Goal: Task Accomplishment & Management: Manage account settings

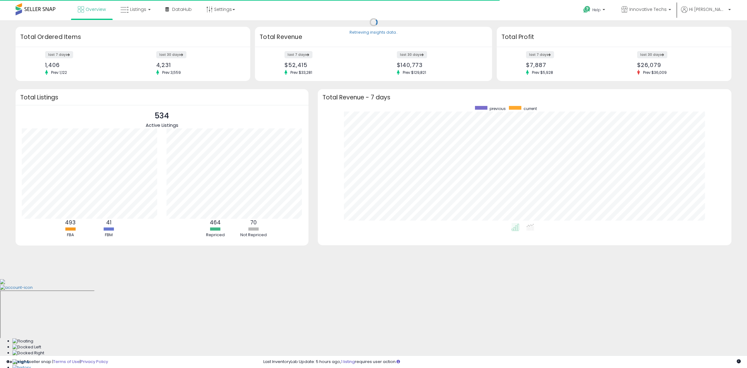
scroll to position [118, 402]
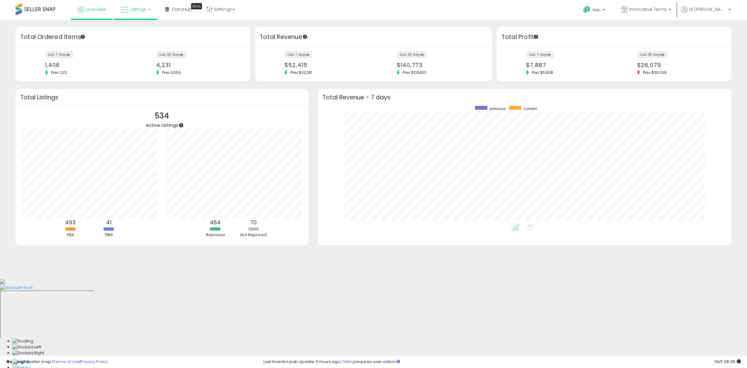
click at [135, 7] on span "Listings" at bounding box center [138, 9] width 16 height 6
click at [134, 29] on icon at bounding box center [140, 31] width 27 height 8
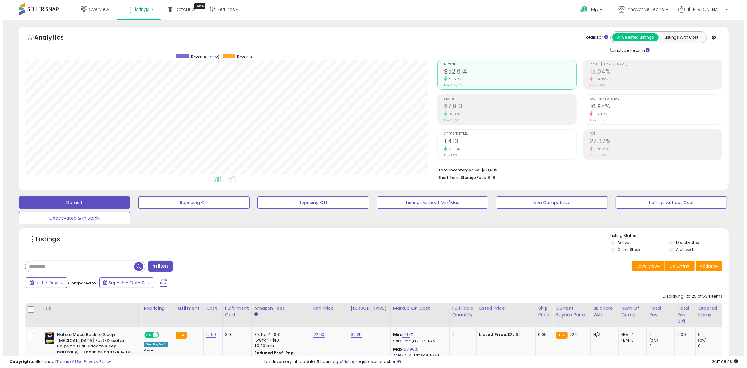
scroll to position [128, 413]
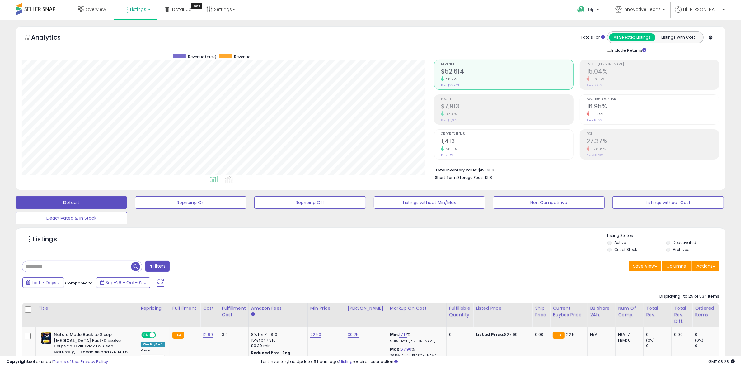
click at [159, 263] on button "Filters" at bounding box center [157, 266] width 24 height 11
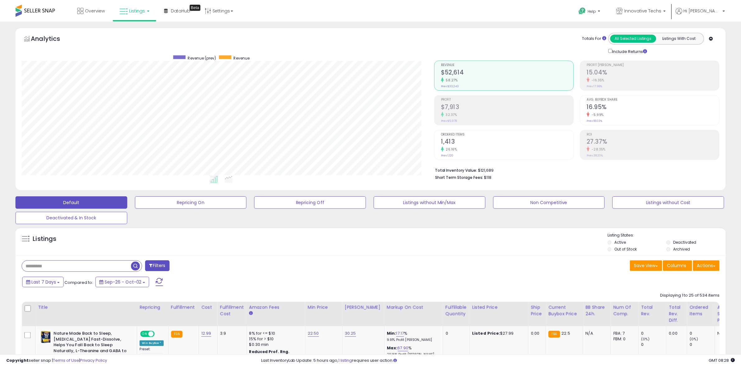
scroll to position [128, 416]
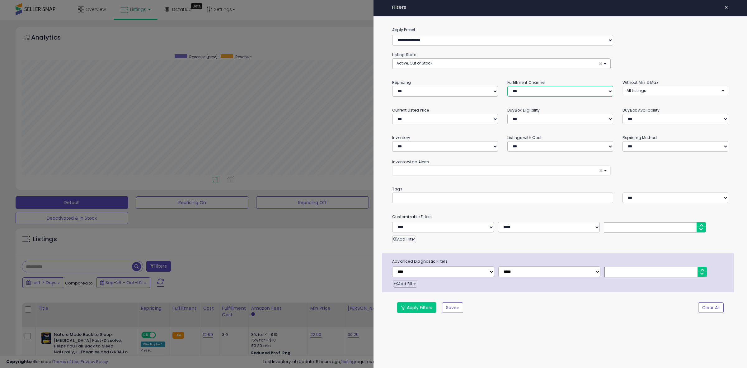
click at [532, 89] on select "*** *** *** ***" at bounding box center [561, 91] width 106 height 11
select select "***"
click at [508, 86] on select "*** *** *** ***" at bounding box center [561, 91] width 106 height 11
click at [422, 310] on button "Apply Filters" at bounding box center [417, 307] width 40 height 11
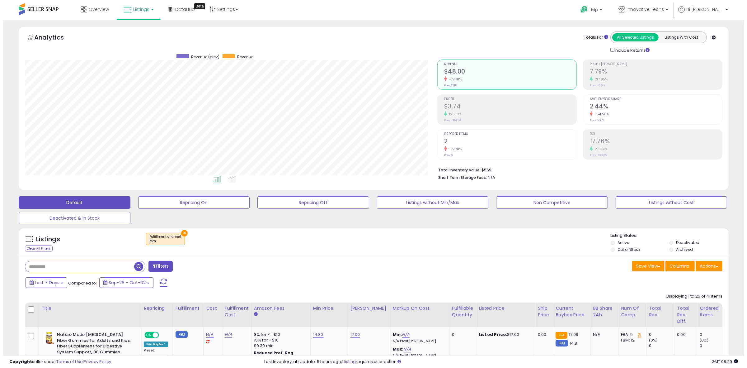
scroll to position [128, 413]
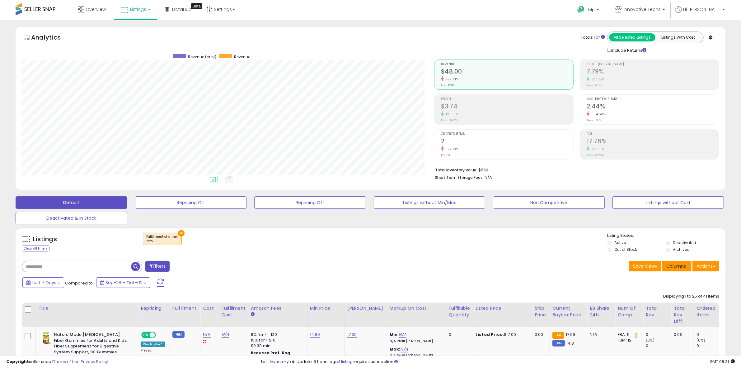
click at [677, 265] on span "Columns" at bounding box center [677, 266] width 20 height 6
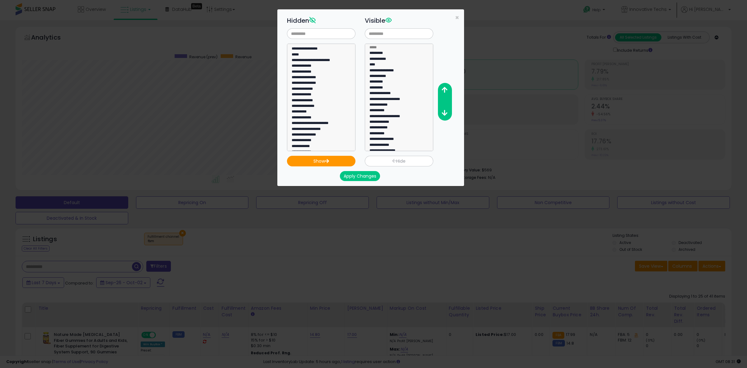
scroll to position [195, 0]
select select "**********"
click at [304, 101] on option "**********" at bounding box center [318, 100] width 54 height 6
click at [319, 161] on button "Show" at bounding box center [321, 161] width 68 height 11
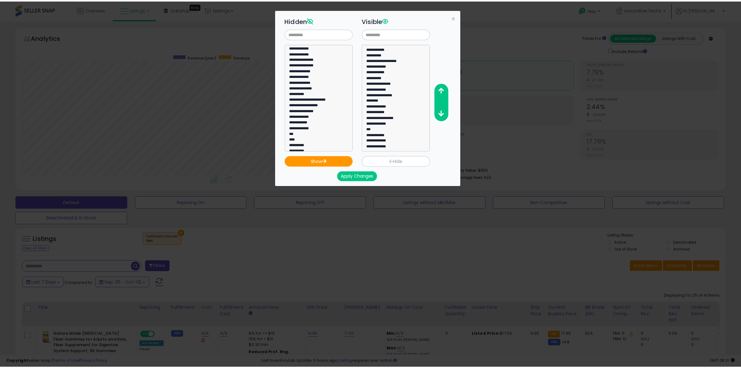
scroll to position [58, 0]
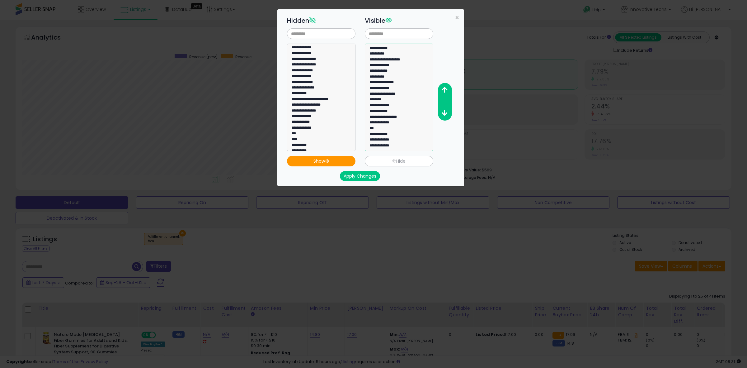
select select "**********"
click at [387, 147] on option "**********" at bounding box center [396, 147] width 54 height 6
click at [443, 87] on icon "button" at bounding box center [445, 90] width 6 height 7
click at [444, 87] on icon "button" at bounding box center [445, 90] width 6 height 7
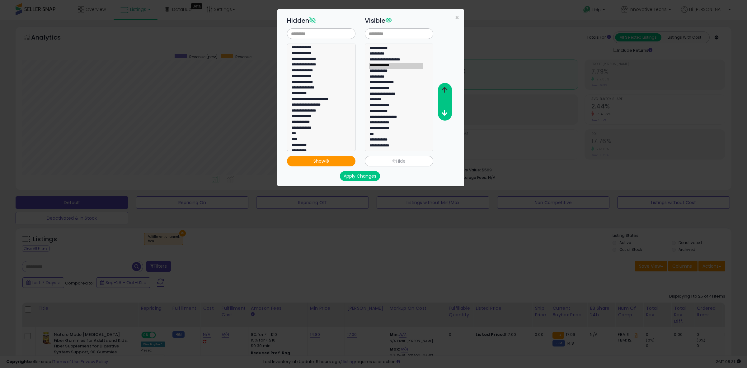
click at [444, 87] on icon "button" at bounding box center [445, 90] width 6 height 7
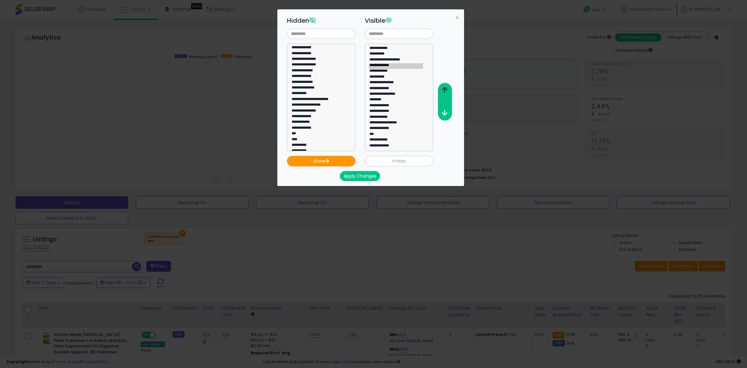
click at [444, 87] on icon "button" at bounding box center [445, 90] width 6 height 7
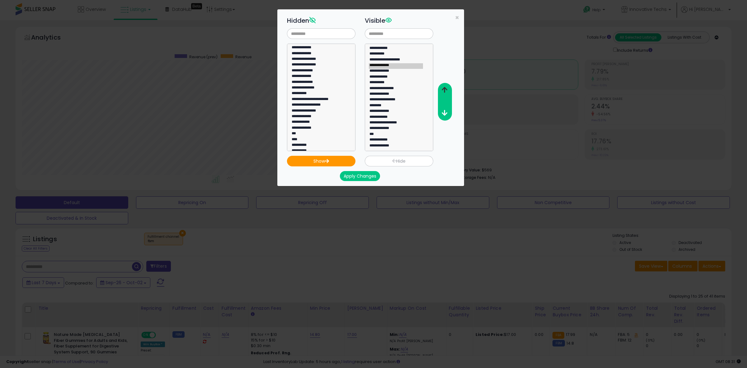
click at [444, 87] on icon "button" at bounding box center [445, 90] width 6 height 7
click at [371, 176] on button "Apply Changes" at bounding box center [360, 176] width 40 height 10
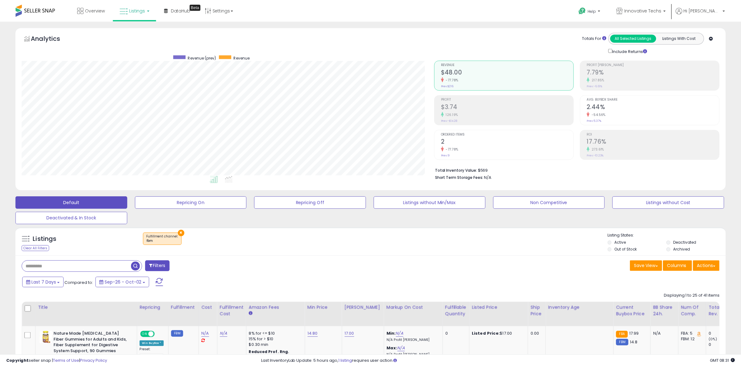
scroll to position [311230, 310945]
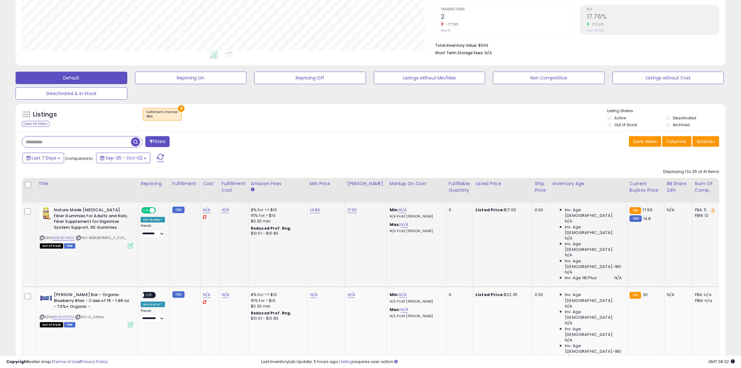
scroll to position [117, 0]
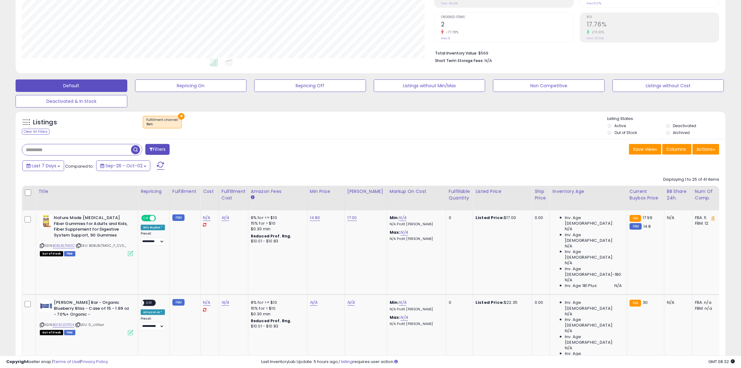
drag, startPoint x: 455, startPoint y: 198, endPoint x: 354, endPoint y: 248, distance: 112.1
click at [455, 197] on div "Fulfillable Quantity" at bounding box center [459, 194] width 21 height 13
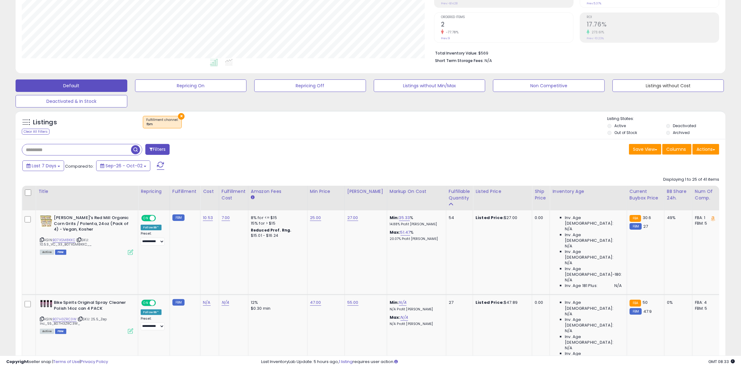
drag, startPoint x: 709, startPoint y: 99, endPoint x: 746, endPoint y: 91, distance: 38.0
click at [741, 91] on html "Unable to login Retrieving listings data.. has not yet accepted the Terms of Us…" at bounding box center [370, 67] width 741 height 368
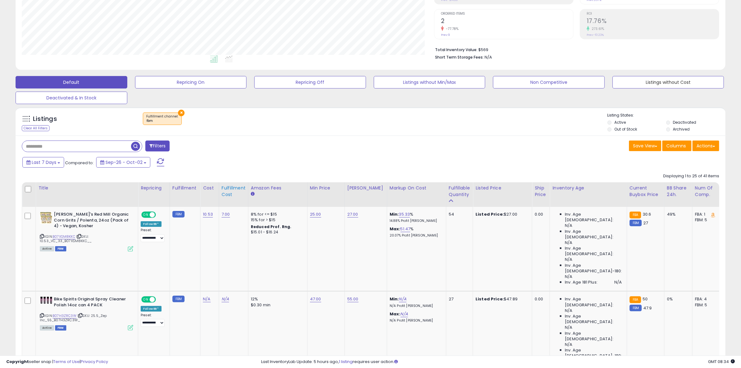
scroll to position [195, 0]
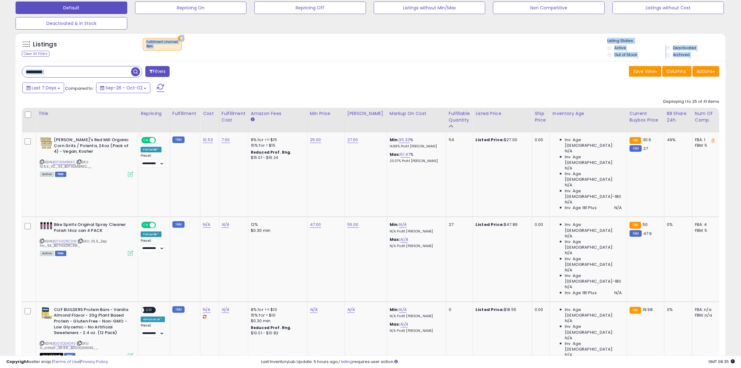
drag, startPoint x: 305, startPoint y: 302, endPoint x: 315, endPoint y: 75, distance: 226.9
click at [214, 71] on div "Filters" at bounding box center [194, 72] width 354 height 12
click at [357, 68] on div "Filters" at bounding box center [194, 72] width 354 height 12
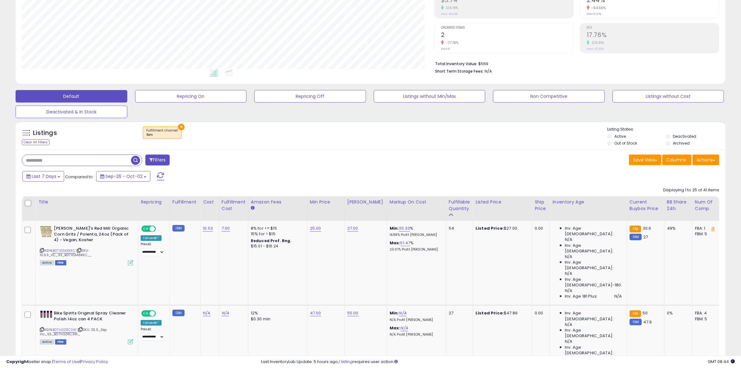
scroll to position [117, 0]
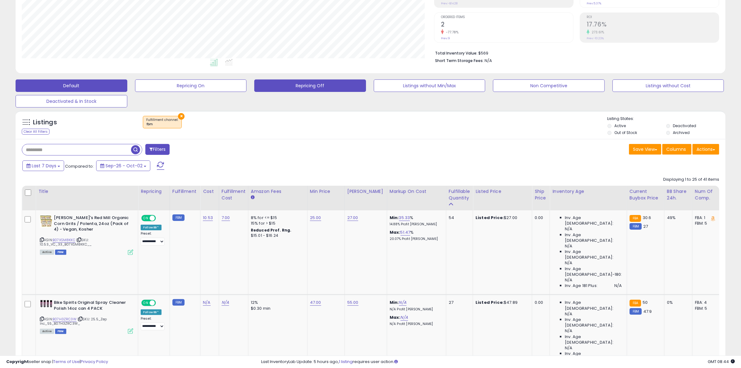
click at [313, 87] on button "Repricing Off" at bounding box center [310, 85] width 112 height 12
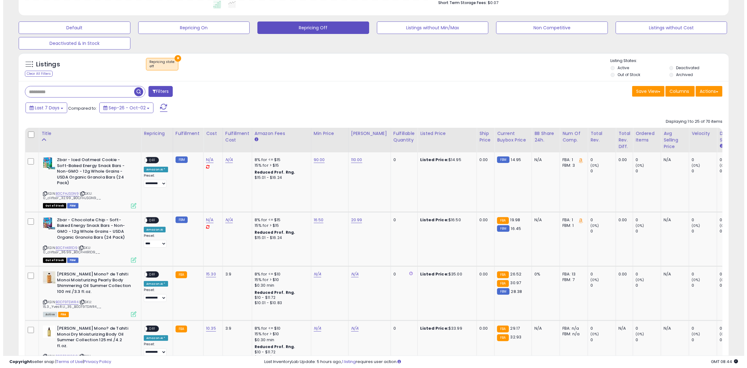
scroll to position [137, 0]
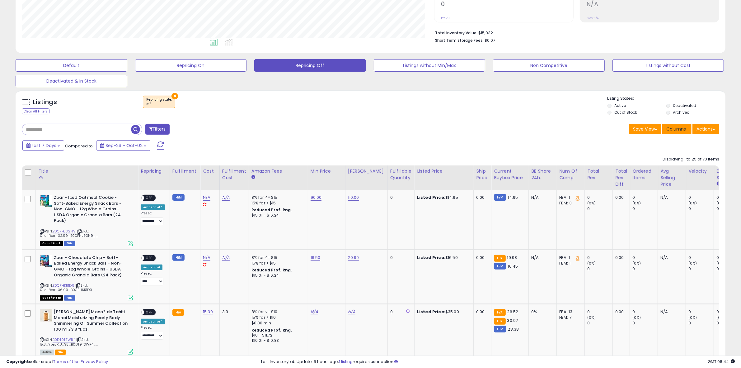
click at [682, 131] on span "Columns" at bounding box center [677, 129] width 20 height 6
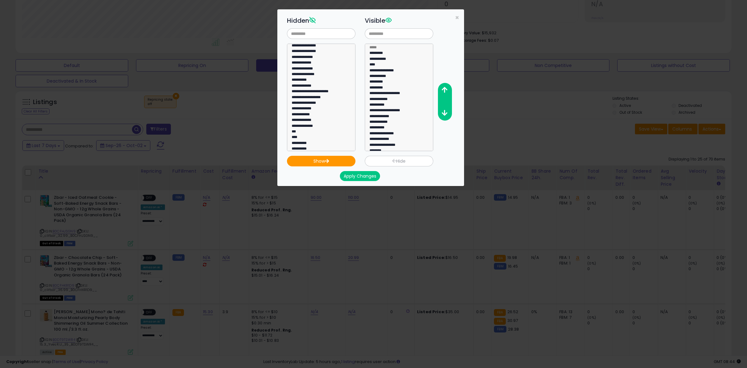
scroll to position [195, 0]
select select "**********"
click at [305, 101] on option "**********" at bounding box center [318, 100] width 54 height 6
click at [321, 166] on button "Show" at bounding box center [321, 161] width 68 height 11
select select "**********"
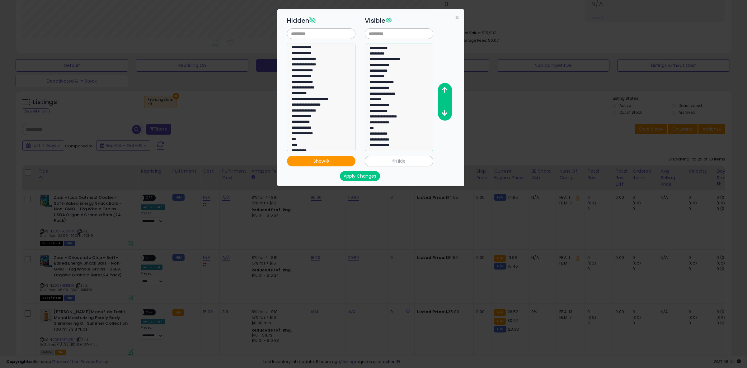
click at [380, 146] on option "**********" at bounding box center [396, 146] width 54 height 6
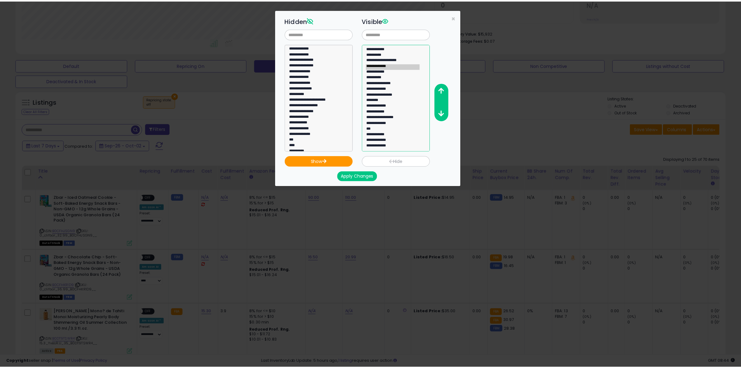
scroll to position [52, 0]
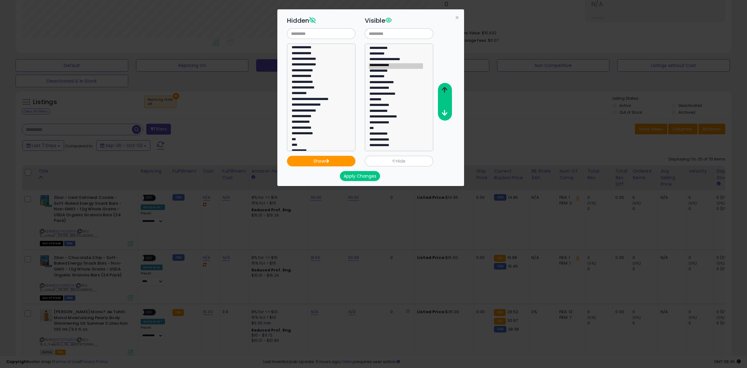
click at [445, 88] on icon "button" at bounding box center [445, 90] width 6 height 7
click at [444, 88] on icon "button" at bounding box center [445, 90] width 6 height 7
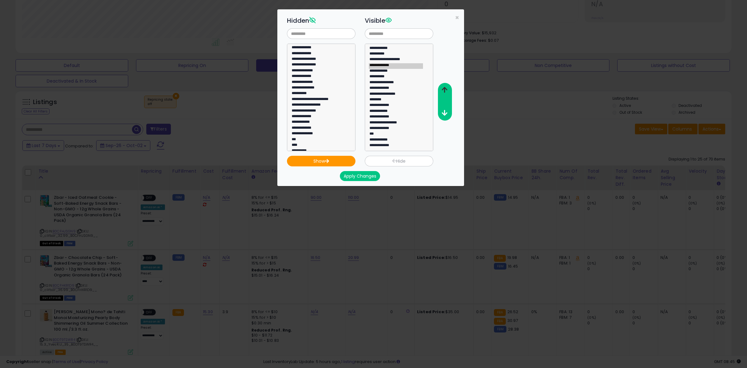
click at [444, 88] on icon "button" at bounding box center [445, 90] width 6 height 7
click at [443, 89] on icon "button" at bounding box center [445, 90] width 6 height 7
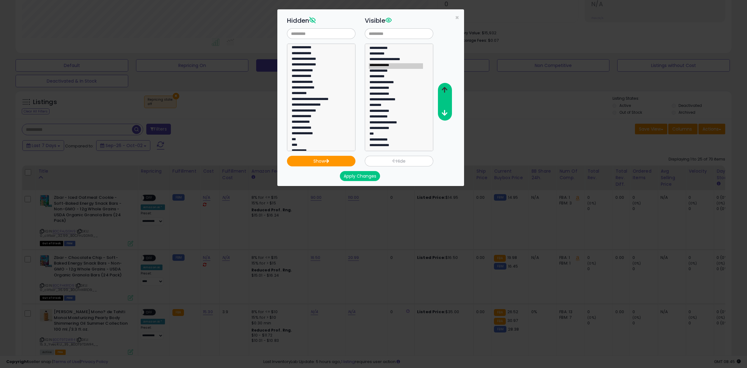
click at [443, 89] on icon "button" at bounding box center [445, 90] width 6 height 7
click at [443, 88] on icon "button" at bounding box center [445, 90] width 6 height 7
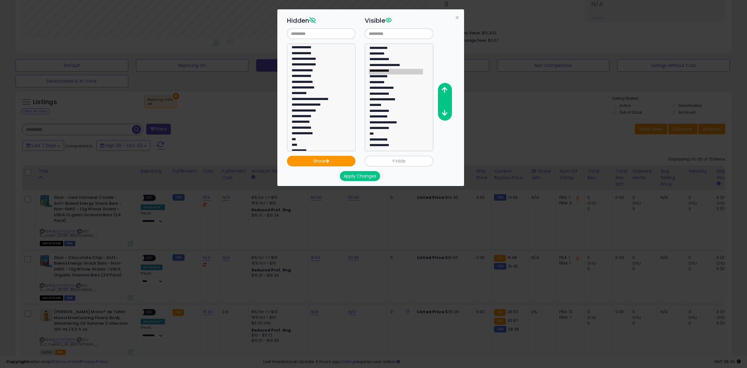
drag, startPoint x: 361, startPoint y: 178, endPoint x: 364, endPoint y: 177, distance: 3.5
click at [361, 178] on button "Apply Changes" at bounding box center [360, 176] width 40 height 10
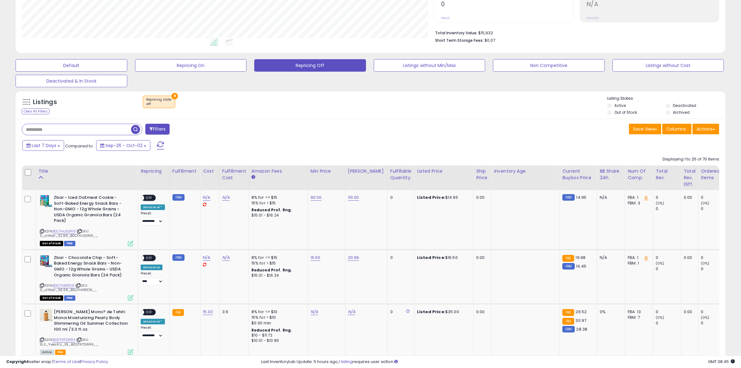
scroll to position [311230, 310945]
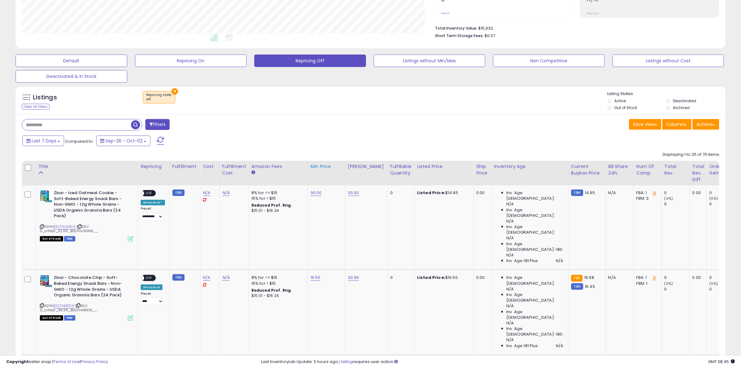
scroll to position [98, 0]
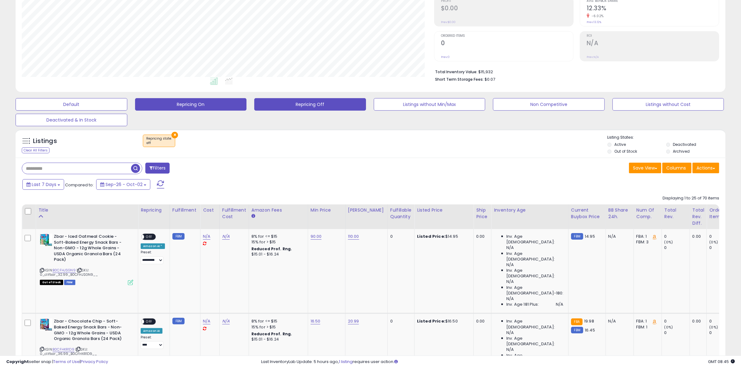
click at [229, 109] on button "Repricing On" at bounding box center [191, 104] width 112 height 12
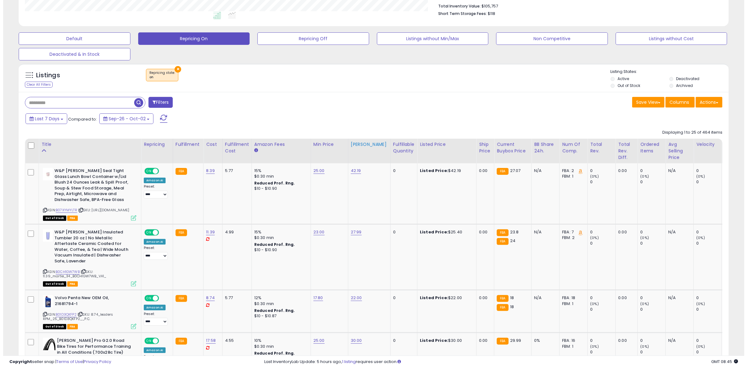
scroll to position [176, 0]
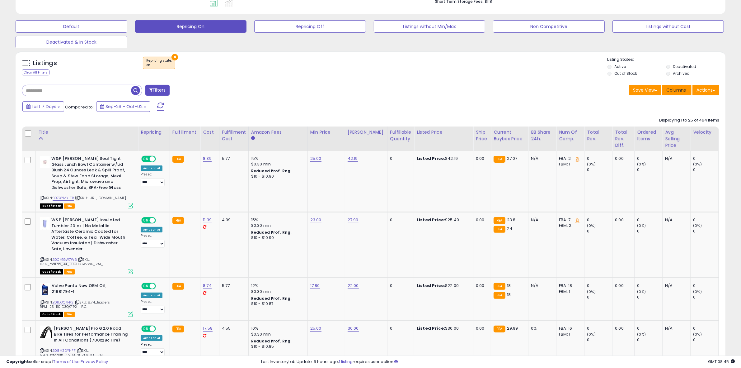
click at [674, 92] on span "Columns" at bounding box center [677, 90] width 20 height 6
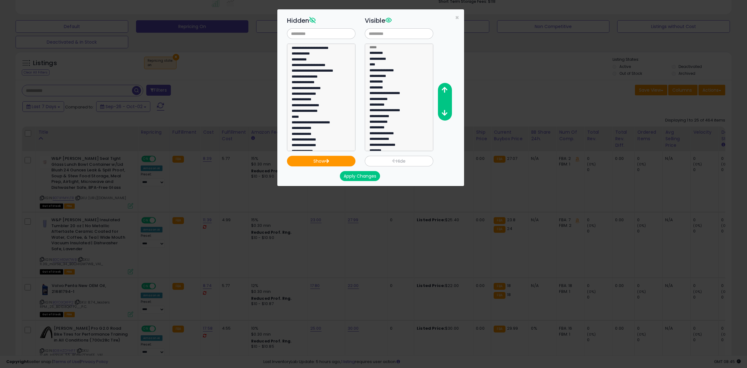
scroll to position [195, 0]
select select "**********"
click at [306, 99] on option "**********" at bounding box center [318, 100] width 54 height 6
click at [325, 163] on button "Show" at bounding box center [321, 161] width 68 height 11
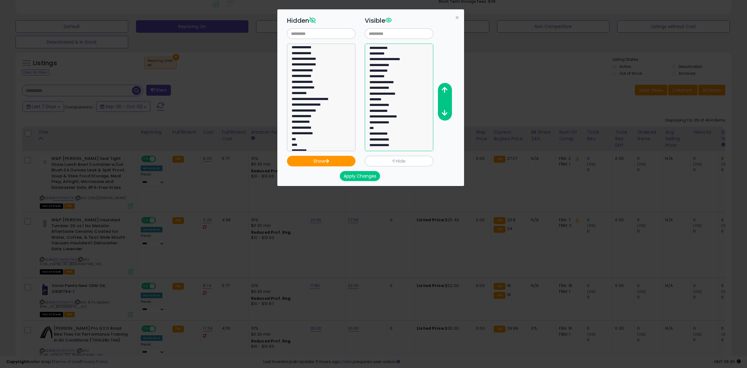
select select "**********"
click at [391, 146] on option "**********" at bounding box center [396, 146] width 54 height 6
click at [445, 88] on icon "button" at bounding box center [445, 90] width 6 height 7
click at [446, 88] on icon "button" at bounding box center [445, 90] width 6 height 7
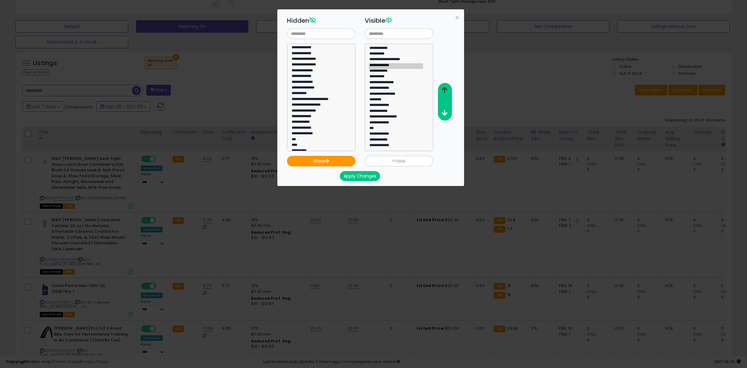
click at [446, 88] on icon "button" at bounding box center [445, 90] width 6 height 7
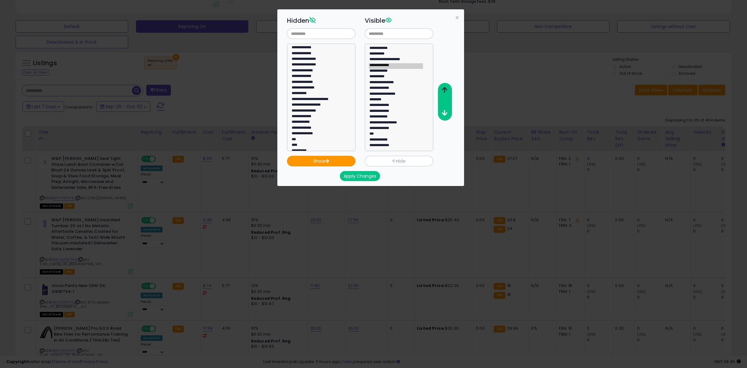
click at [446, 88] on icon "button" at bounding box center [445, 90] width 6 height 7
click at [445, 88] on icon "button" at bounding box center [445, 90] width 6 height 7
click at [444, 88] on icon "button" at bounding box center [445, 90] width 6 height 7
click at [443, 89] on icon "button" at bounding box center [445, 90] width 6 height 7
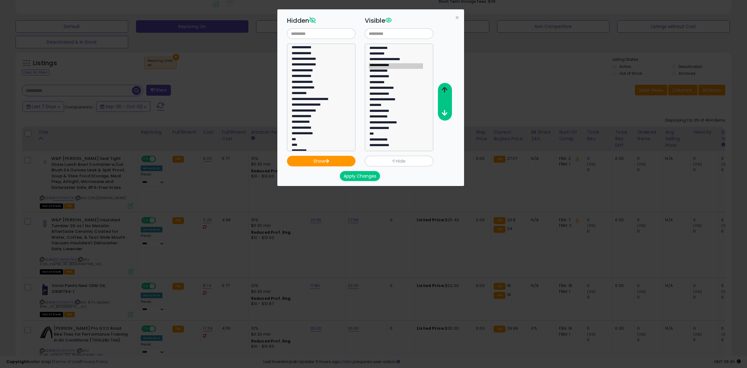
click at [443, 89] on icon "button" at bounding box center [445, 90] width 6 height 7
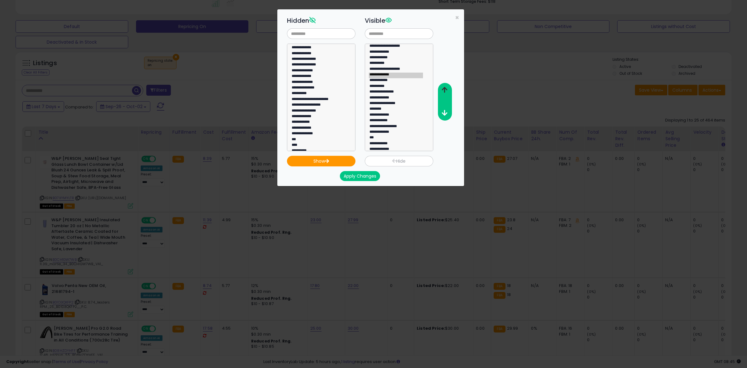
click at [442, 89] on icon "button" at bounding box center [445, 90] width 6 height 7
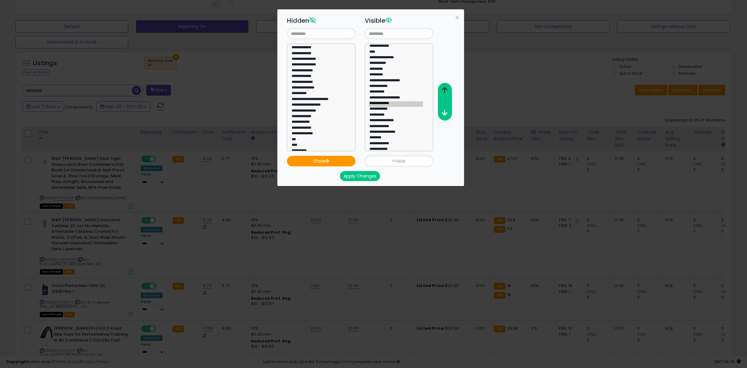
click at [442, 89] on icon "button" at bounding box center [445, 90] width 6 height 7
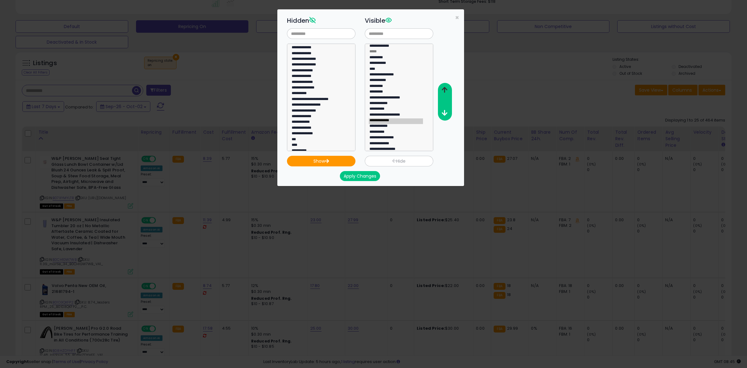
click at [442, 89] on icon "button" at bounding box center [445, 90] width 6 height 7
click at [441, 111] on button "button" at bounding box center [445, 113] width 14 height 12
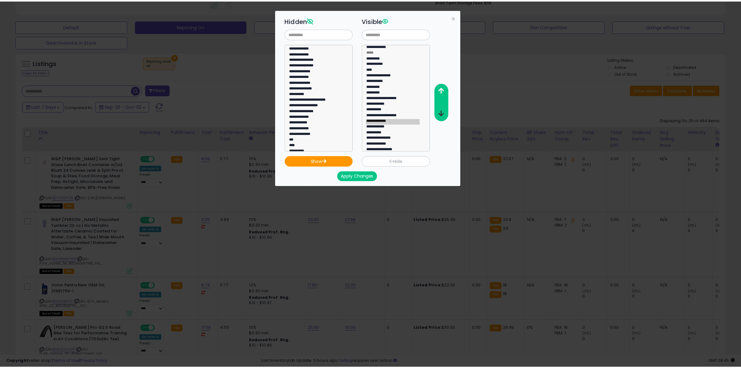
scroll to position [0, 0]
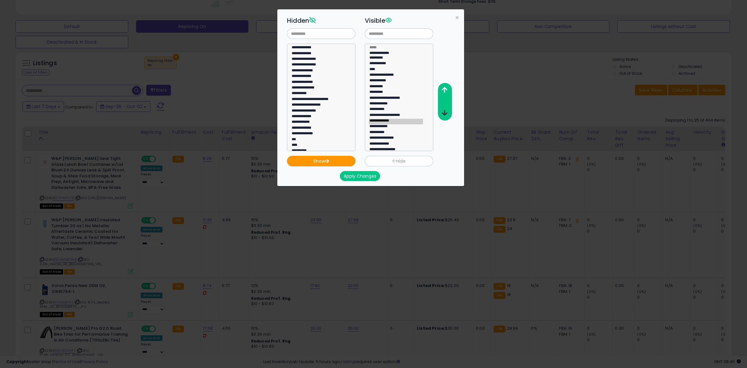
click at [441, 111] on button "button" at bounding box center [445, 113] width 14 height 12
click at [442, 111] on button "button" at bounding box center [445, 113] width 14 height 12
click at [442, 111] on icon "button" at bounding box center [445, 113] width 6 height 7
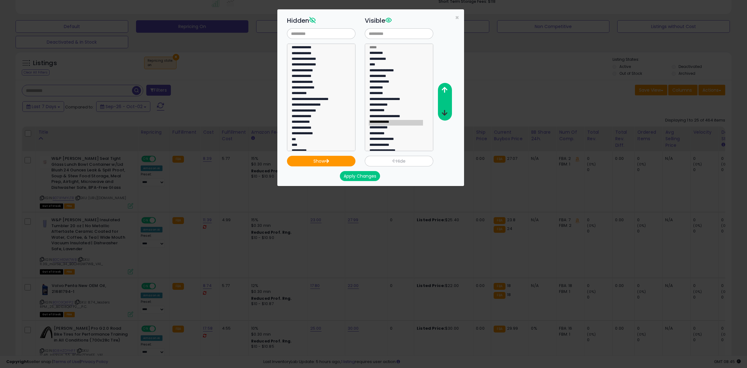
click at [442, 112] on icon "button" at bounding box center [445, 113] width 6 height 7
click at [442, 113] on icon "button" at bounding box center [445, 113] width 6 height 7
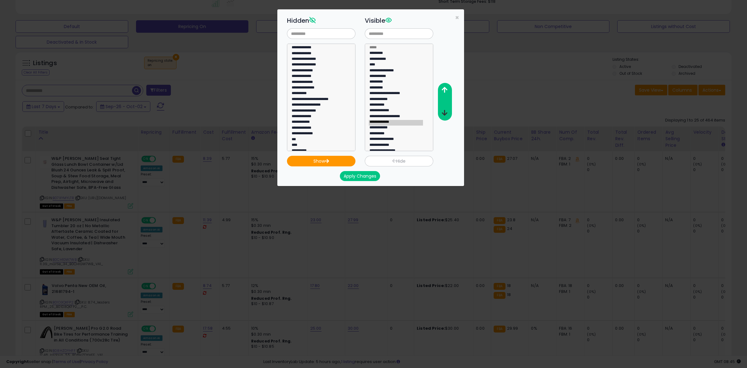
click at [442, 113] on icon "button" at bounding box center [445, 113] width 6 height 7
click at [352, 175] on button "Apply Changes" at bounding box center [360, 176] width 40 height 10
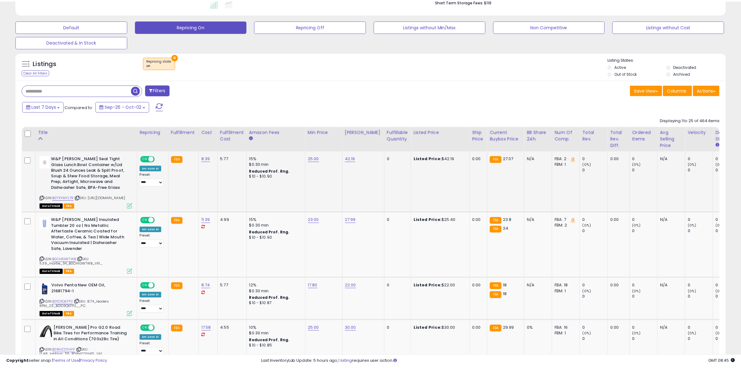
scroll to position [311230, 310945]
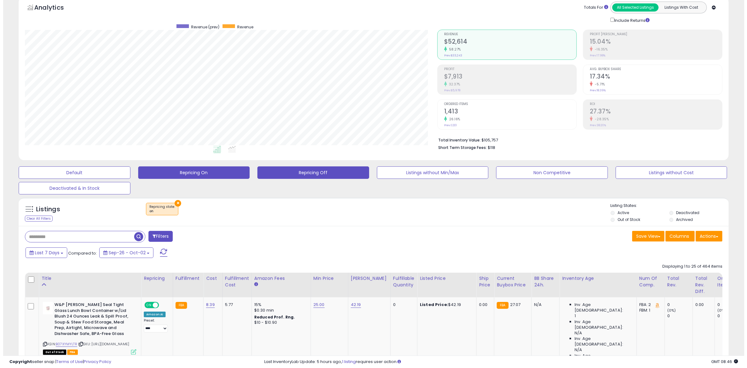
scroll to position [78, 0]
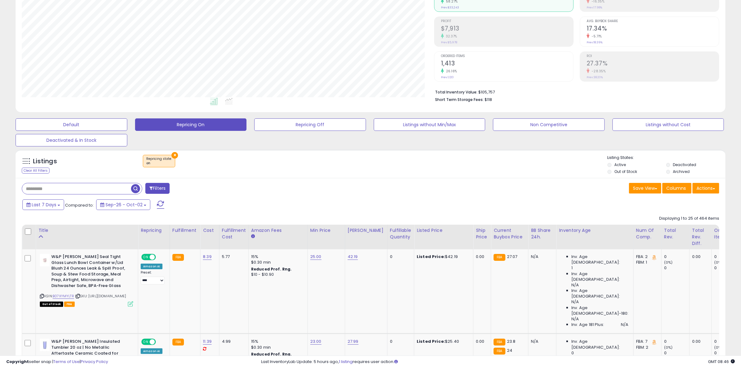
click at [162, 188] on button "Filters" at bounding box center [157, 188] width 24 height 11
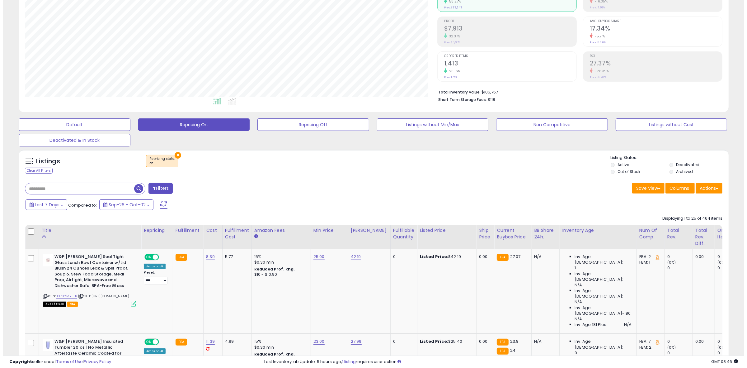
scroll to position [128, 416]
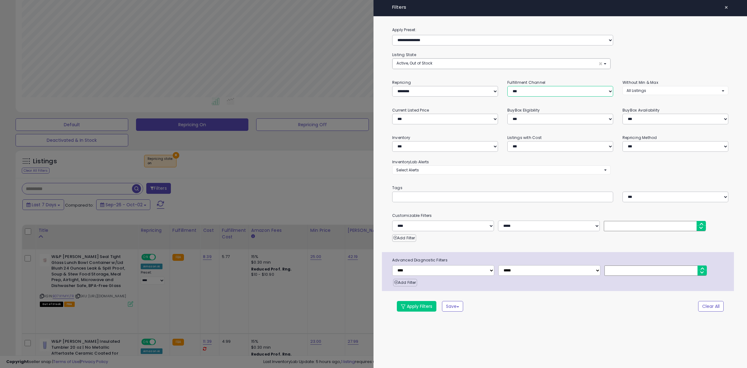
click at [555, 92] on select "*** *** *** ***" at bounding box center [561, 91] width 106 height 11
select select "***"
click at [508, 86] on select "*** *** *** ***" at bounding box center [561, 91] width 106 height 11
drag, startPoint x: 421, startPoint y: 305, endPoint x: 458, endPoint y: 265, distance: 54.0
click at [422, 304] on button "Apply Filters" at bounding box center [417, 306] width 40 height 11
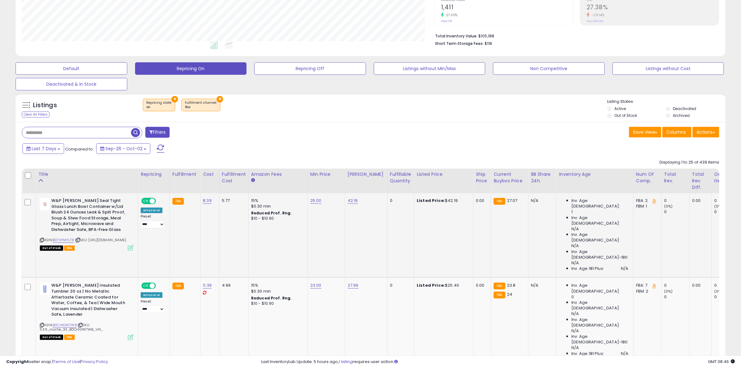
scroll to position [137, 0]
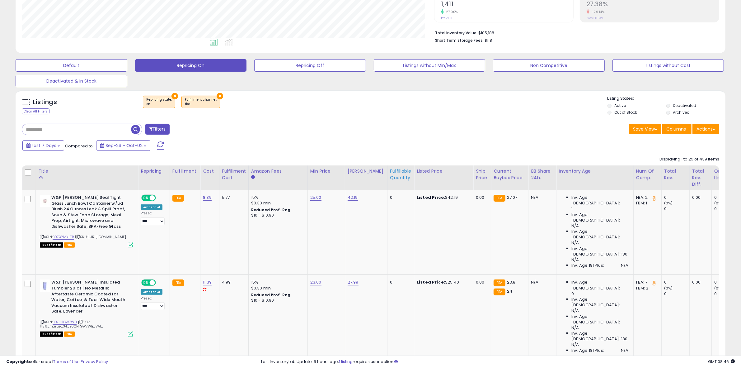
click at [393, 180] on div "Fulfillable Quantity" at bounding box center [400, 174] width 21 height 13
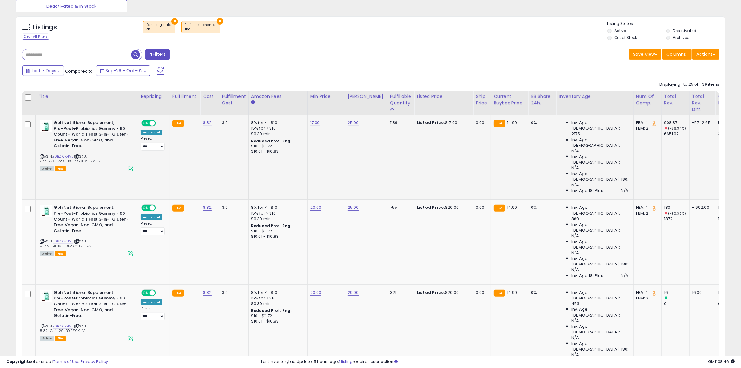
scroll to position [215, 0]
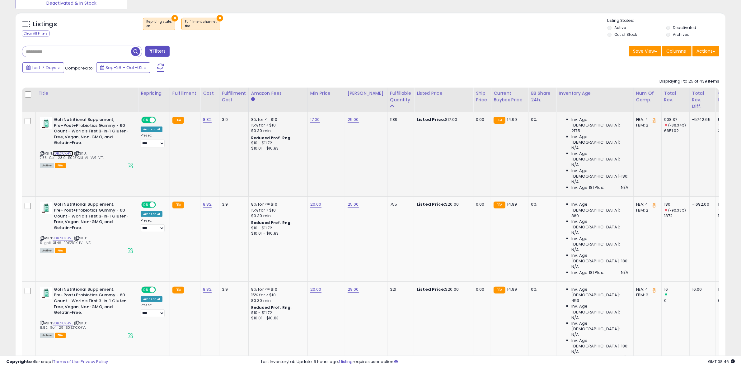
click at [63, 153] on link "B0BZ1CKHVL" at bounding box center [63, 153] width 21 height 5
click at [350, 119] on link "25.00" at bounding box center [353, 119] width 11 height 6
drag, startPoint x: 318, startPoint y: 104, endPoint x: 296, endPoint y: 108, distance: 22.5
type input "**"
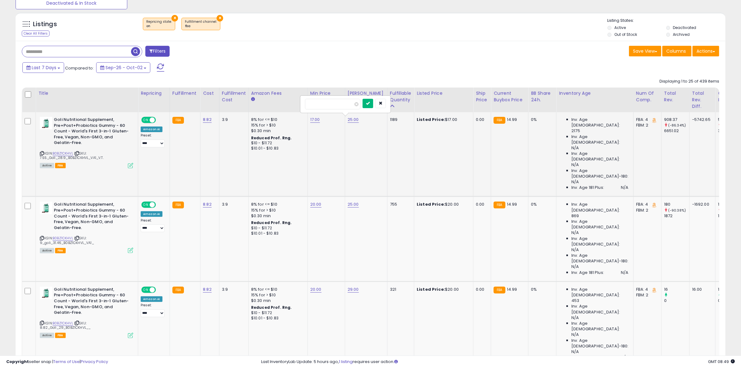
click at [370, 103] on icon "submit" at bounding box center [368, 103] width 4 height 4
click at [61, 153] on link "B0BZ1CKHVL" at bounding box center [63, 153] width 21 height 5
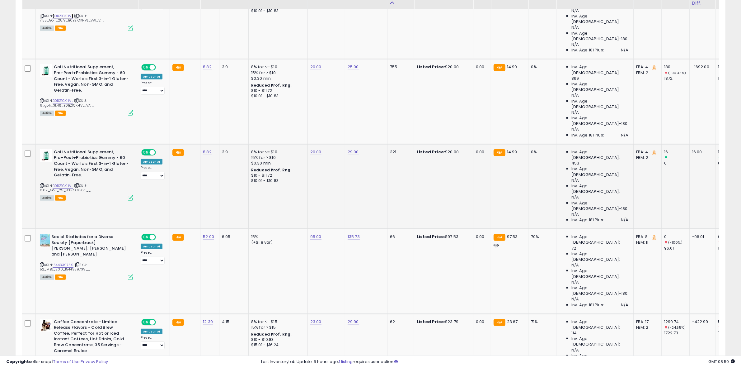
scroll to position [371, 0]
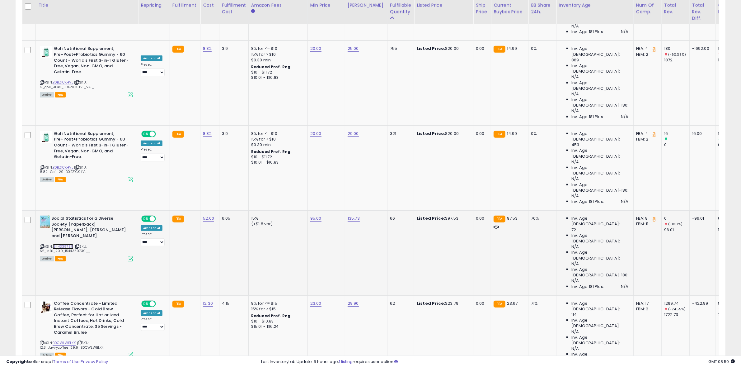
click at [55, 244] on link "1544339739" at bounding box center [63, 246] width 21 height 5
drag, startPoint x: 41, startPoint y: 170, endPoint x: 4, endPoint y: 169, distance: 37.7
click at [42, 244] on icon at bounding box center [42, 245] width 4 height 3
click at [147, 238] on select "**********" at bounding box center [153, 242] width 24 height 8
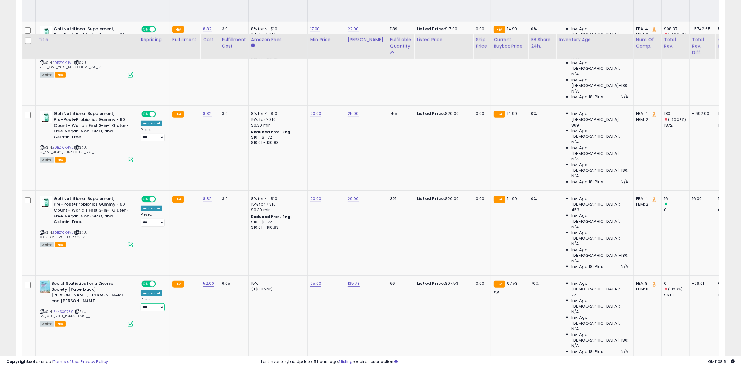
scroll to position [350, 0]
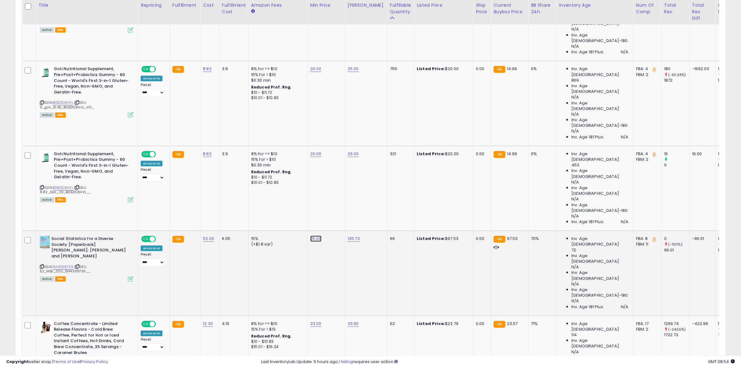
click at [315, 235] on link "95.00" at bounding box center [315, 238] width 11 height 6
type input "**"
click at [333, 149] on icon "submit" at bounding box center [331, 147] width 4 height 4
click at [327, 231] on td "94.00" at bounding box center [326, 273] width 37 height 85
click at [42, 361] on icon at bounding box center [42, 362] width 4 height 3
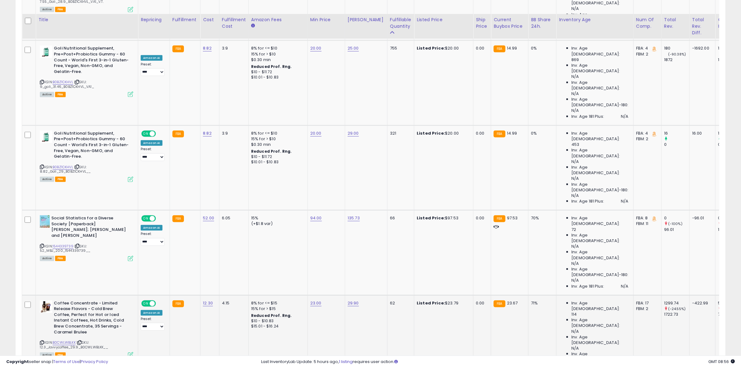
scroll to position [389, 0]
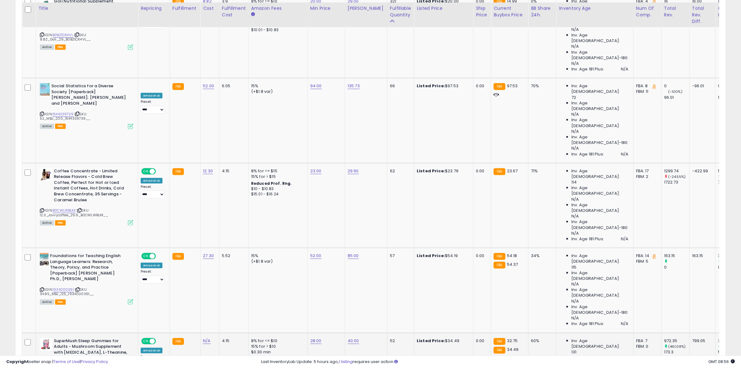
scroll to position [506, 0]
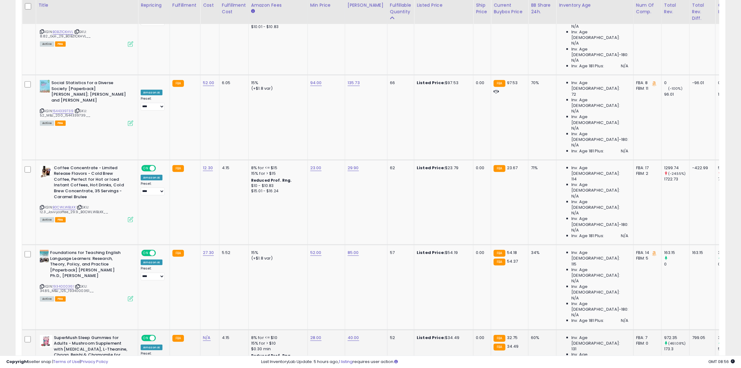
click at [42, 335] on div "ASIN: B0CLN1NQJ3 | SKU: 1070197214 Active FBA" at bounding box center [86, 364] width 93 height 58
click at [312, 334] on link "28.00" at bounding box center [315, 337] width 11 height 6
drag, startPoint x: 292, startPoint y: 174, endPoint x: 251, endPoint y: 182, distance: 42.3
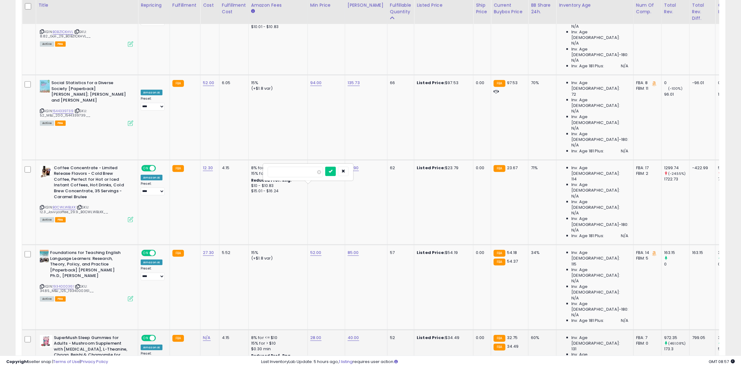
type input "**"
drag, startPoint x: 321, startPoint y: 210, endPoint x: 328, endPoint y: 221, distance: 13.0
click at [321, 329] on td "28.00 **" at bounding box center [326, 371] width 37 height 85
click at [333, 173] on icon "submit" at bounding box center [331, 171] width 4 height 4
click at [352, 334] on link "40.00" at bounding box center [354, 337] width 12 height 6
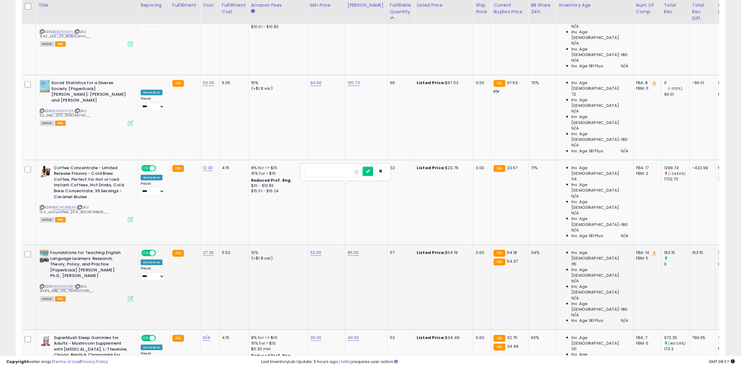
drag, startPoint x: 286, startPoint y: 170, endPoint x: 277, endPoint y: 178, distance: 11.5
type input "*"
type input "**"
click at [387, 329] on td "52" at bounding box center [400, 371] width 27 height 85
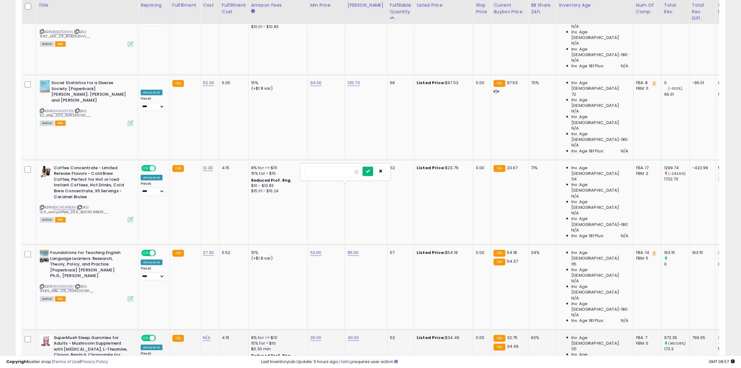
drag, startPoint x: 382, startPoint y: 172, endPoint x: 382, endPoint y: 183, distance: 10.6
click at [370, 173] on icon "submit" at bounding box center [368, 171] width 4 height 4
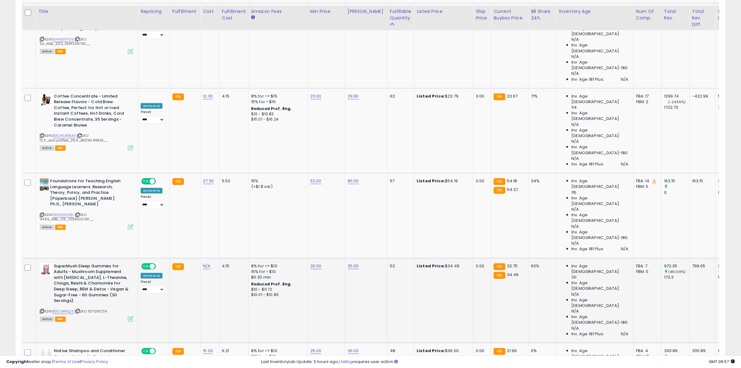
scroll to position [584, 0]
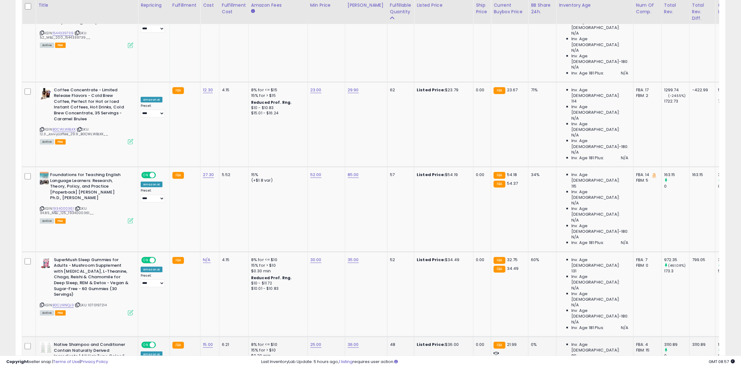
click at [312, 341] on link "25.00" at bounding box center [315, 344] width 11 height 6
type input "*"
type input "**"
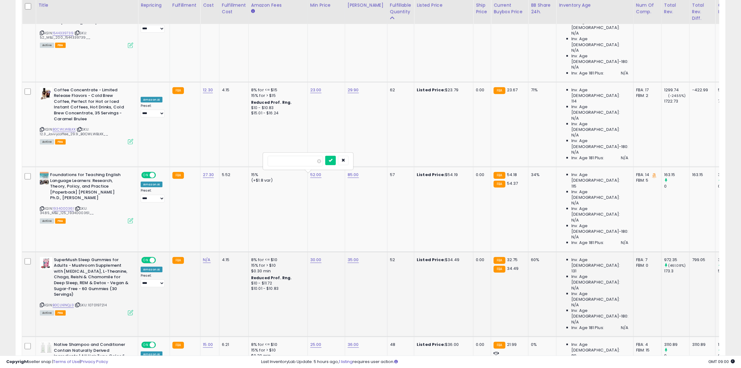
click button "submit" at bounding box center [330, 160] width 11 height 9
click at [357, 341] on link "36.00" at bounding box center [353, 344] width 11 height 6
drag, startPoint x: 328, startPoint y: 158, endPoint x: 285, endPoint y: 153, distance: 43.3
type input "**"
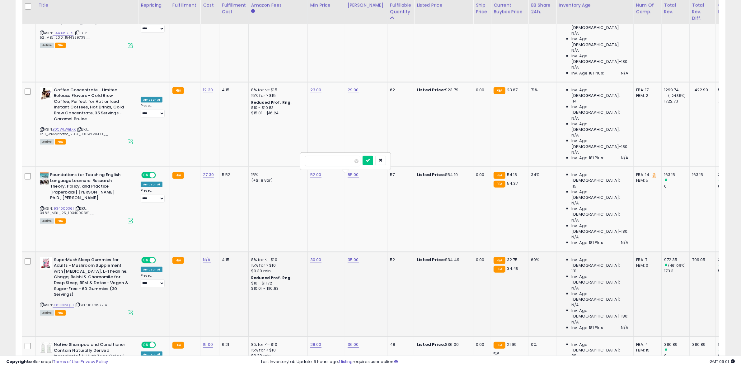
click button "submit" at bounding box center [368, 160] width 11 height 9
click at [315, 341] on link "28.00" at bounding box center [315, 344] width 11 height 6
drag, startPoint x: 295, startPoint y: 163, endPoint x: 255, endPoint y: 163, distance: 40.5
type input "*****"
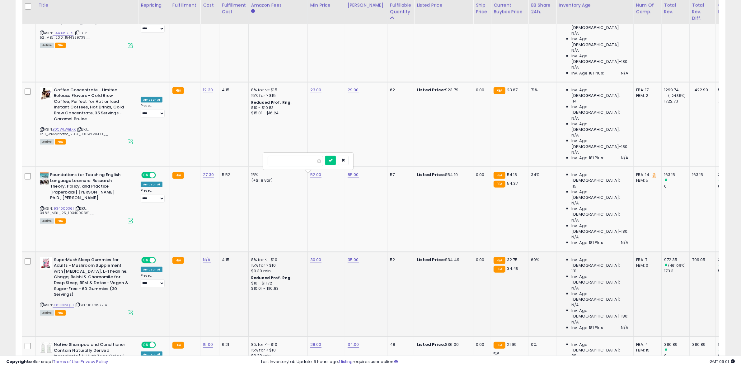
click button "submit" at bounding box center [330, 160] width 11 height 9
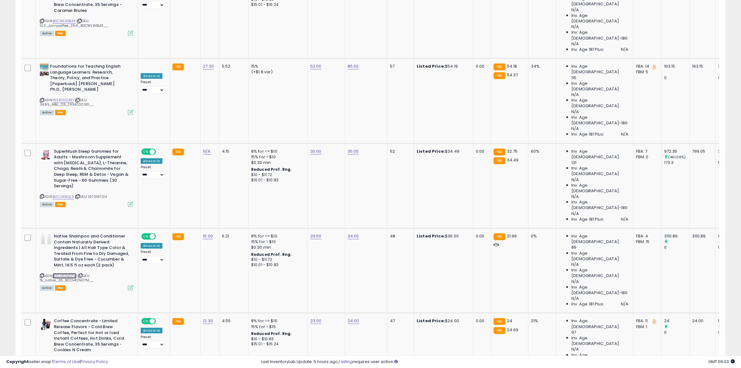
scroll to position [701, 0]
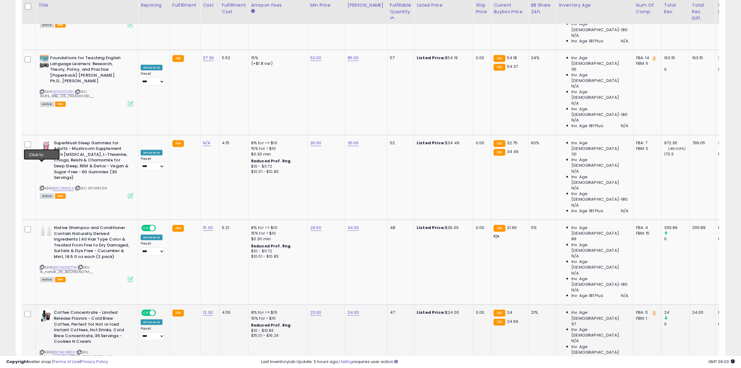
click at [43, 350] on icon at bounding box center [42, 351] width 4 height 3
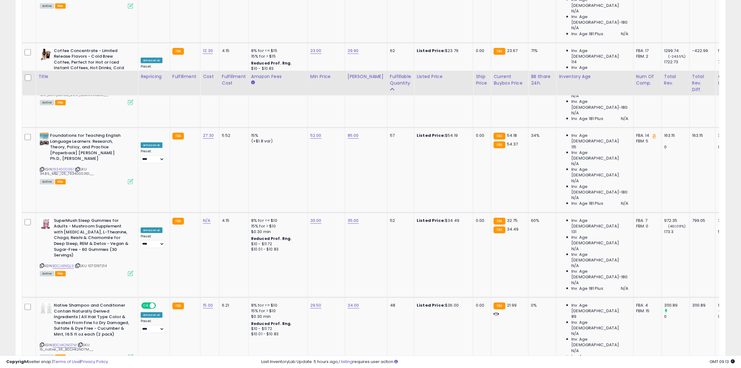
scroll to position [623, 0]
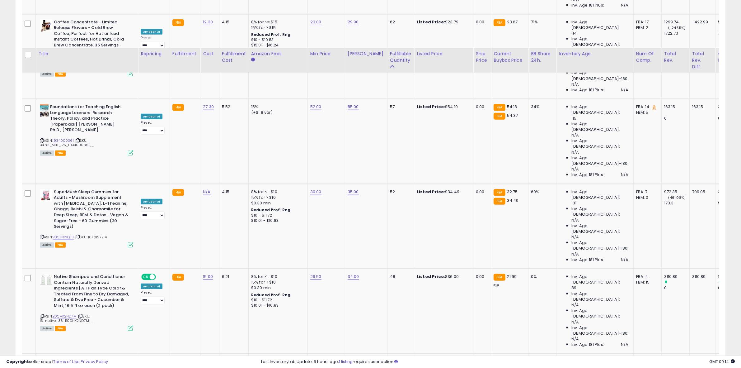
scroll to position [701, 0]
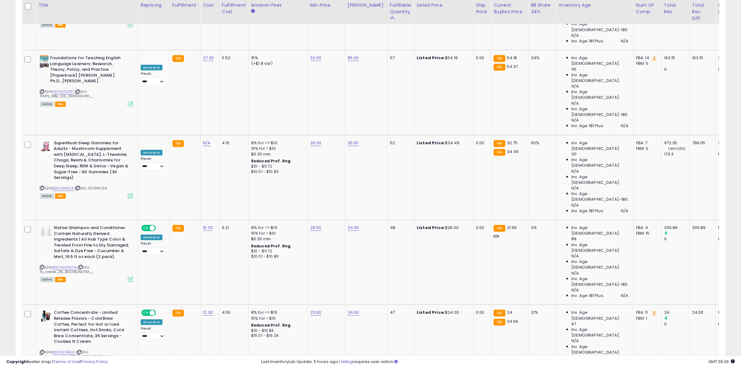
drag, startPoint x: 158, startPoint y: 214, endPoint x: 161, endPoint y: 216, distance: 3.5
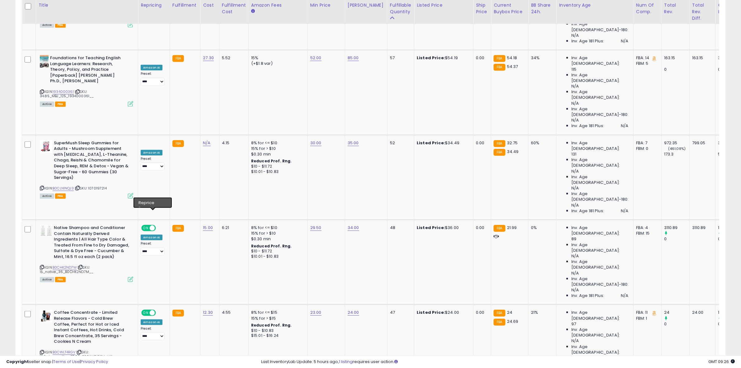
select select "****"
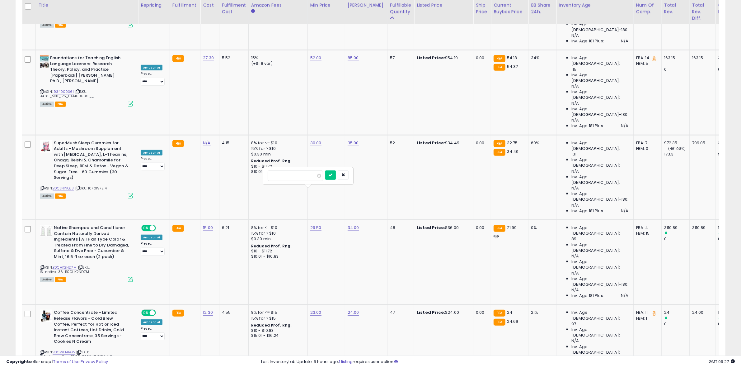
drag, startPoint x: 276, startPoint y: 174, endPoint x: 285, endPoint y: 192, distance: 19.9
click at [279, 175] on input "*****" at bounding box center [295, 175] width 55 height 11
type input "*****"
click button "submit" at bounding box center [330, 174] width 11 height 9
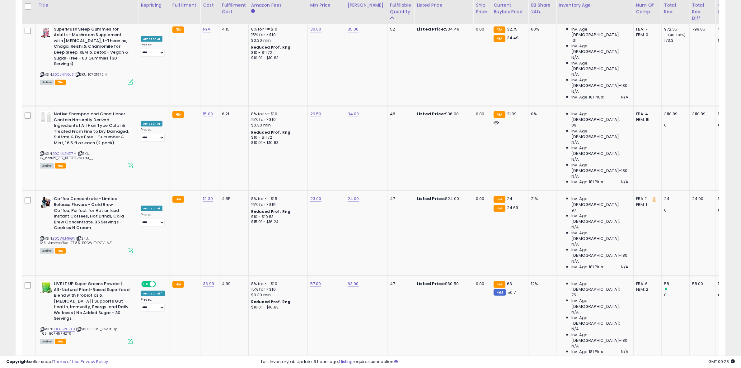
scroll to position [856, 0]
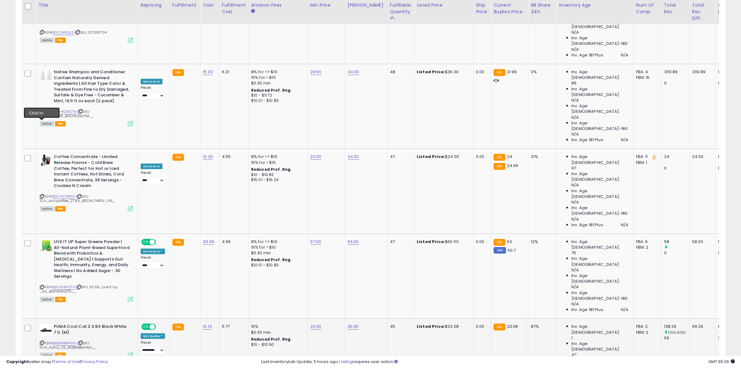
click at [42, 341] on icon at bounding box center [42, 342] width 4 height 3
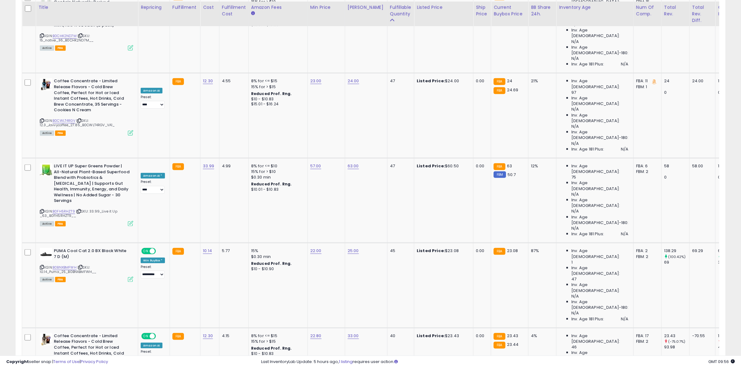
scroll to position [934, 0]
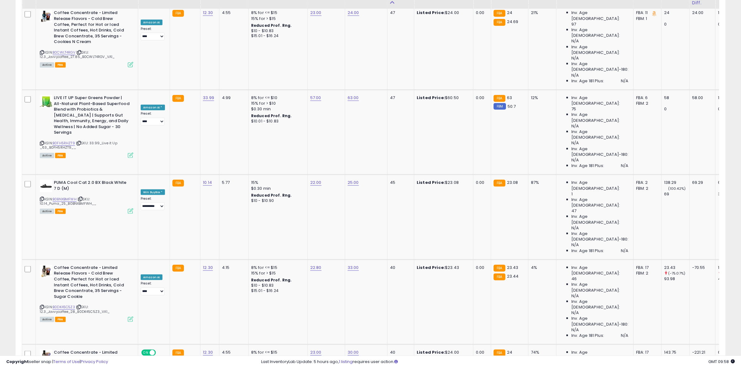
scroll to position [1012, 0]
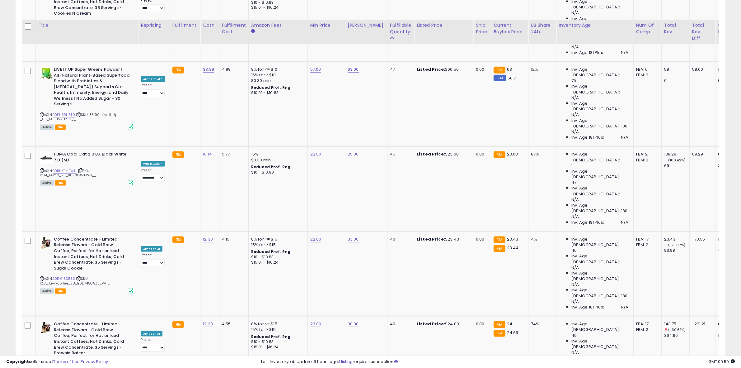
scroll to position [1051, 0]
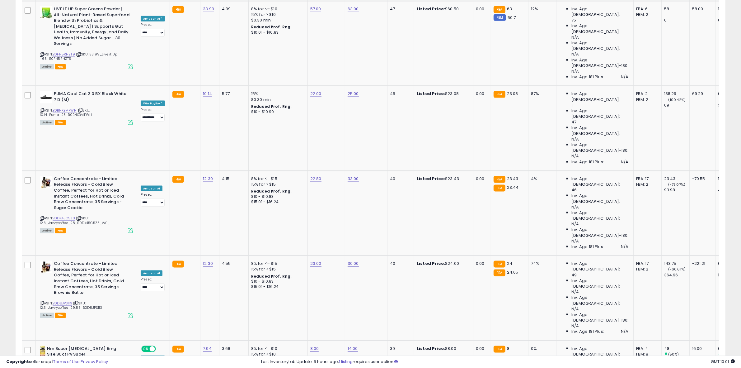
scroll to position [1090, 0]
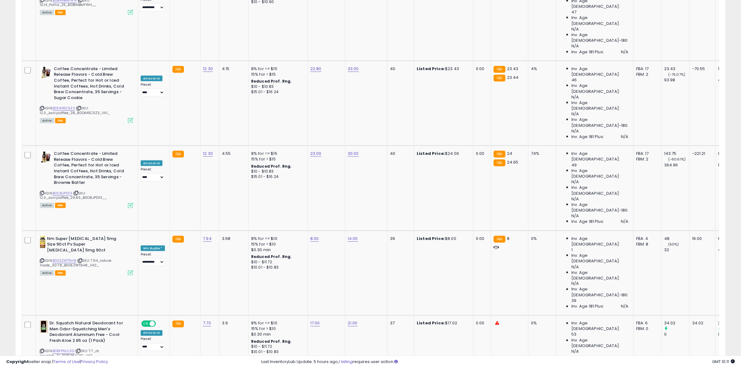
scroll to position [1207, 0]
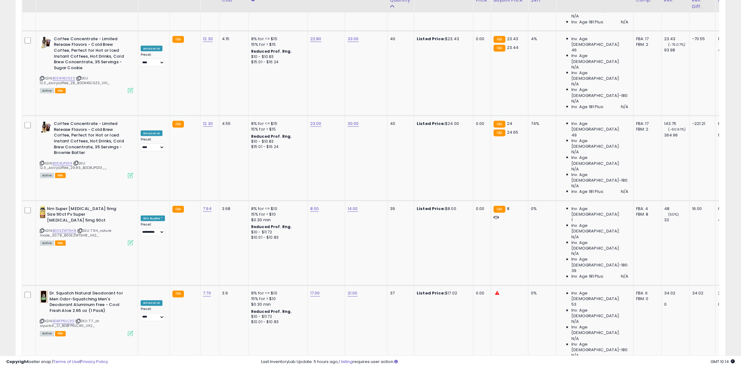
scroll to position [1284, 0]
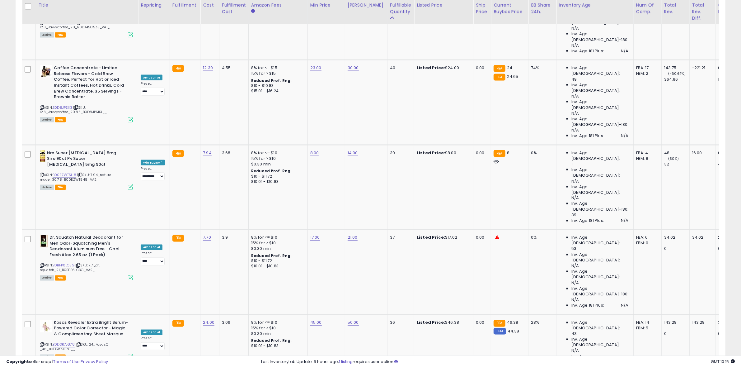
drag, startPoint x: 43, startPoint y: 116, endPoint x: 38, endPoint y: 116, distance: 5.0
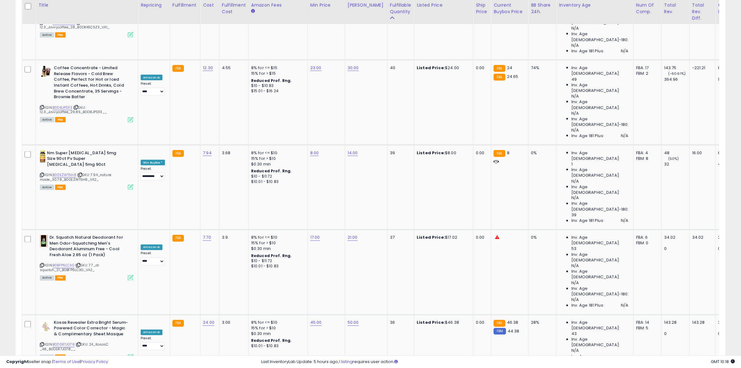
click at [268, 180] on input "*****" at bounding box center [295, 182] width 55 height 11
click at [248, 183] on tbody "**********" at bounding box center [514, 103] width 984 height 2120
type input "**"
click at [333, 182] on icon "submit" at bounding box center [331, 181] width 4 height 4
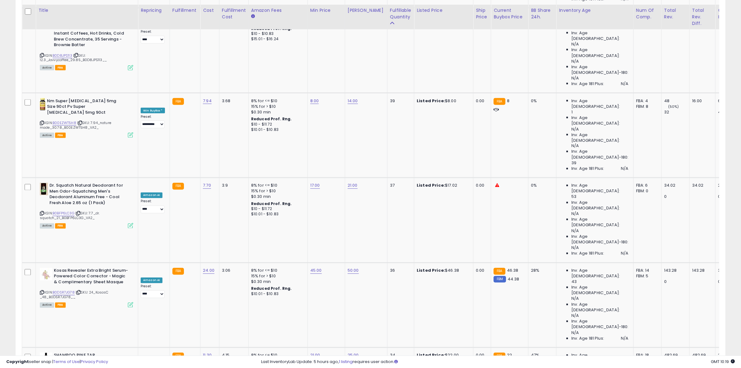
scroll to position [1362, 0]
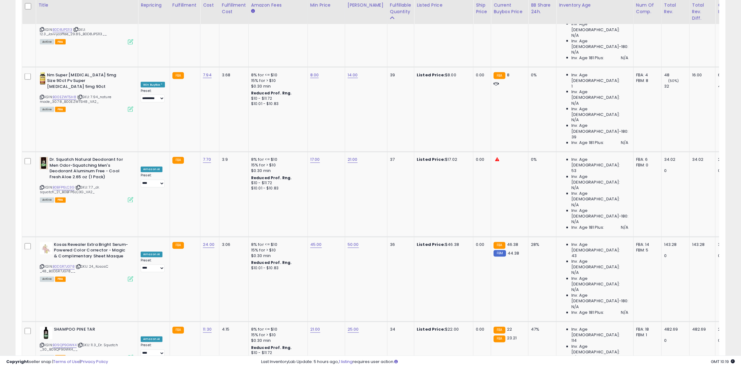
drag, startPoint x: 41, startPoint y: 184, endPoint x: 36, endPoint y: 186, distance: 5.2
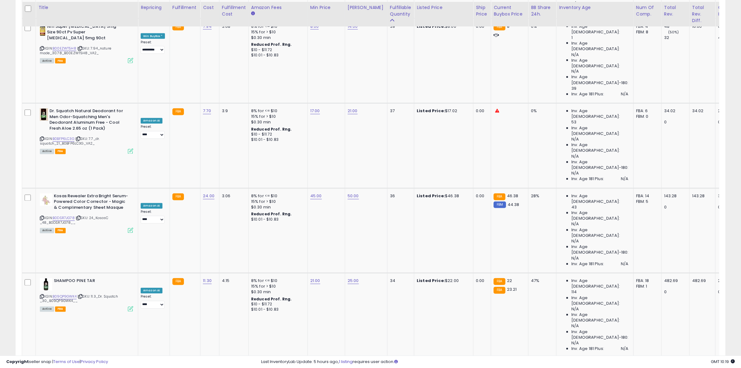
scroll to position [1416, 0]
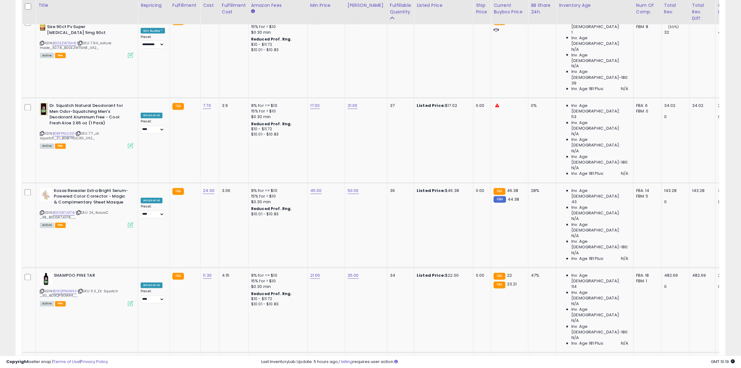
drag, startPoint x: 251, startPoint y: 190, endPoint x: 262, endPoint y: 182, distance: 14.3
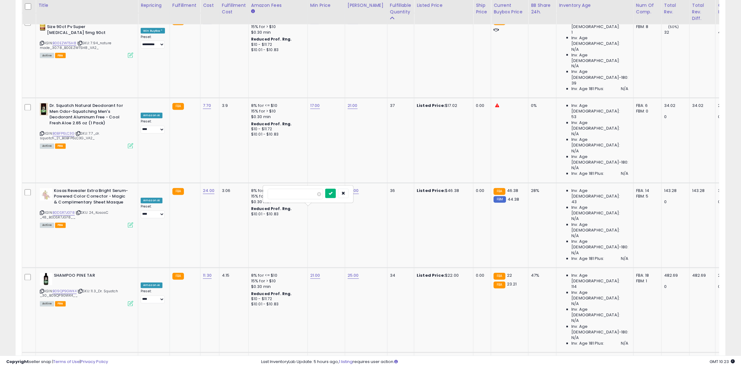
type input "**"
drag, startPoint x: 345, startPoint y: 193, endPoint x: 340, endPoint y: 214, distance: 21.8
click at [333, 195] on icon "submit" at bounding box center [331, 193] width 4 height 4
type input "*****"
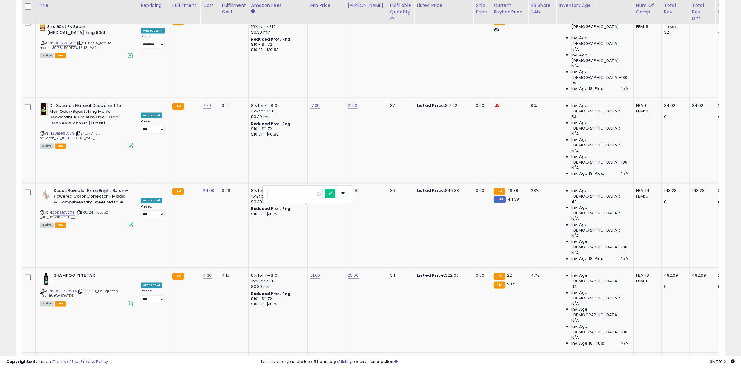
click button "submit" at bounding box center [330, 193] width 11 height 9
drag, startPoint x: 270, startPoint y: 234, endPoint x: 275, endPoint y: 226, distance: 9.1
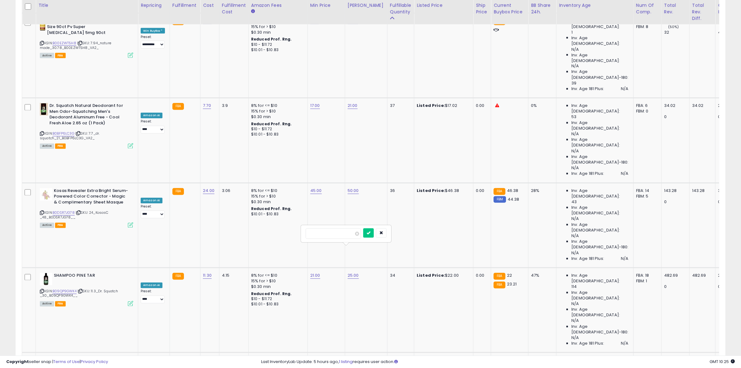
type input "**"
click button "submit" at bounding box center [368, 232] width 11 height 9
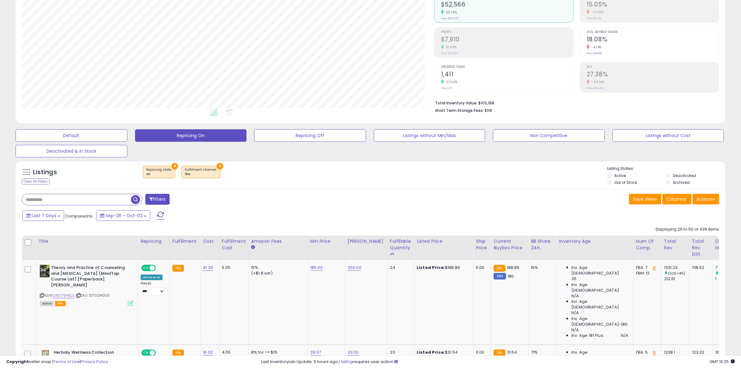
scroll to position [137, 0]
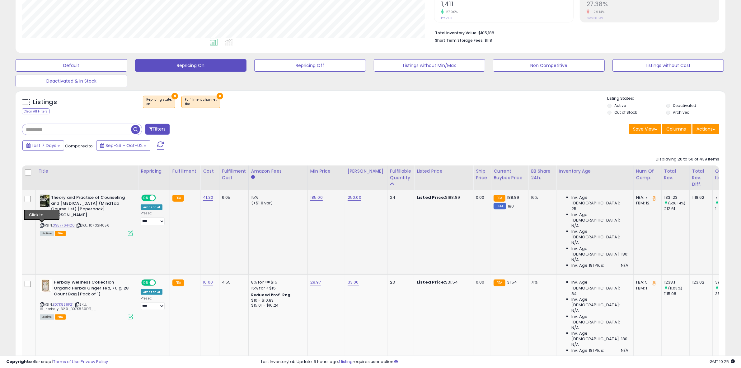
click at [43, 225] on icon at bounding box center [42, 225] width 4 height 3
click at [312, 199] on link "185.00" at bounding box center [316, 197] width 12 height 6
drag, startPoint x: 256, startPoint y: 179, endPoint x: 250, endPoint y: 178, distance: 6.3
type input "***"
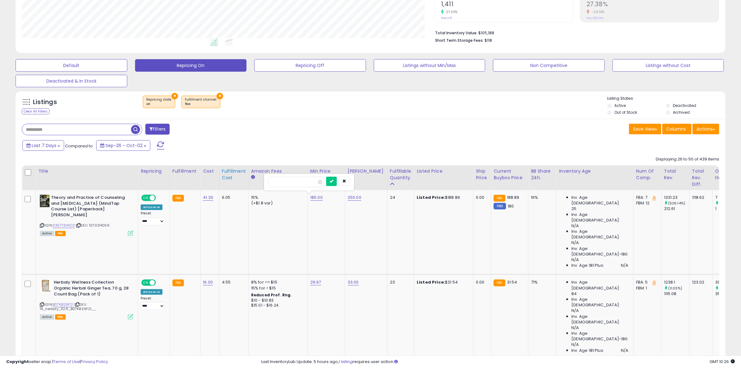
click button "submit" at bounding box center [331, 181] width 11 height 9
click at [355, 196] on link "250.00" at bounding box center [355, 197] width 14 height 6
drag, startPoint x: 324, startPoint y: 179, endPoint x: 298, endPoint y: 178, distance: 26.2
type input "***"
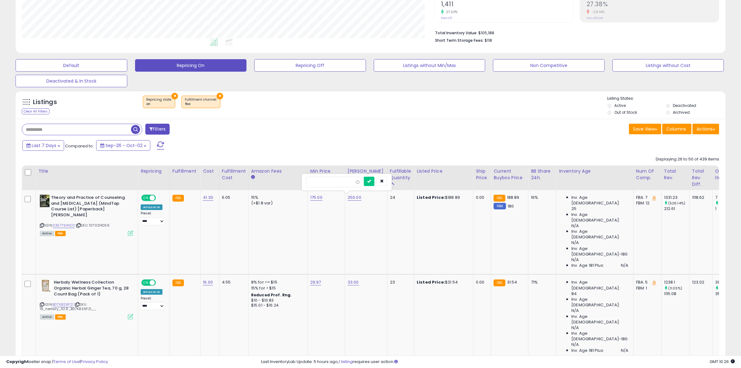
click button "submit" at bounding box center [369, 181] width 11 height 9
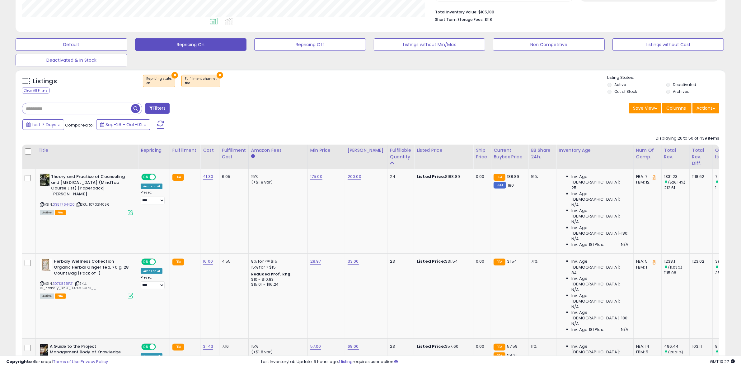
scroll to position [215, 0]
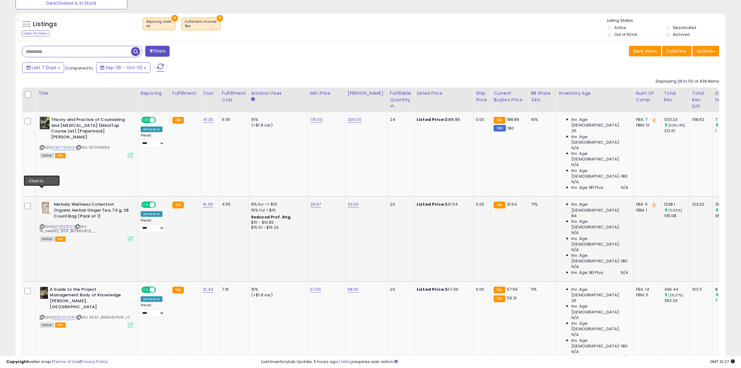
click at [43, 225] on icon at bounding box center [42, 226] width 4 height 3
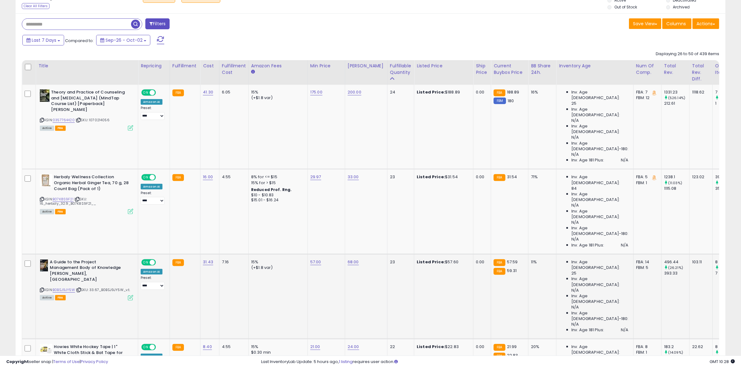
scroll to position [254, 0]
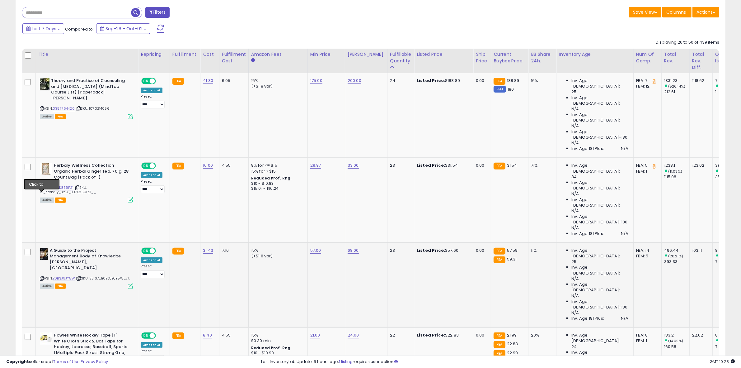
click at [42, 276] on icon at bounding box center [42, 277] width 4 height 3
click at [43, 332] on div "ASIN: B092W4BF4R | SKU: 8.4_HowiesHT_23_B092W4BF4R__ Active FBA" at bounding box center [86, 360] width 93 height 56
click at [43, 367] on icon at bounding box center [42, 374] width 4 height 3
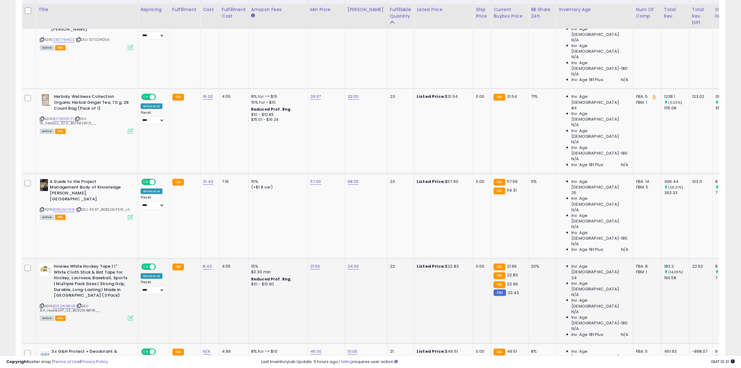
scroll to position [332, 0]
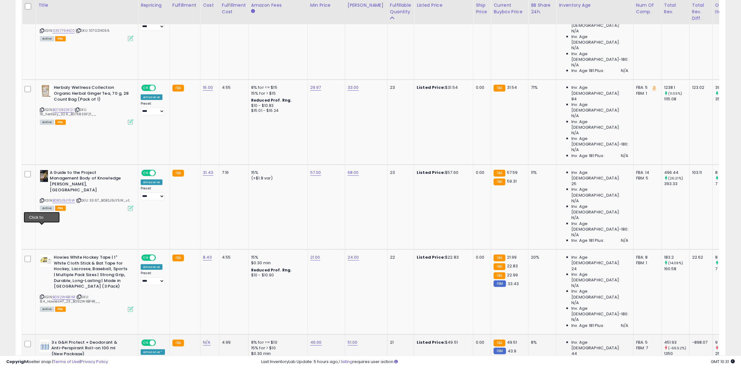
click at [42, 362] on icon at bounding box center [42, 363] width 4 height 3
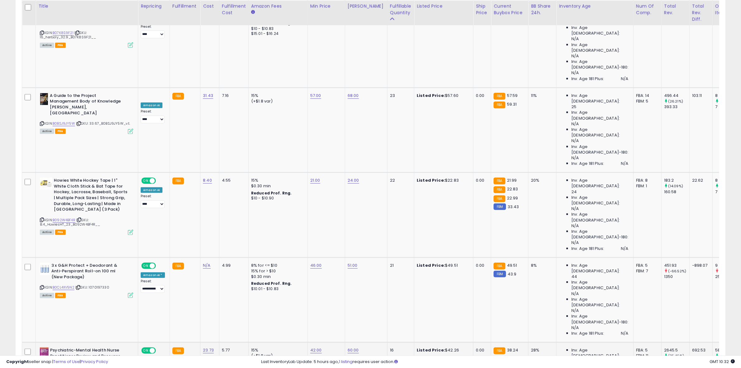
scroll to position [409, 0]
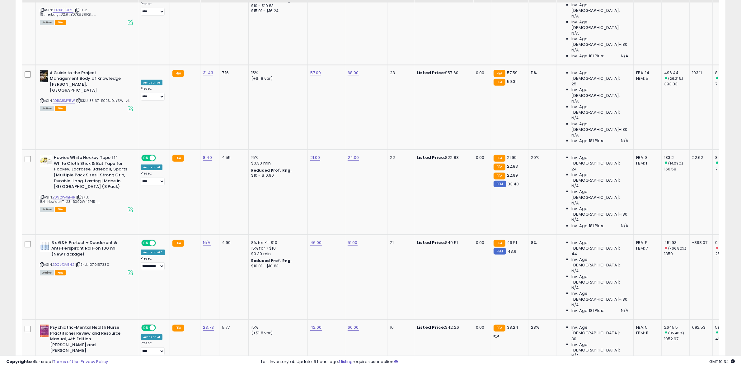
scroll to position [448, 0]
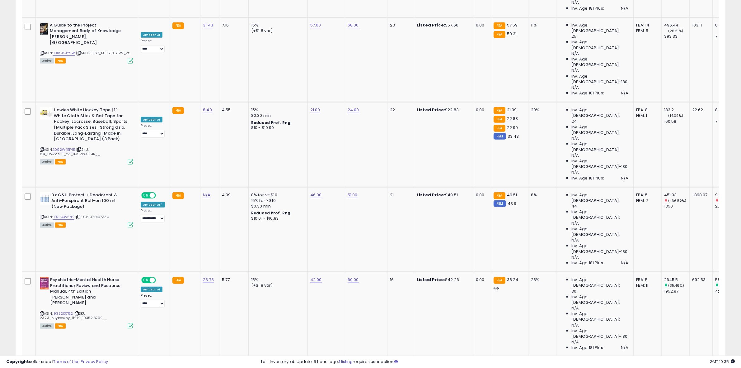
scroll to position [487, 0]
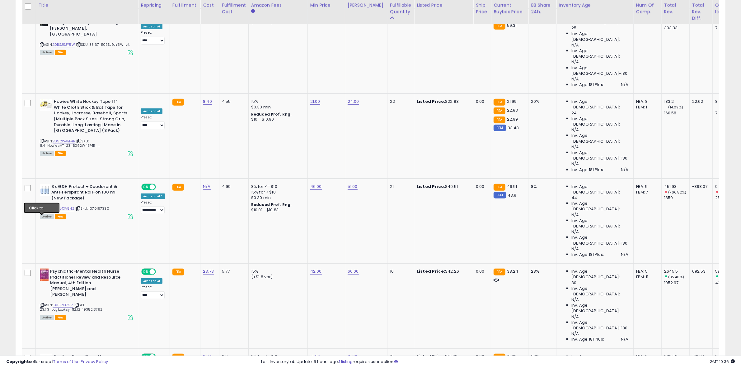
drag, startPoint x: 0, startPoint y: 209, endPoint x: 43, endPoint y: 267, distance: 71.6
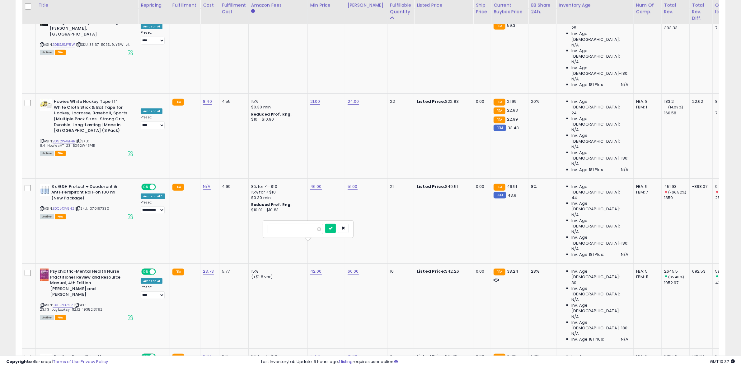
drag, startPoint x: 300, startPoint y: 231, endPoint x: 253, endPoint y: 231, distance: 47.3
type input "**"
click button "submit" at bounding box center [330, 228] width 11 height 9
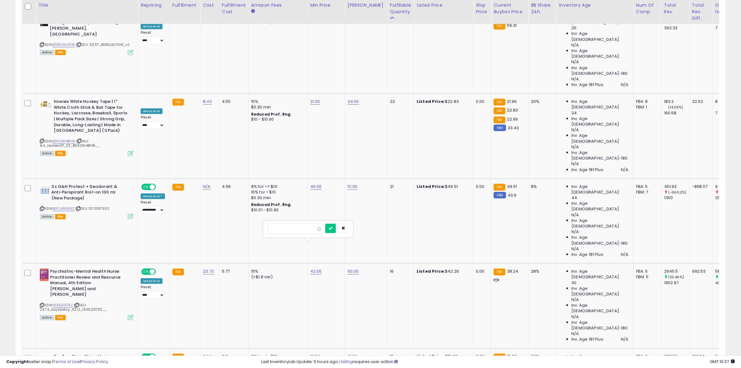
type input "**"
click button "submit" at bounding box center [330, 228] width 11 height 9
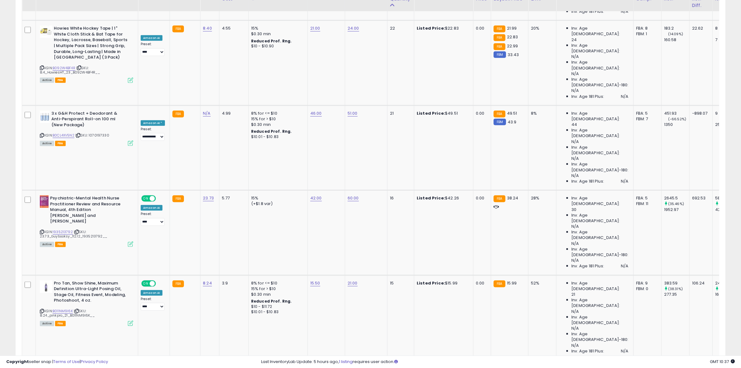
scroll to position [565, 0]
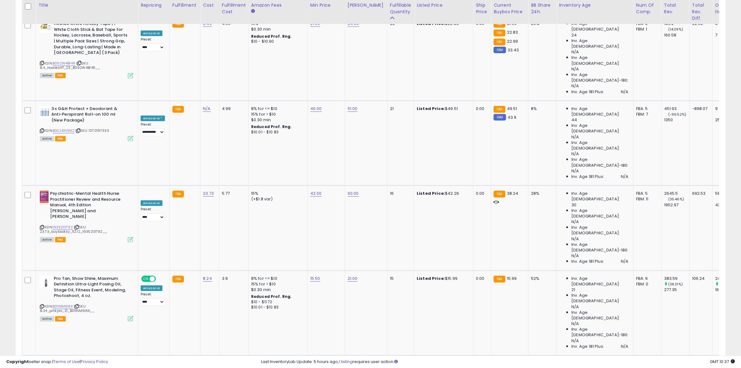
drag, startPoint x: 297, startPoint y: 195, endPoint x: 238, endPoint y: 192, distance: 59.8
type input "**"
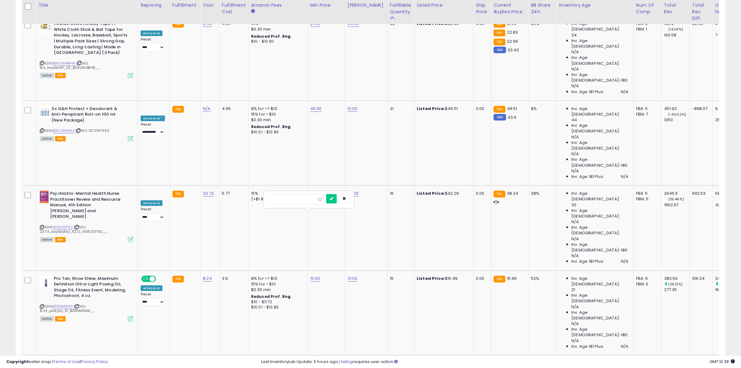
click button "submit" at bounding box center [331, 198] width 11 height 9
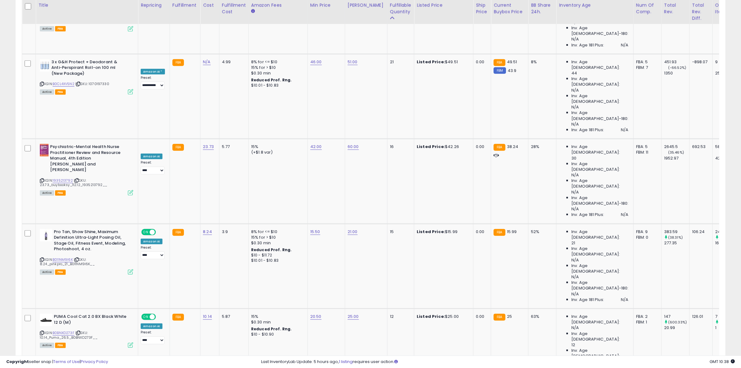
scroll to position [721, 0]
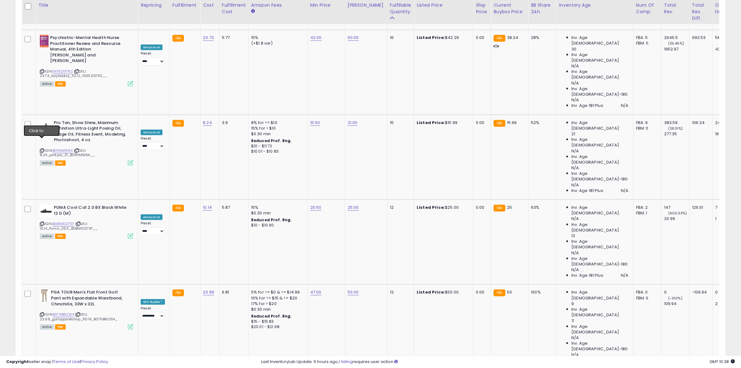
drag, startPoint x: 254, startPoint y: 108, endPoint x: 251, endPoint y: 106, distance: 3.6
type input "**"
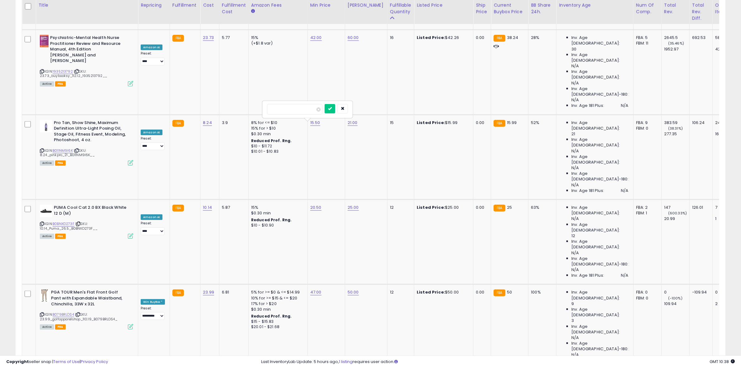
click button "submit" at bounding box center [330, 108] width 11 height 9
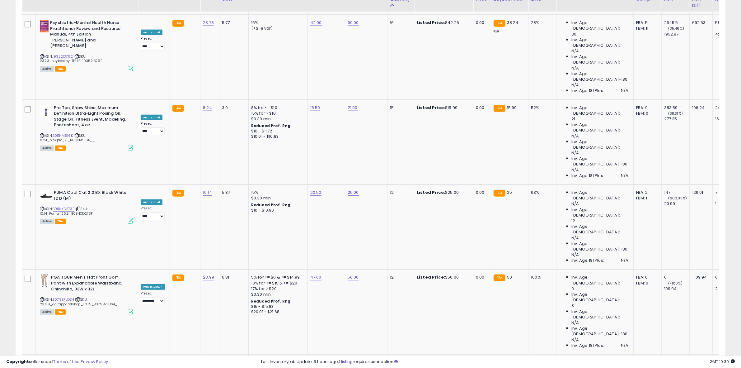
scroll to position [760, 0]
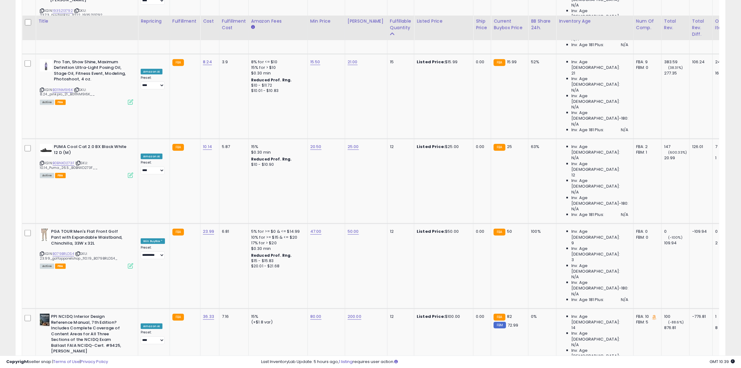
scroll to position [799, 0]
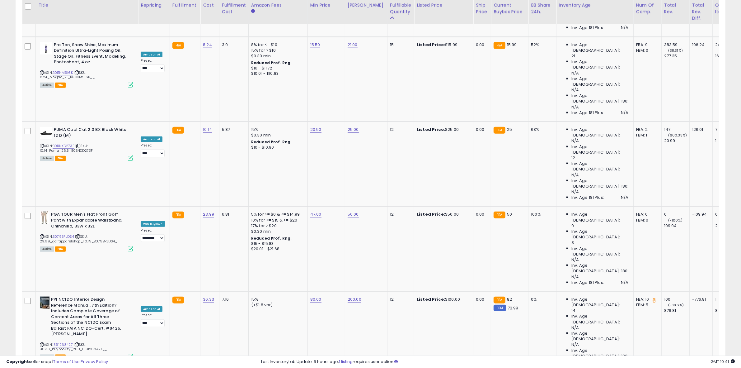
drag, startPoint x: 252, startPoint y: 116, endPoint x: 246, endPoint y: 116, distance: 5.3
type input "**"
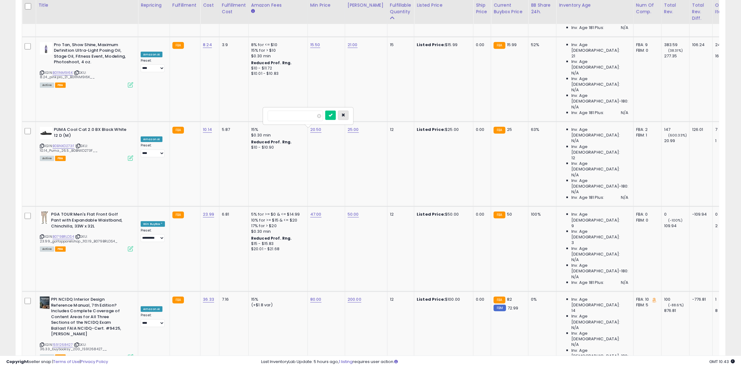
click button "submit" at bounding box center [330, 115] width 11 height 9
drag, startPoint x: 329, startPoint y: 118, endPoint x: 272, endPoint y: 111, distance: 57.4
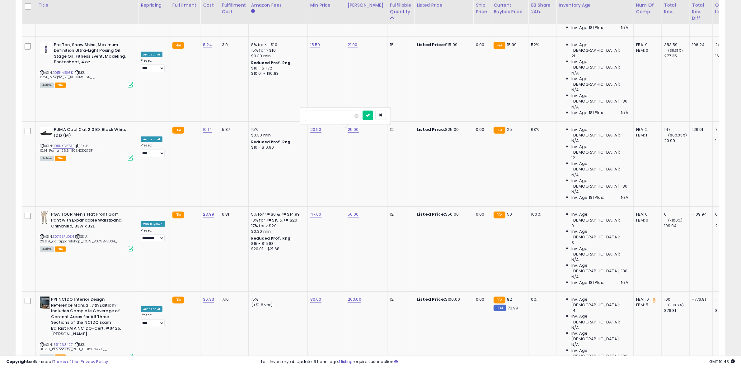
type input "**"
click button "submit" at bounding box center [368, 115] width 11 height 9
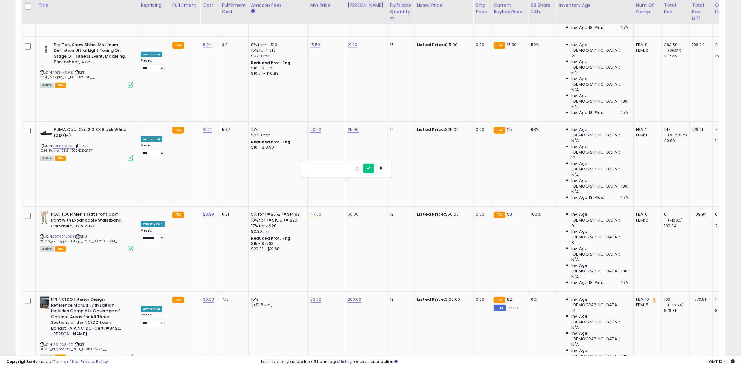
drag, startPoint x: 325, startPoint y: 164, endPoint x: 293, endPoint y: 158, distance: 33.0
type input "***"
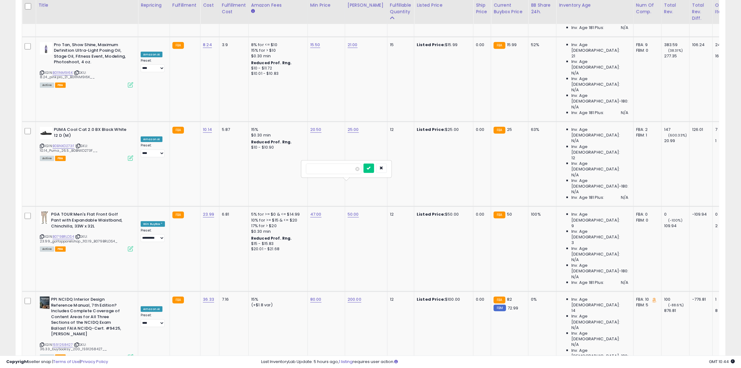
click button "submit" at bounding box center [369, 167] width 11 height 9
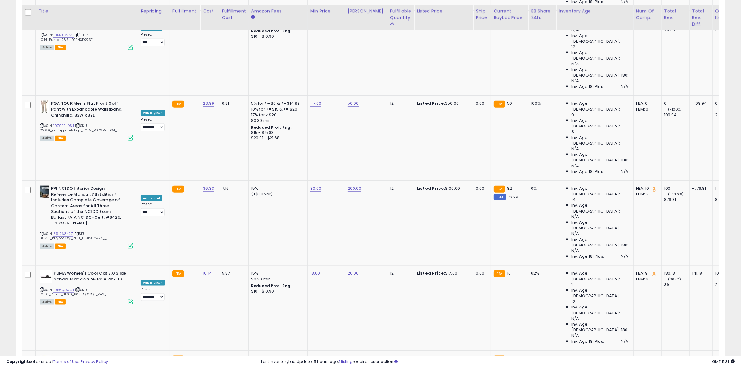
scroll to position [915, 0]
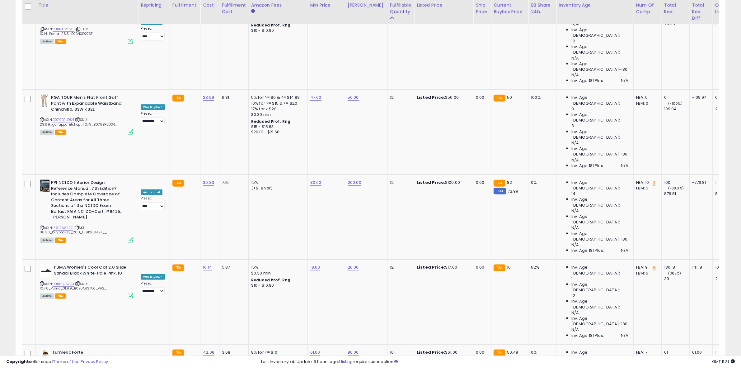
select select "**********"
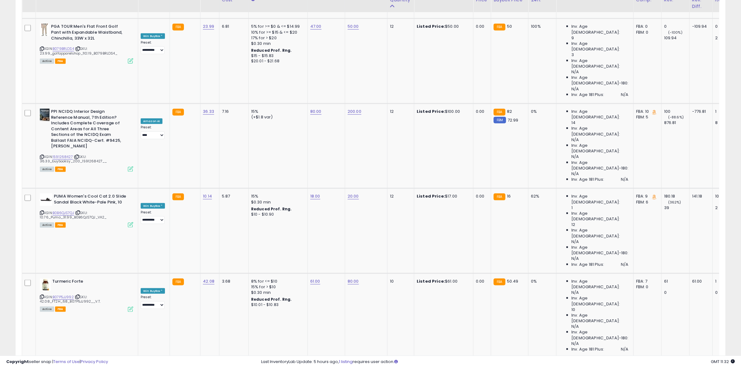
scroll to position [993, 0]
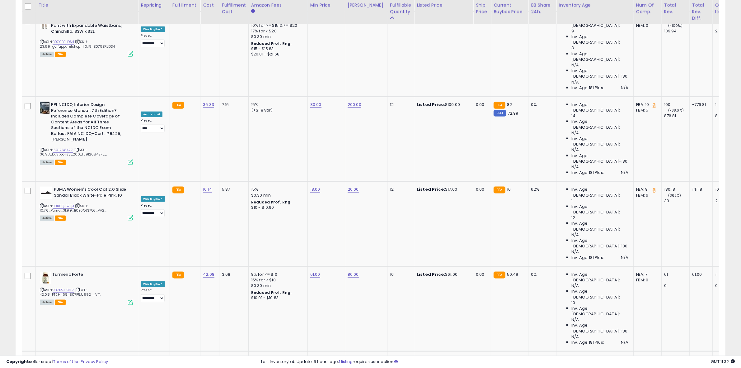
drag, startPoint x: 303, startPoint y: 175, endPoint x: 281, endPoint y: 172, distance: 22.2
type input "***"
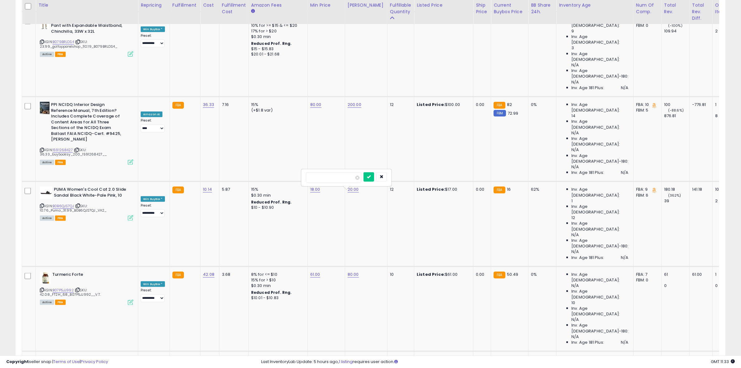
click button "submit" at bounding box center [369, 176] width 11 height 9
drag, startPoint x: 248, startPoint y: 173, endPoint x: 234, endPoint y: 168, distance: 15.3
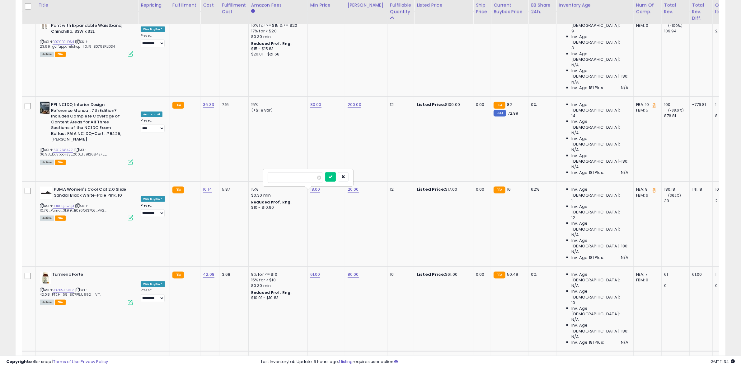
type input "***"
click button "submit" at bounding box center [330, 176] width 11 height 9
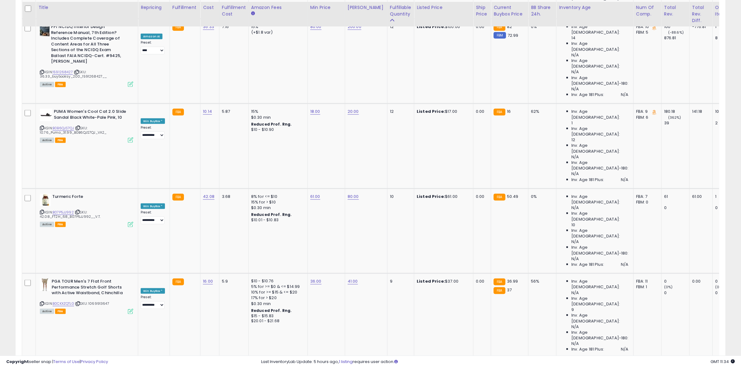
scroll to position [1110, 0]
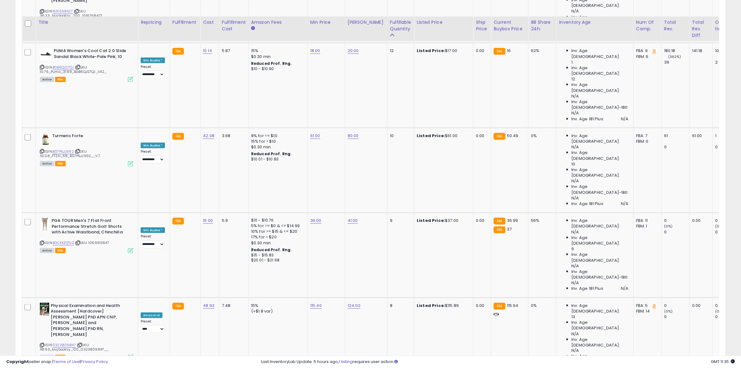
scroll to position [1149, 0]
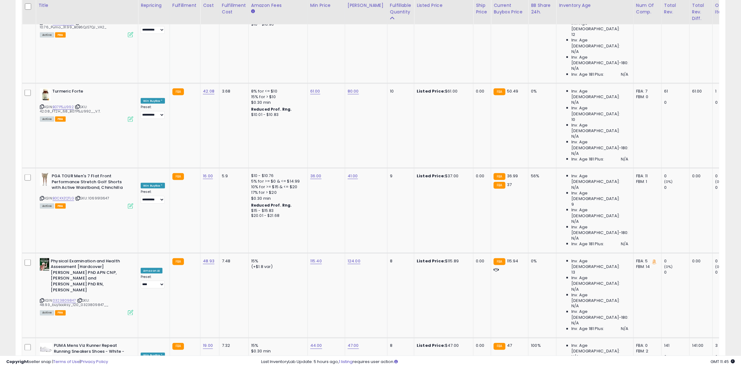
scroll to position [1188, 0]
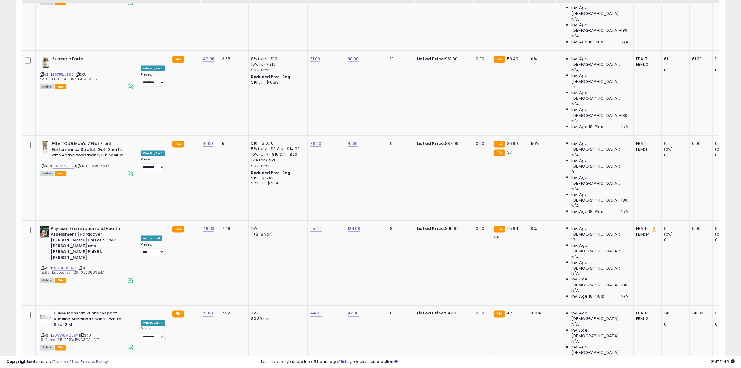
scroll to position [1227, 0]
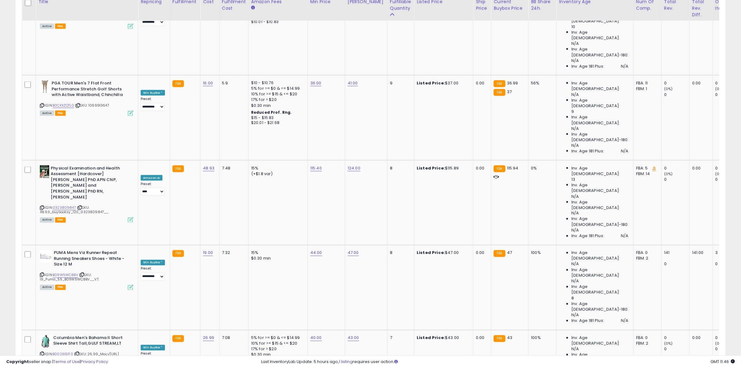
scroll to position [1269, 0]
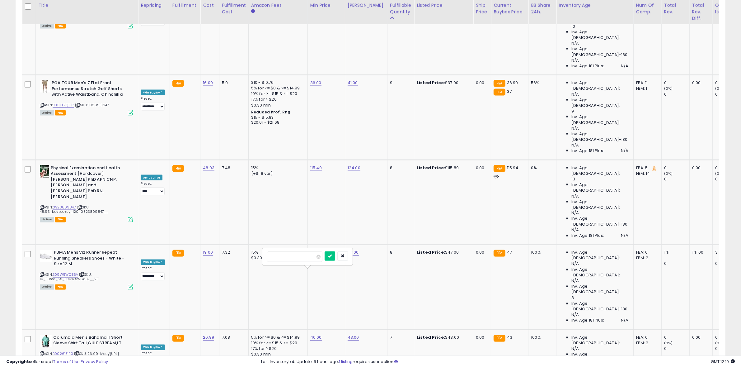
drag, startPoint x: 253, startPoint y: 257, endPoint x: 256, endPoint y: 257, distance: 3.1
click at [249, 257] on tbody "**********" at bounding box center [512, 118] width 981 height 2120
type input "**"
click at [332, 256] on icon "submit" at bounding box center [330, 256] width 4 height 4
drag, startPoint x: 671, startPoint y: 325, endPoint x: 212, endPoint y: 228, distance: 469.2
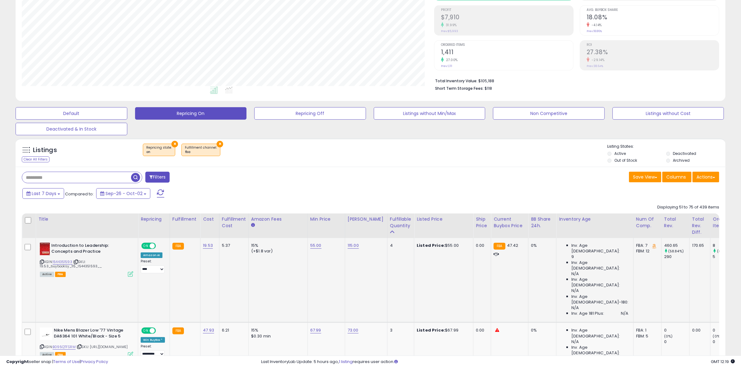
scroll to position [98, 0]
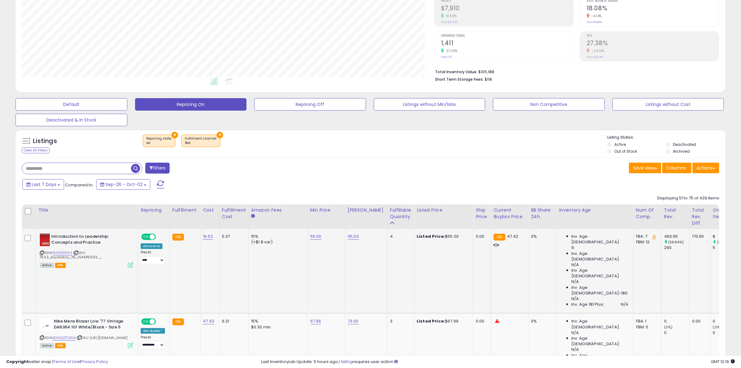
click at [42, 250] on div "ASIN: 1544351593 | SKU: 19.53_buybooksy_115_1544351593__ Active FBA" at bounding box center [86, 250] width 93 height 33
drag, startPoint x: 42, startPoint y: 252, endPoint x: 40, endPoint y: 256, distance: 4.1
click at [42, 253] on icon at bounding box center [42, 252] width 4 height 3
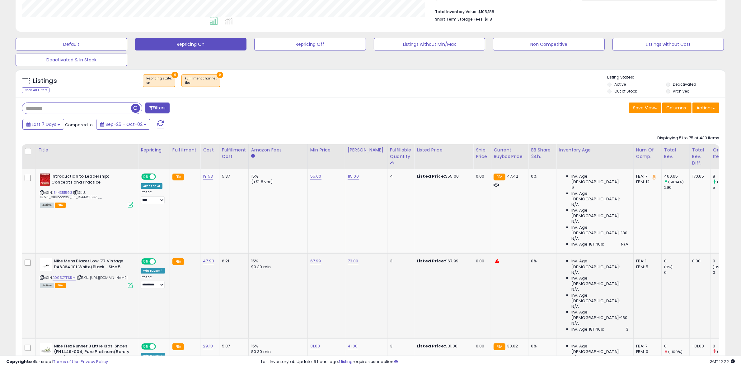
scroll to position [176, 0]
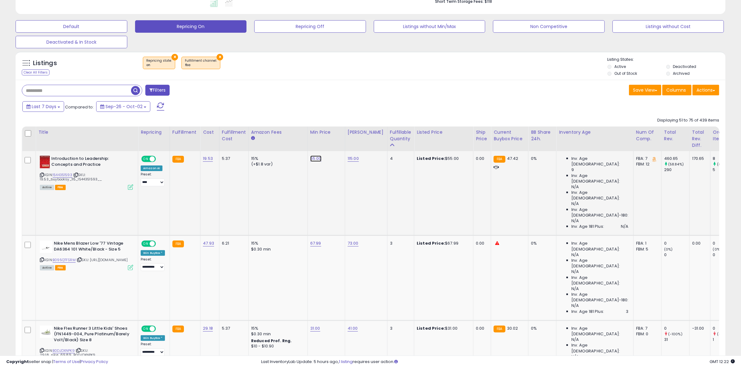
click at [311, 159] on link "55.00" at bounding box center [315, 158] width 11 height 6
drag, startPoint x: 258, startPoint y: 142, endPoint x: 249, endPoint y: 142, distance: 8.4
type input "*****"
click button "submit" at bounding box center [331, 142] width 11 height 9
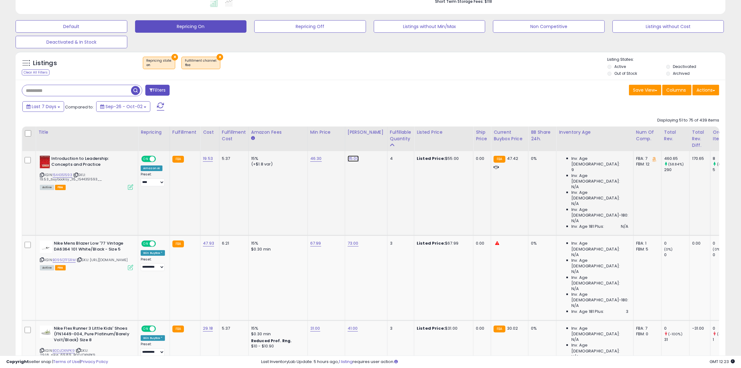
click at [354, 161] on link "115.00" at bounding box center [353, 158] width 11 height 6
drag, startPoint x: 324, startPoint y: 141, endPoint x: 289, endPoint y: 141, distance: 34.9
type input "**"
click button "submit" at bounding box center [368, 142] width 11 height 9
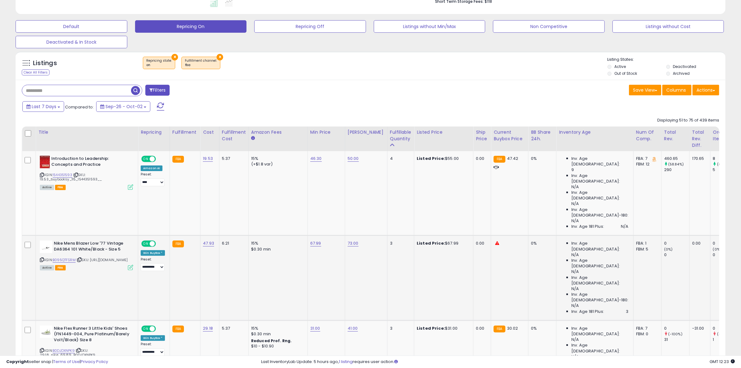
click at [42, 258] on icon at bounding box center [42, 259] width 4 height 3
click at [41, 348] on icon at bounding box center [42, 349] width 4 height 3
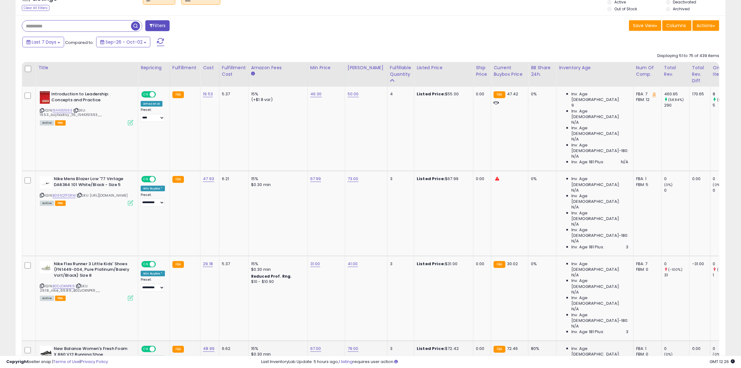
scroll to position [254, 0]
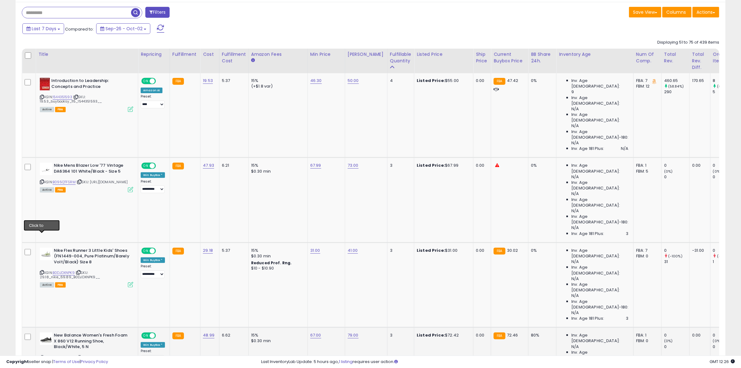
drag, startPoint x: 44, startPoint y: 235, endPoint x: 40, endPoint y: 234, distance: 4.2
click at [44, 356] on icon at bounding box center [42, 357] width 4 height 3
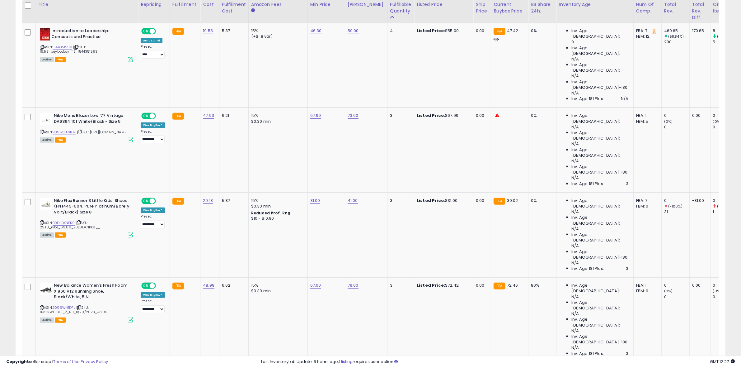
scroll to position [293, 0]
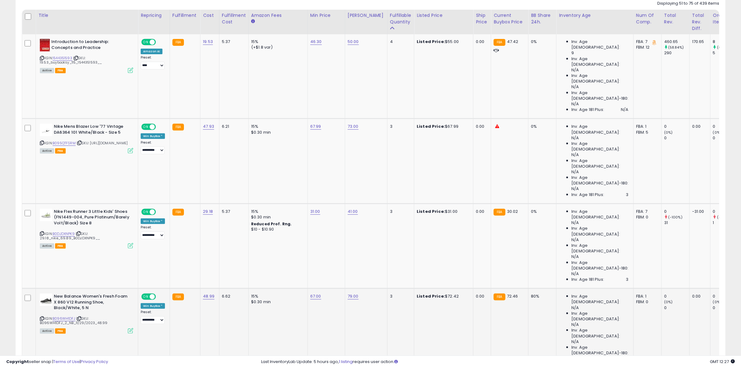
click at [43, 317] on icon at bounding box center [42, 318] width 4 height 3
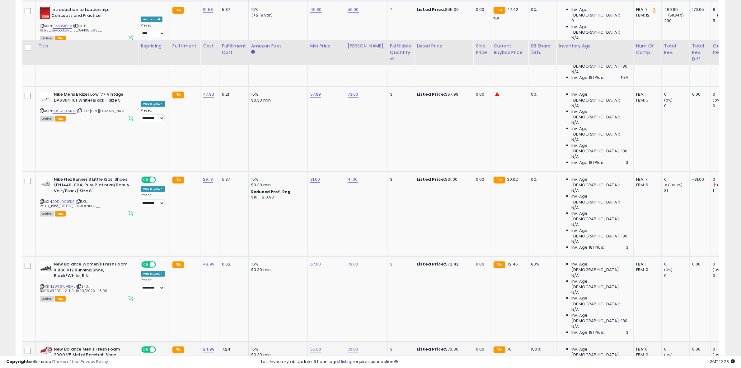
scroll to position [371, 0]
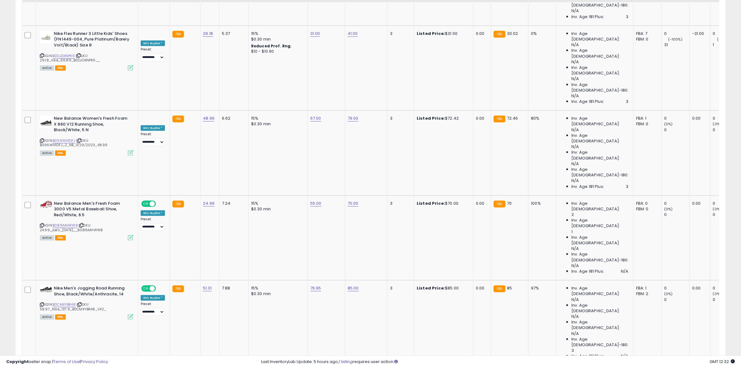
scroll to position [487, 0]
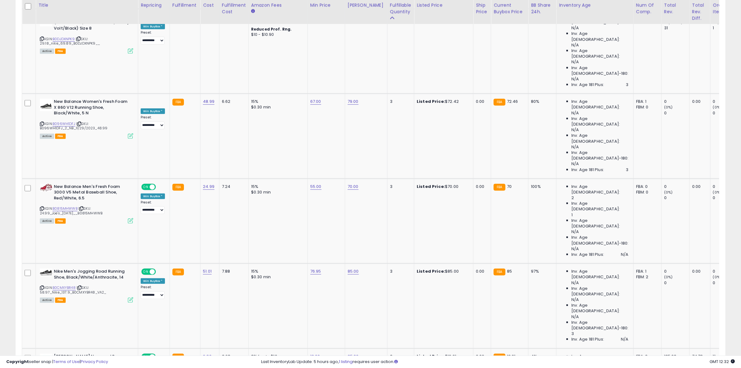
drag, startPoint x: 284, startPoint y: 197, endPoint x: 247, endPoint y: 197, distance: 37.4
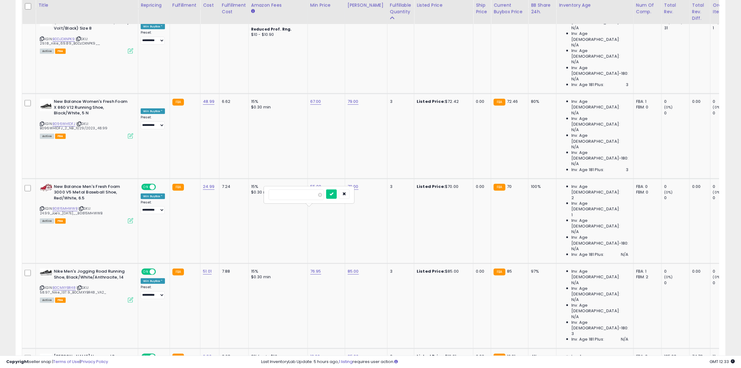
type input "******"
click button "submit" at bounding box center [331, 193] width 11 height 9
drag, startPoint x: 324, startPoint y: 195, endPoint x: 292, endPoint y: 196, distance: 32.4
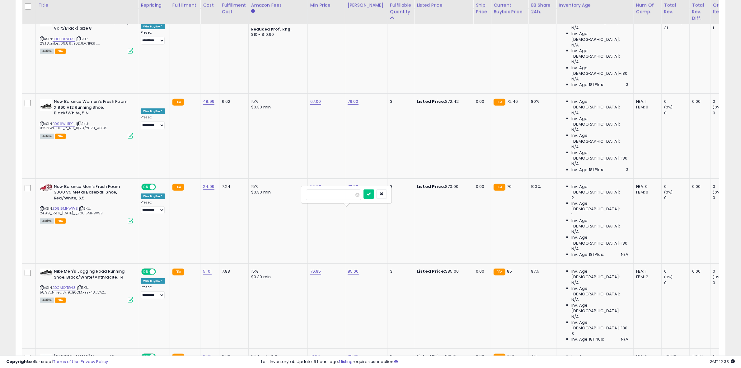
type input "***"
click button "submit" at bounding box center [369, 193] width 11 height 9
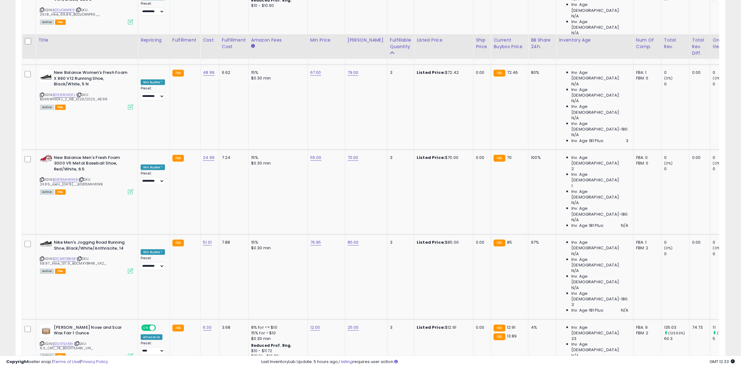
scroll to position [565, 0]
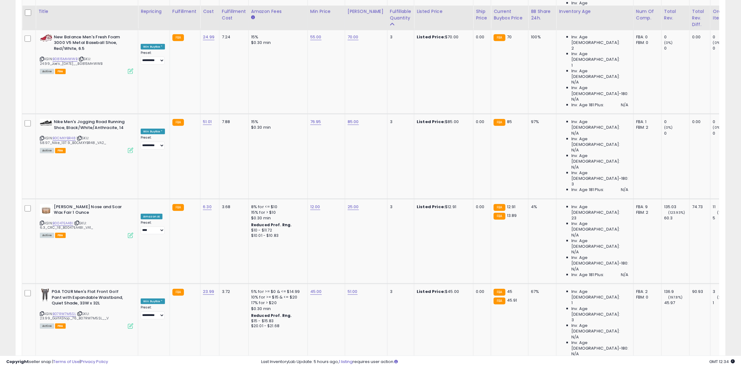
scroll to position [643, 0]
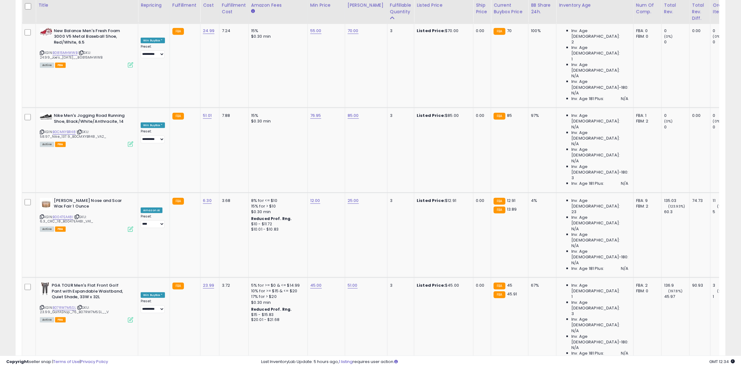
drag, startPoint x: 41, startPoint y: 186, endPoint x: 29, endPoint y: 183, distance: 12.8
select select "**********"
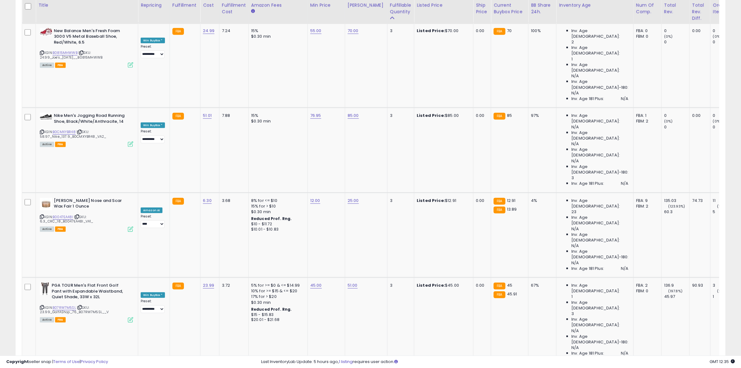
drag, startPoint x: 297, startPoint y: 145, endPoint x: 226, endPoint y: 139, distance: 70.7
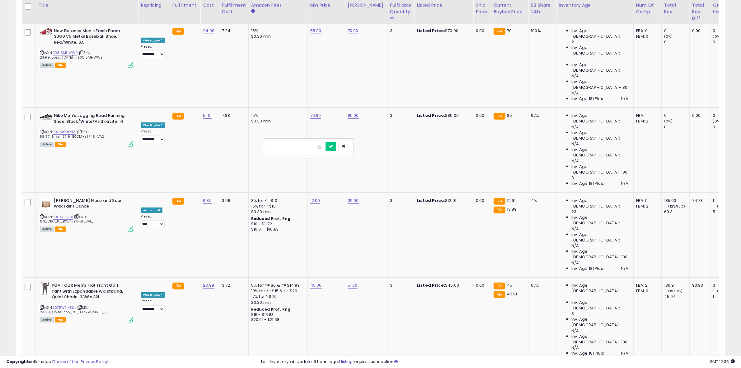
type input "**"
click button "submit" at bounding box center [331, 146] width 11 height 9
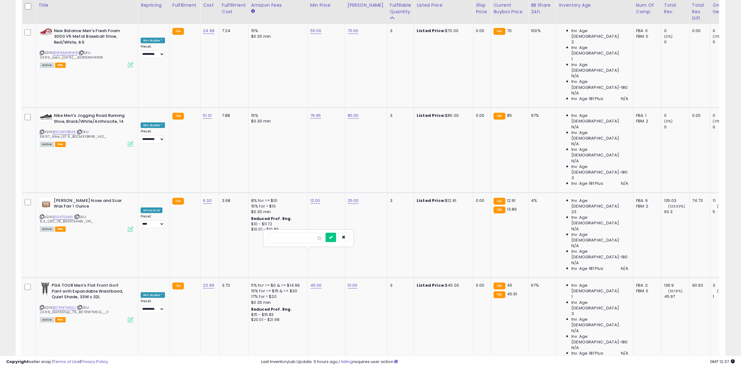
drag, startPoint x: 252, startPoint y: 237, endPoint x: 232, endPoint y: 238, distance: 20.3
type input "*****"
click button "submit" at bounding box center [331, 237] width 11 height 9
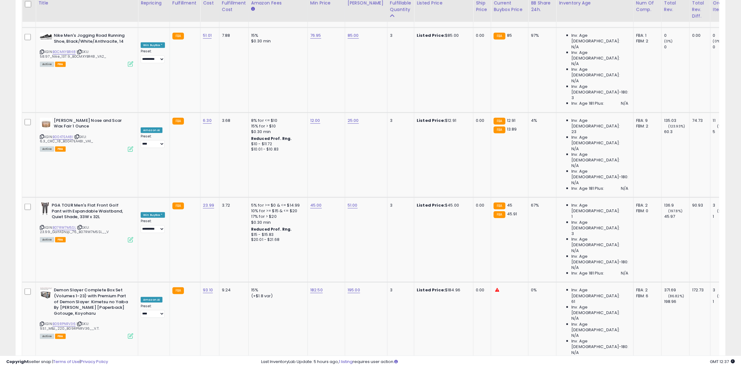
scroll to position [760, 0]
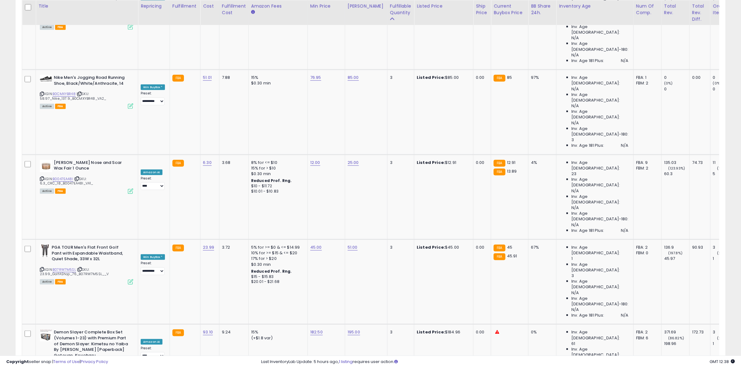
scroll to position [682, 0]
drag, startPoint x: 292, startPoint y: 248, endPoint x: 243, endPoint y: 246, distance: 48.3
type input "*****"
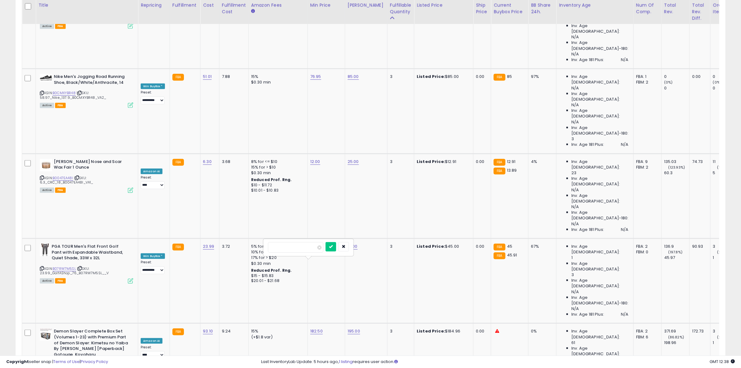
click button "submit" at bounding box center [331, 246] width 11 height 9
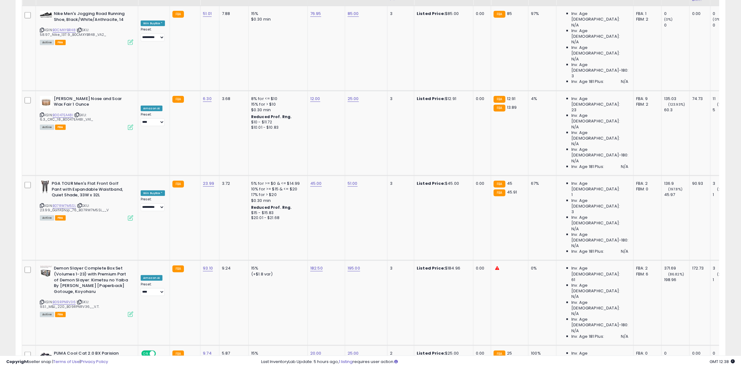
scroll to position [760, 0]
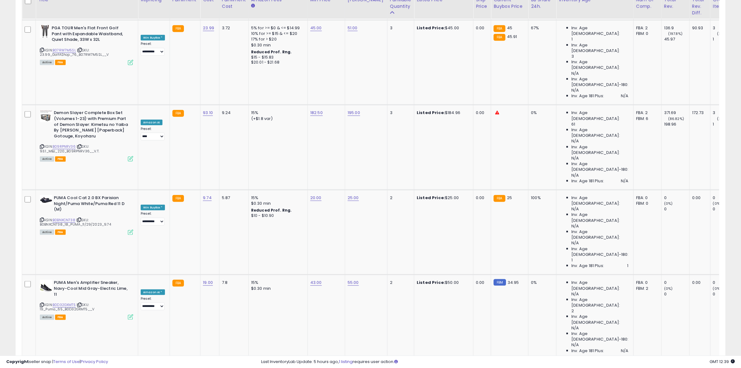
scroll to position [915, 0]
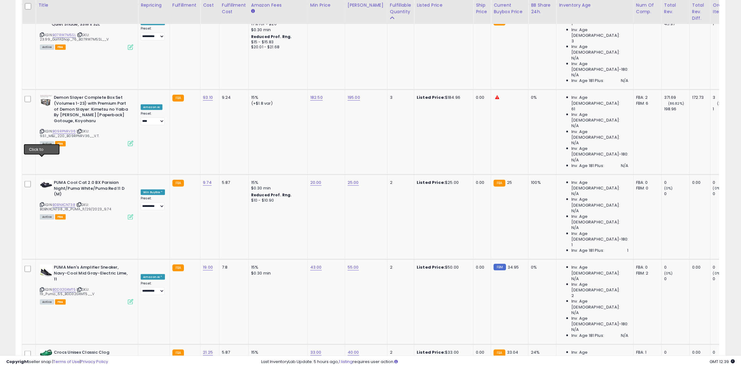
type input "*****"
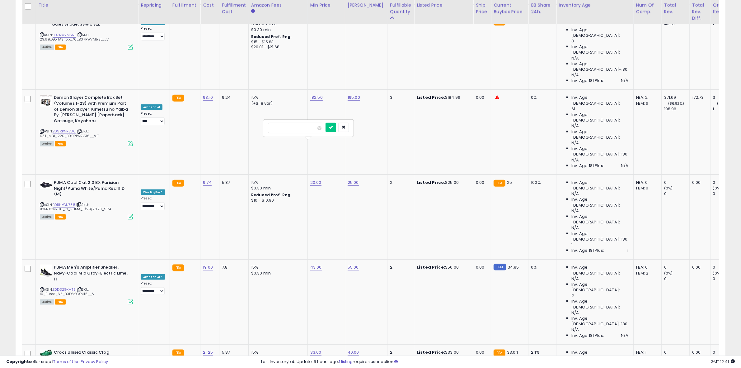
click button "submit" at bounding box center [331, 127] width 11 height 9
drag, startPoint x: 42, startPoint y: 215, endPoint x: 1, endPoint y: 212, distance: 41.3
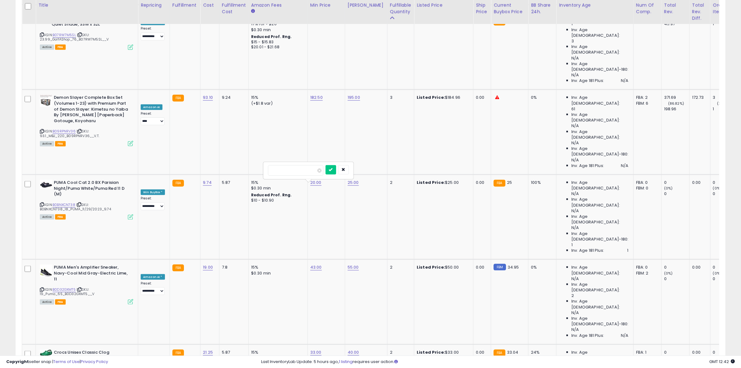
click at [346, 170] on icon "button" at bounding box center [344, 170] width 4 height 4
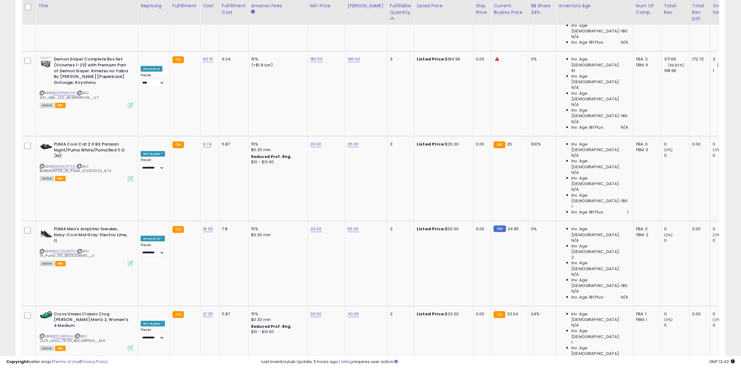
scroll to position [954, 0]
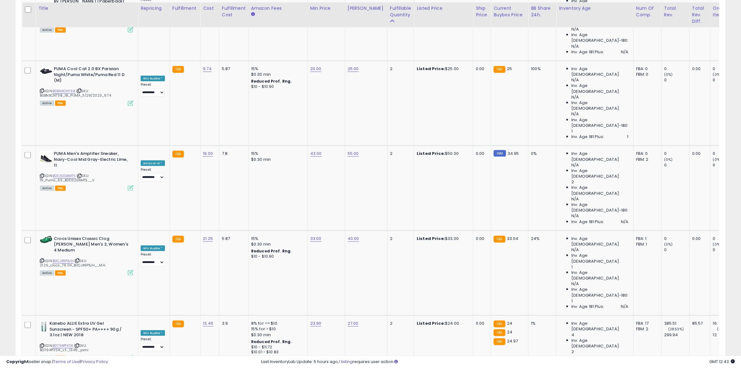
scroll to position [1032, 0]
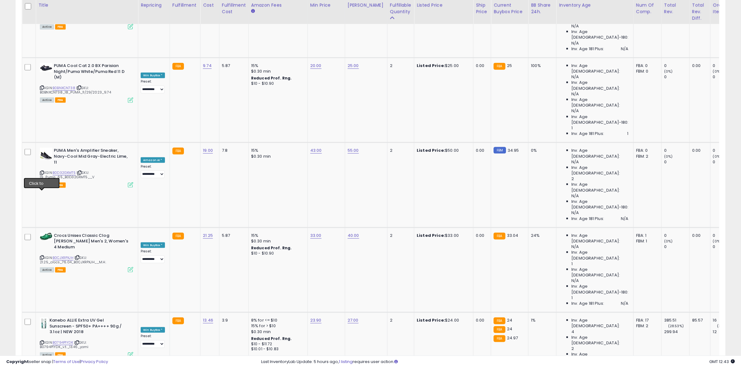
drag, startPoint x: 41, startPoint y: 194, endPoint x: 28, endPoint y: 193, distance: 13.1
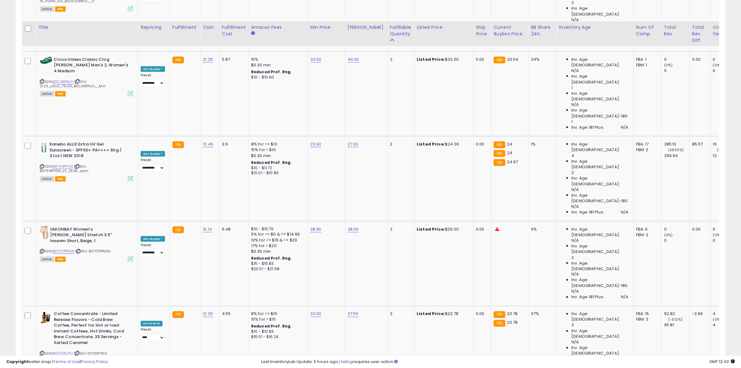
scroll to position [1191, 0]
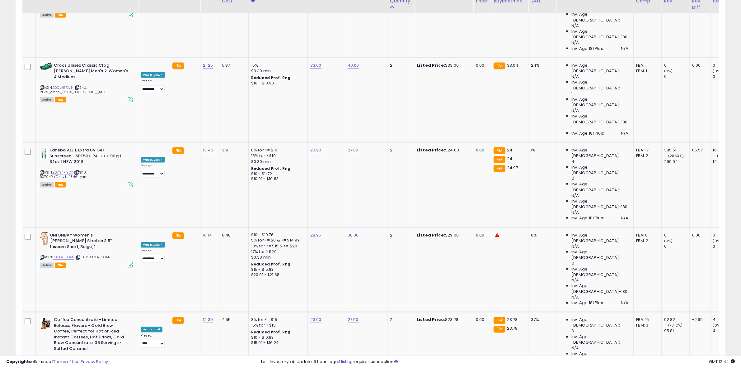
scroll to position [1230, 0]
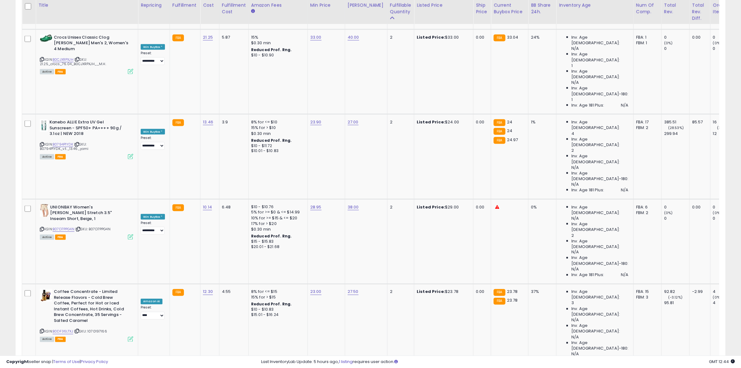
drag, startPoint x: 680, startPoint y: 327, endPoint x: 140, endPoint y: 218, distance: 550.8
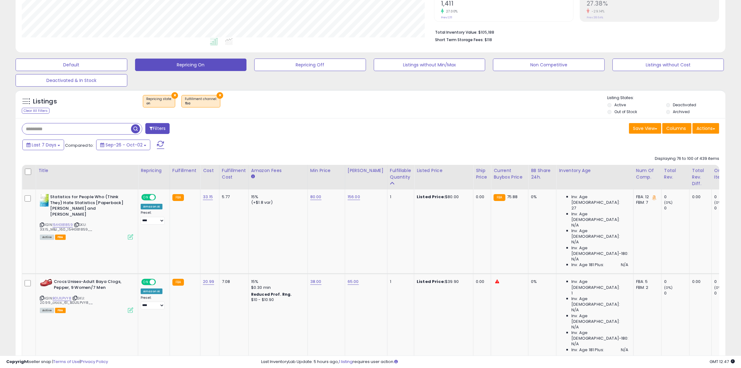
scroll to position [195, 0]
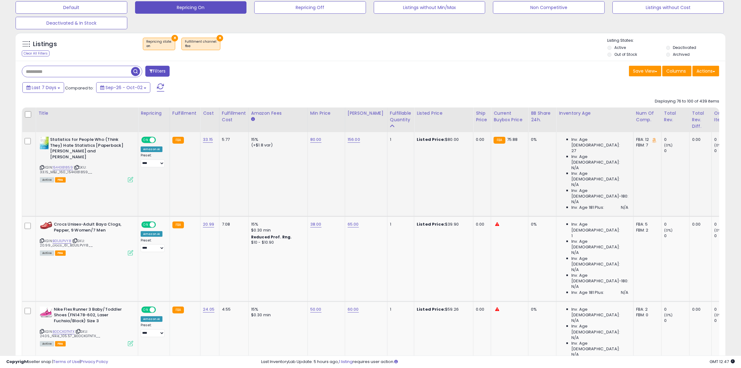
click at [45, 162] on div "ASIN: 1544381859 | SKU: 33.15_MBJ_160_1544381859__ Active FBA" at bounding box center [86, 159] width 93 height 45
click at [43, 166] on icon at bounding box center [42, 167] width 4 height 3
click at [312, 141] on link "80.00" at bounding box center [315, 139] width 11 height 6
drag, startPoint x: 287, startPoint y: 125, endPoint x: 270, endPoint y: 125, distance: 16.8
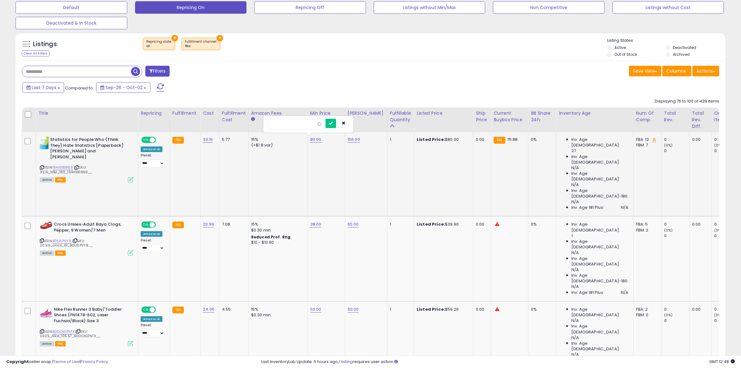
click at [270, 125] on input "**" at bounding box center [295, 124] width 55 height 11
type input "**"
click button "submit" at bounding box center [331, 123] width 11 height 9
click at [42, 239] on icon at bounding box center [42, 240] width 4 height 3
drag, startPoint x: 43, startPoint y: 252, endPoint x: 32, endPoint y: 249, distance: 11.2
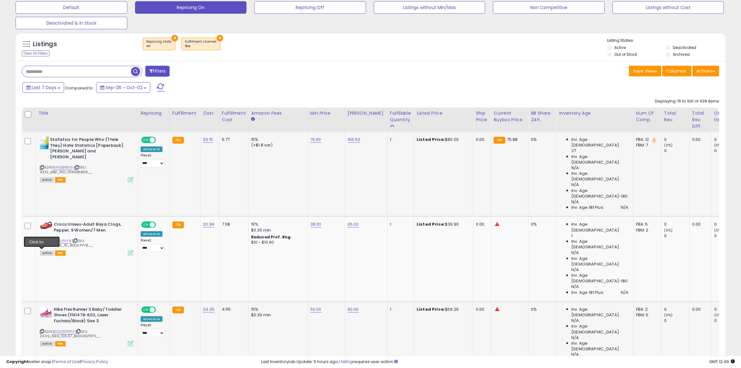
click at [43, 329] on icon at bounding box center [42, 330] width 4 height 3
click at [158, 329] on select "**********" at bounding box center [153, 333] width 24 height 8
select select "**********"
click at [141, 329] on select "**********" at bounding box center [153, 333] width 24 height 8
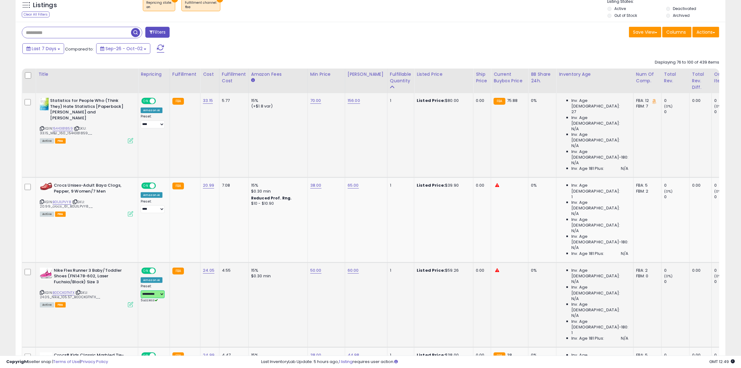
scroll to position [273, 0]
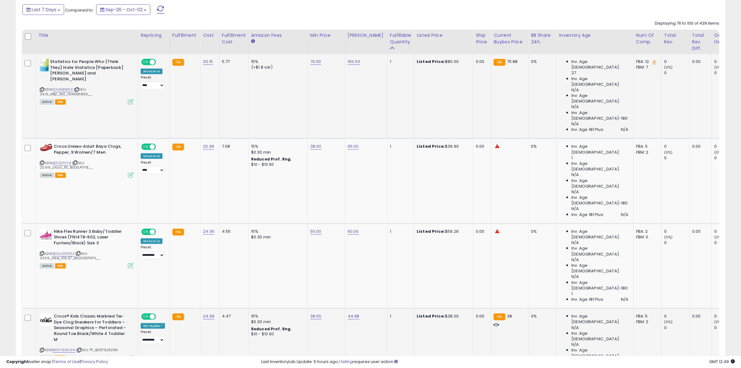
click at [40, 348] on icon at bounding box center [42, 349] width 4 height 3
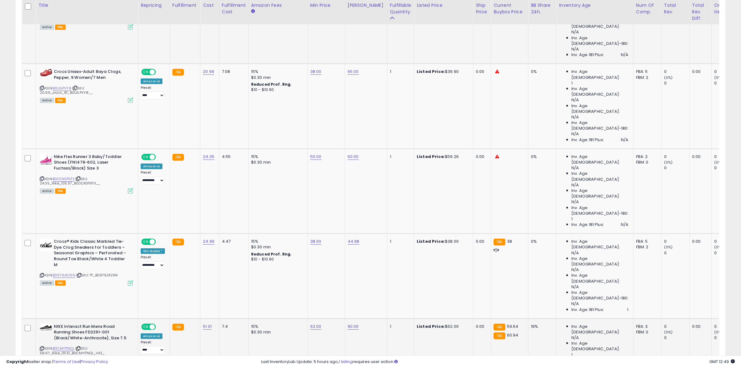
scroll to position [351, 0]
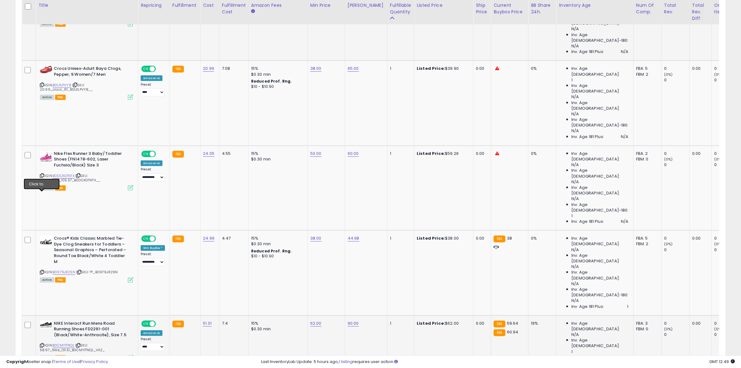
click at [43, 343] on icon at bounding box center [42, 344] width 4 height 3
click at [150, 343] on select "**********" at bounding box center [153, 347] width 24 height 8
select select "**********"
click at [141, 343] on select "**********" at bounding box center [153, 347] width 24 height 8
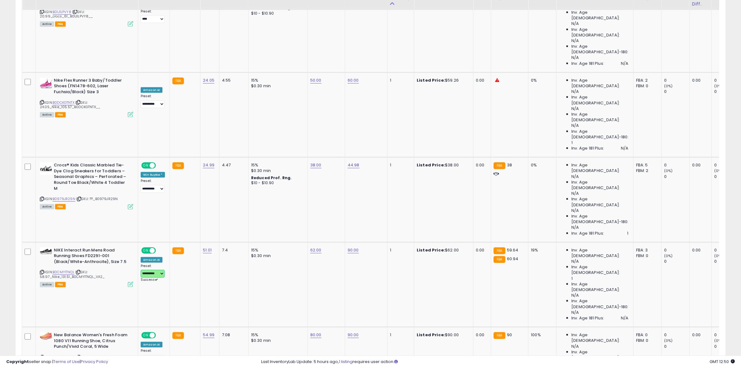
scroll to position [428, 0]
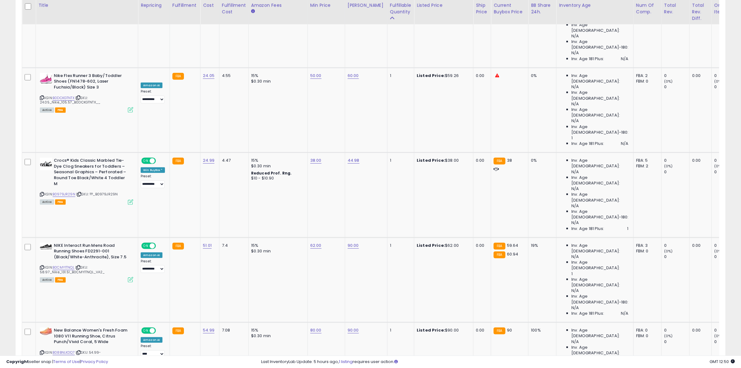
drag, startPoint x: 42, startPoint y: 163, endPoint x: 2, endPoint y: 168, distance: 40.4
click at [42, 351] on icon at bounding box center [42, 352] width 4 height 3
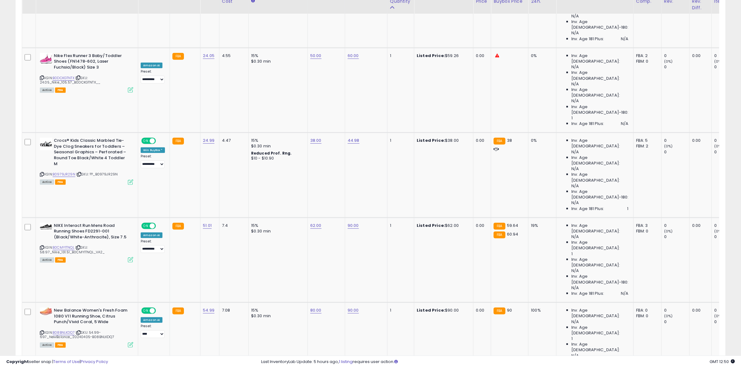
scroll to position [467, 0]
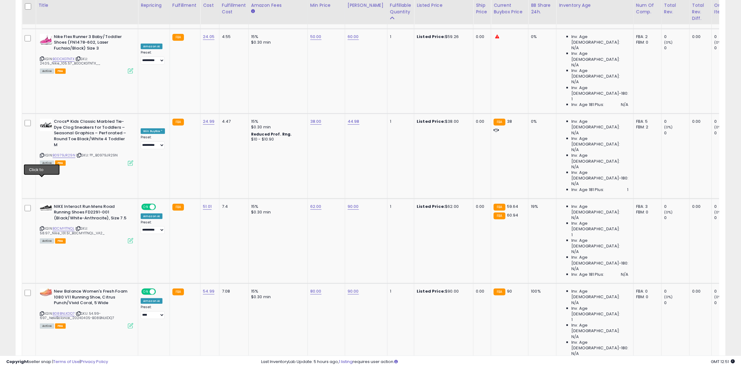
drag, startPoint x: 153, startPoint y: 175, endPoint x: 153, endPoint y: 179, distance: 4.7
drag, startPoint x: 332, startPoint y: 175, endPoint x: 328, endPoint y: 172, distance: 4.4
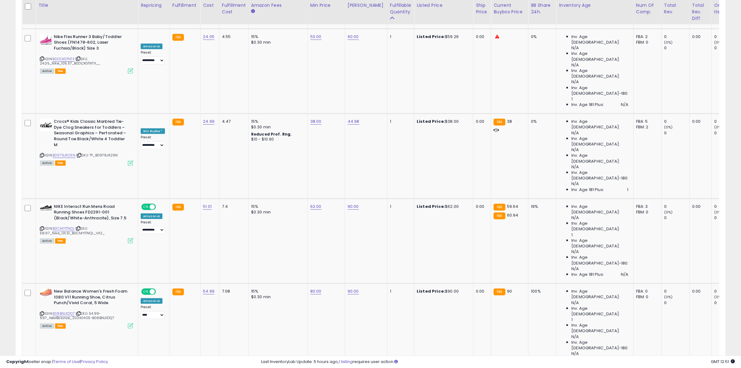
drag, startPoint x: 244, startPoint y: 137, endPoint x: 239, endPoint y: 136, distance: 5.1
type input "**"
click button "submit" at bounding box center [331, 135] width 11 height 9
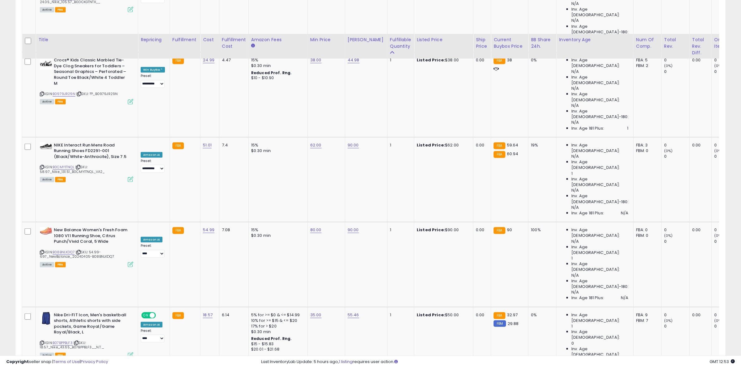
scroll to position [584, 0]
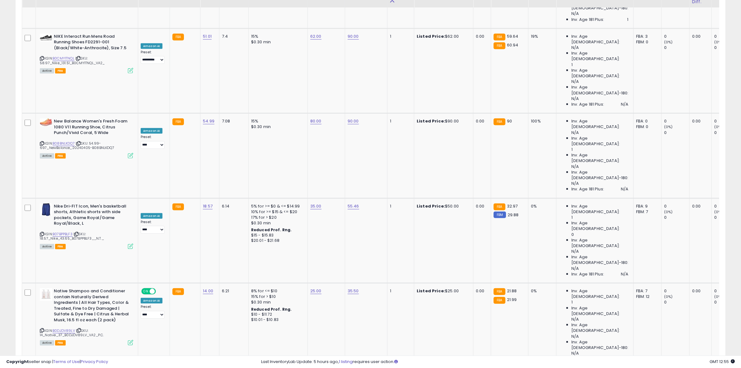
scroll to position [662, 0]
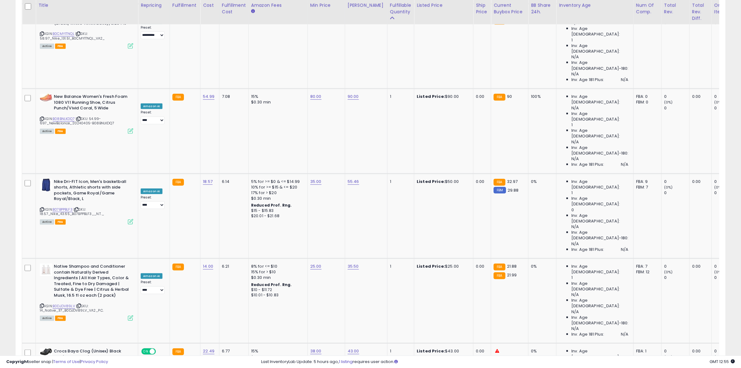
drag, startPoint x: 44, startPoint y: 226, endPoint x: 36, endPoint y: 227, distance: 7.6
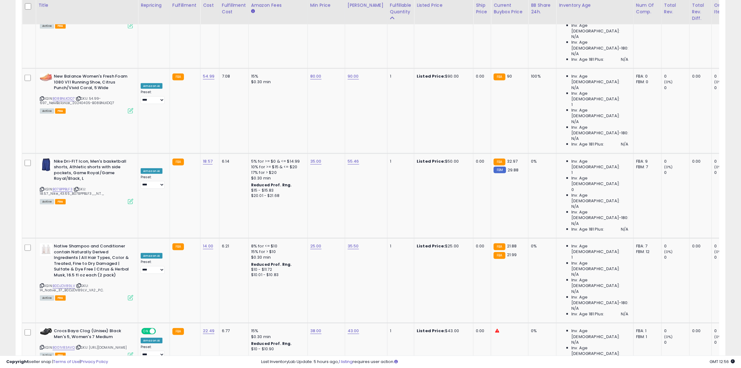
scroll to position [701, 0]
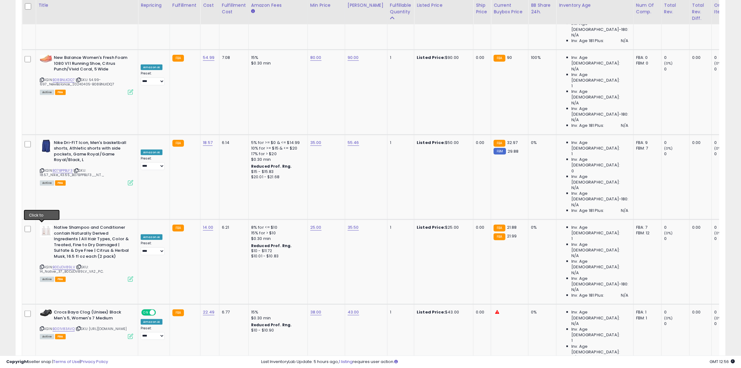
drag, startPoint x: 41, startPoint y: 280, endPoint x: 21, endPoint y: 277, distance: 20.8
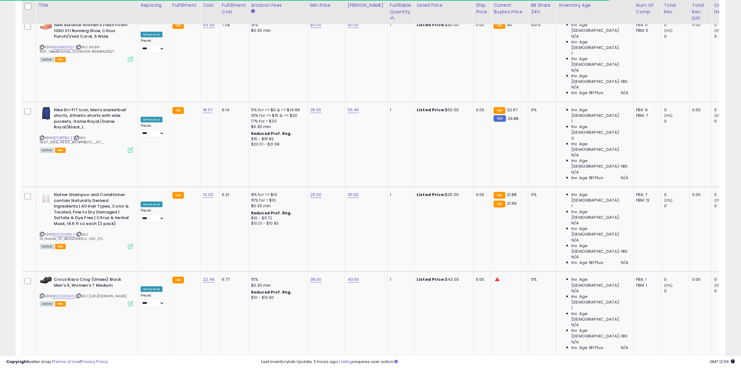
scroll to position [779, 0]
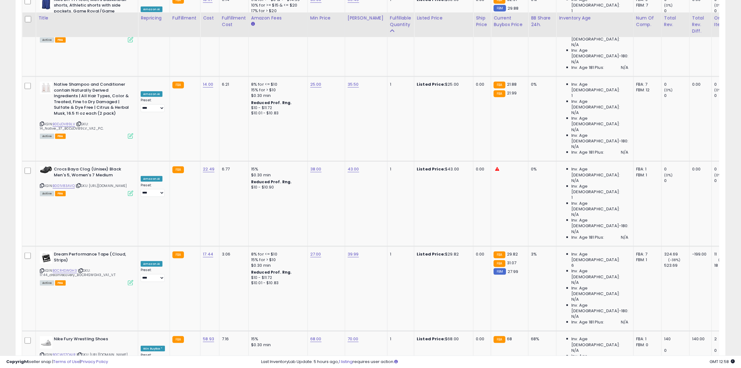
scroll to position [857, 0]
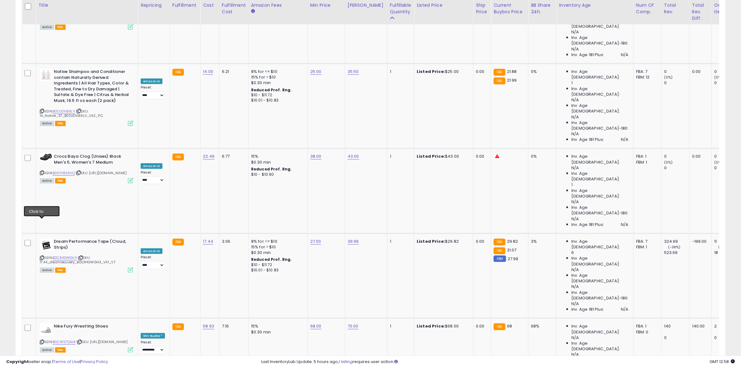
drag, startPoint x: 43, startPoint y: 221, endPoint x: 17, endPoint y: 217, distance: 26.0
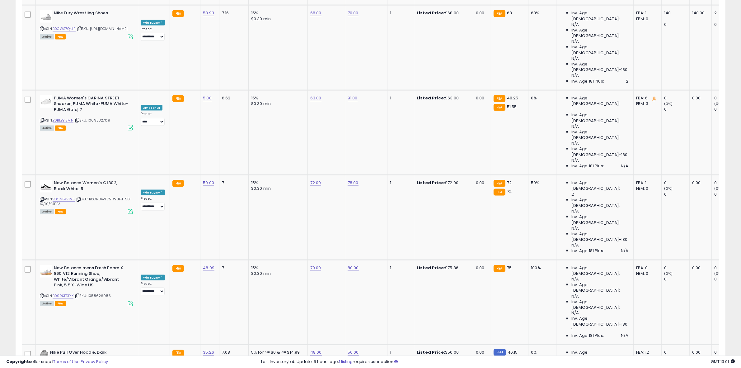
scroll to position [1207, 0]
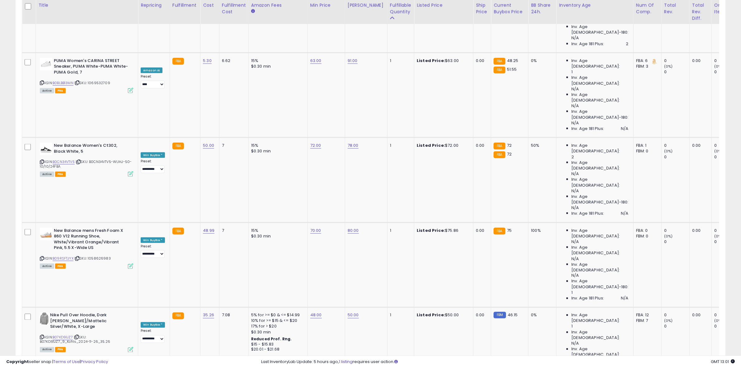
drag, startPoint x: 678, startPoint y: 324, endPoint x: 248, endPoint y: 214, distance: 443.9
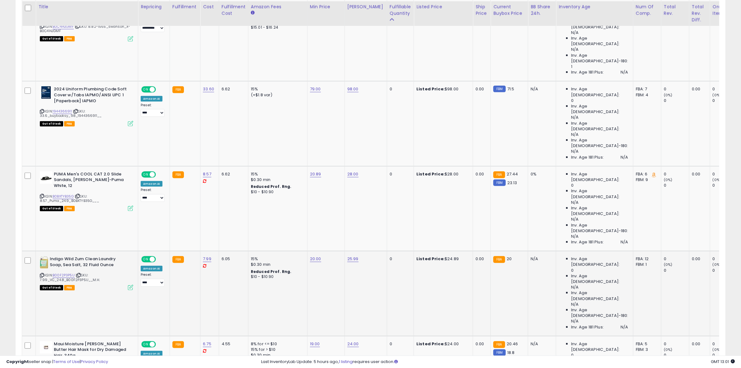
scroll to position [332, 0]
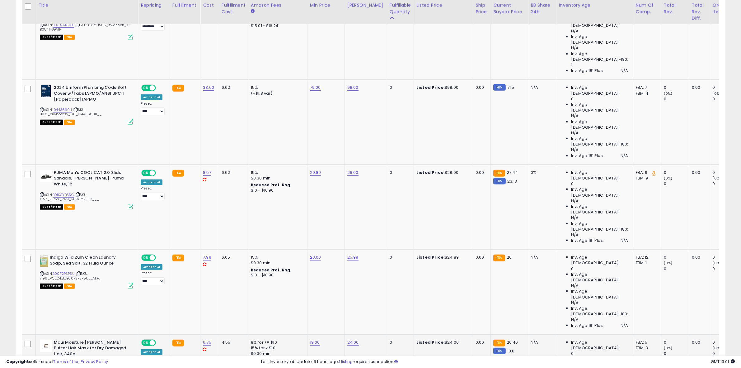
click at [59, 361] on link "B07CVDV7YX" at bounding box center [64, 363] width 22 height 5
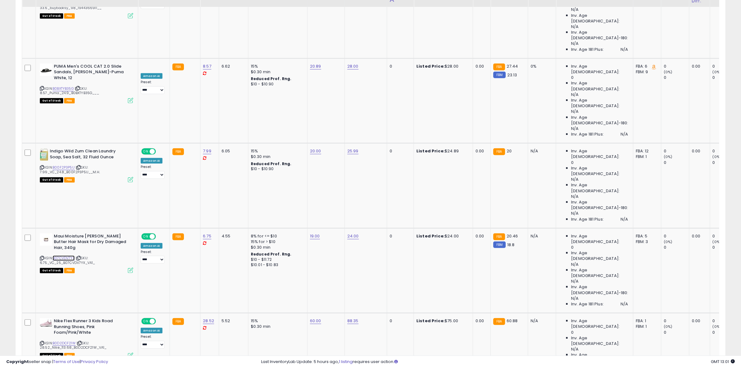
scroll to position [448, 0]
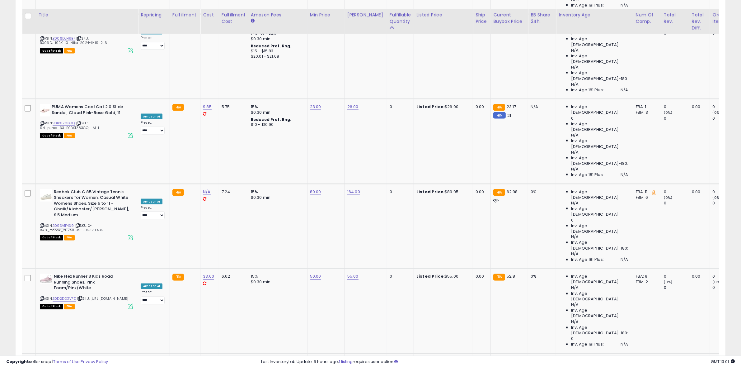
scroll to position [1255, 0]
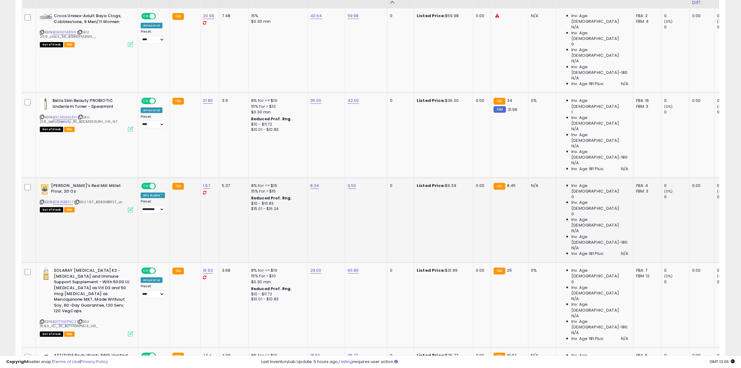
scroll to position [254, 0]
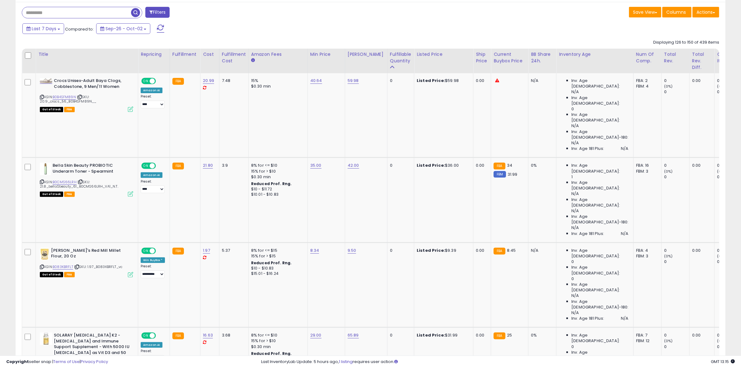
click at [64, 179] on link "B0CMS66LRH" at bounding box center [65, 181] width 24 height 5
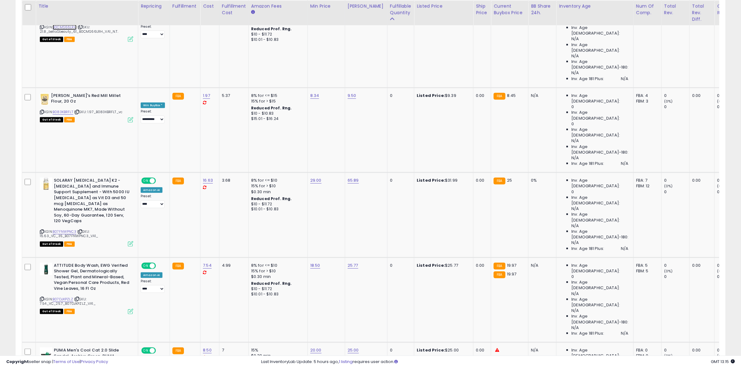
scroll to position [409, 0]
click at [66, 367] on link "B0D329CK9N" at bounding box center [65, 371] width 24 height 5
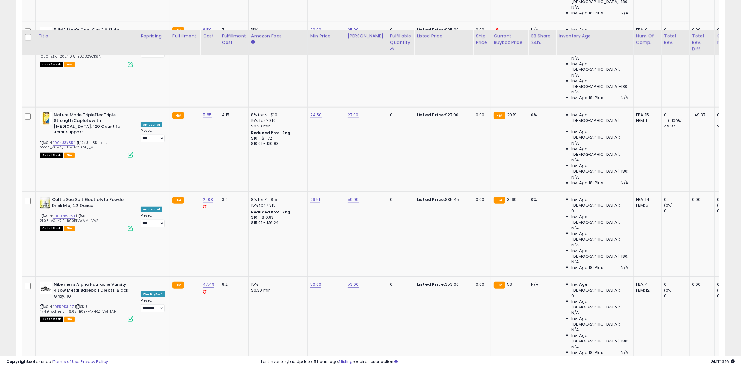
scroll to position [760, 0]
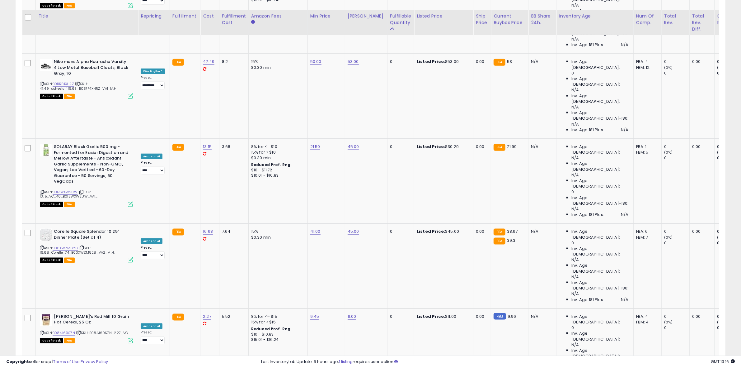
scroll to position [1032, 0]
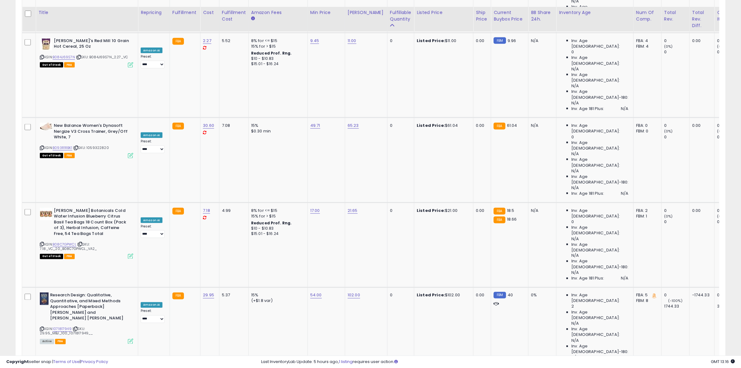
scroll to position [1257, 0]
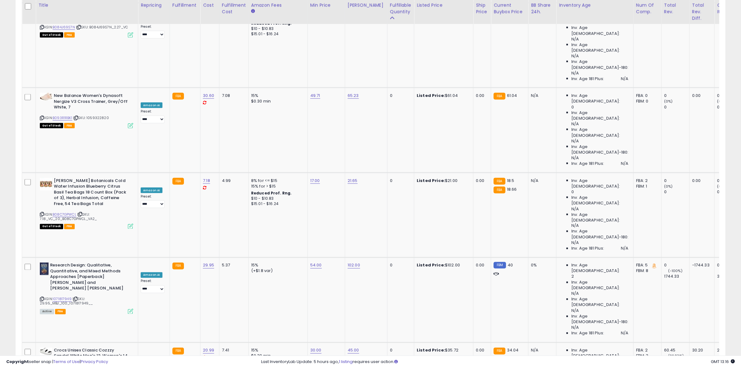
drag, startPoint x: 680, startPoint y: 327, endPoint x: 603, endPoint y: 0, distance: 336.1
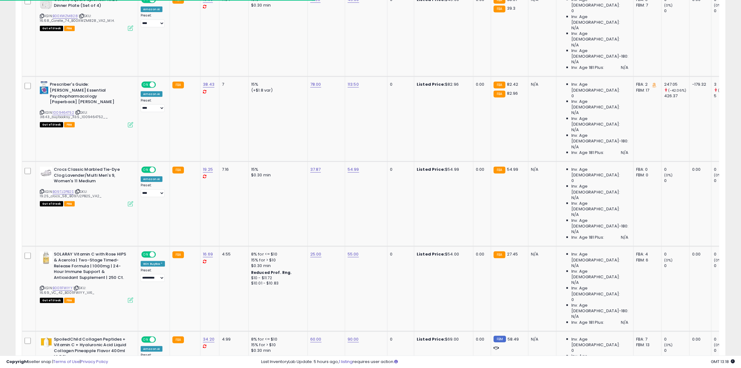
scroll to position [1260, 0]
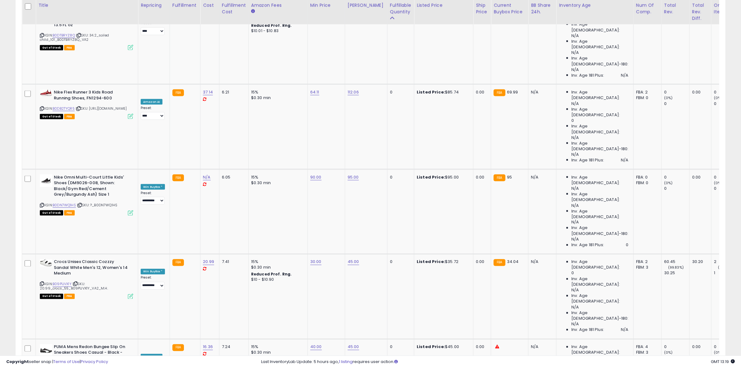
drag, startPoint x: 467, startPoint y: 9, endPoint x: 238, endPoint y: 324, distance: 389.9
click at [238, 324] on div "Retrieving listings data.. Displaying 151 to 175 of 439 items Title Repricing F…" at bounding box center [371, 121] width 698 height 2182
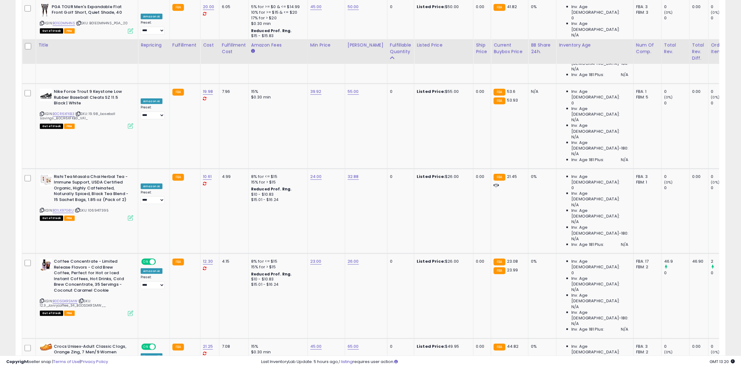
scroll to position [1325, 0]
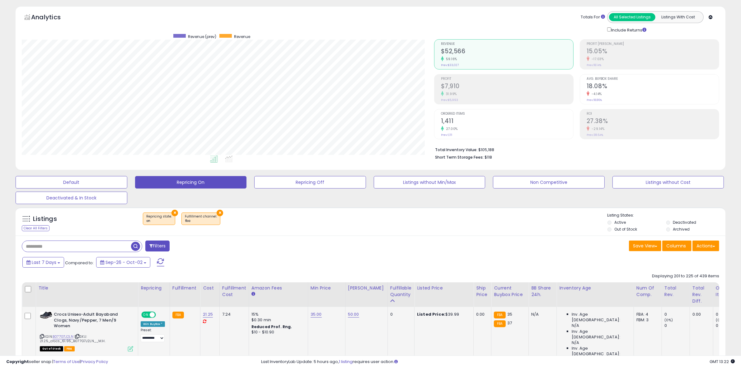
scroll to position [176, 0]
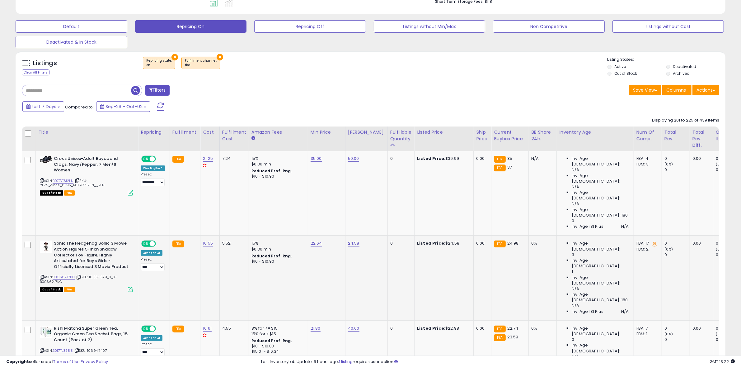
click at [63, 240] on div "ASIN: B0CS62J7KC | SKU: 10.55-1573_X_X-B0CS62J7KC Out of Stock FBA" at bounding box center [86, 265] width 93 height 51
click at [63, 274] on link "B0CS62J7KC" at bounding box center [64, 276] width 22 height 5
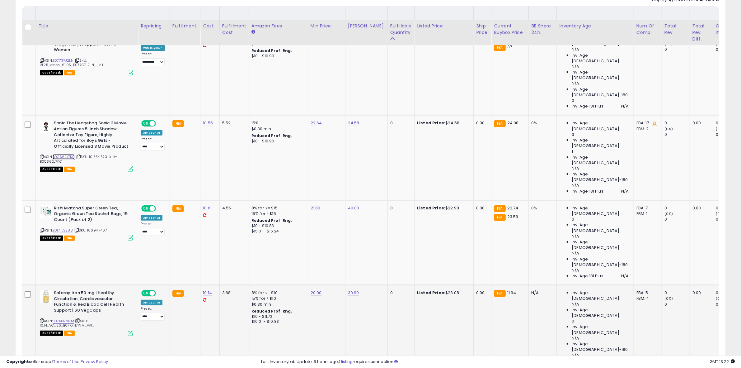
scroll to position [332, 0]
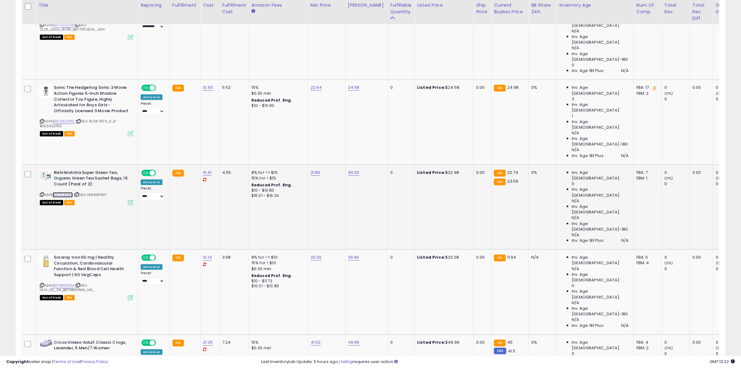
click at [58, 192] on link "B017TL3S88" at bounding box center [63, 194] width 20 height 5
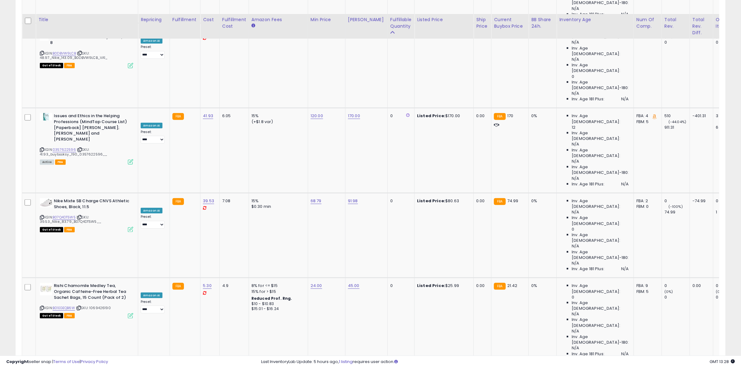
scroll to position [915, 0]
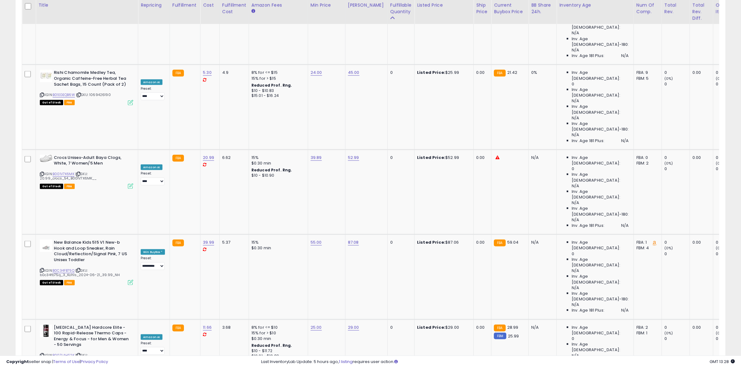
scroll to position [1149, 0]
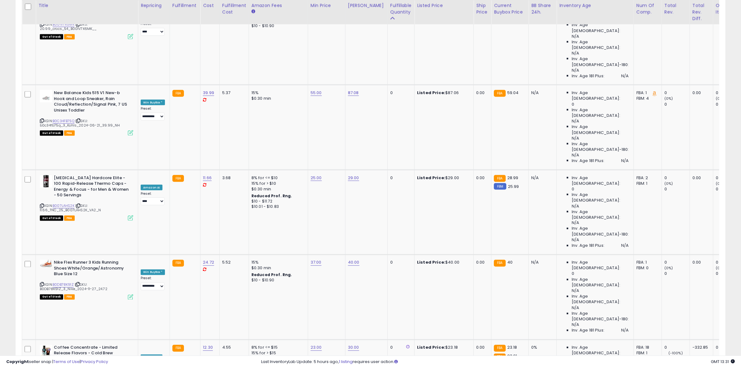
scroll to position [1260, 0]
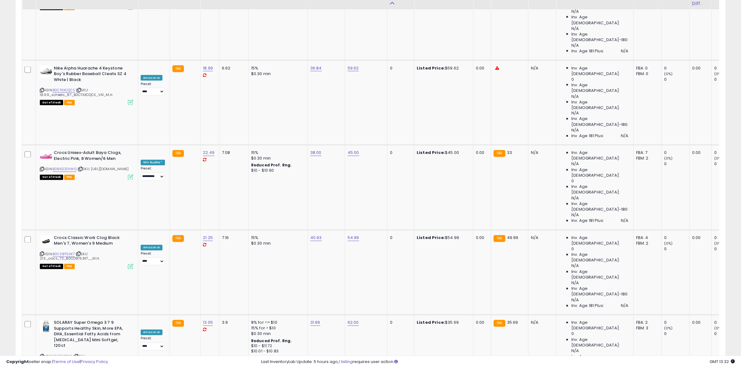
scroll to position [1370, 0]
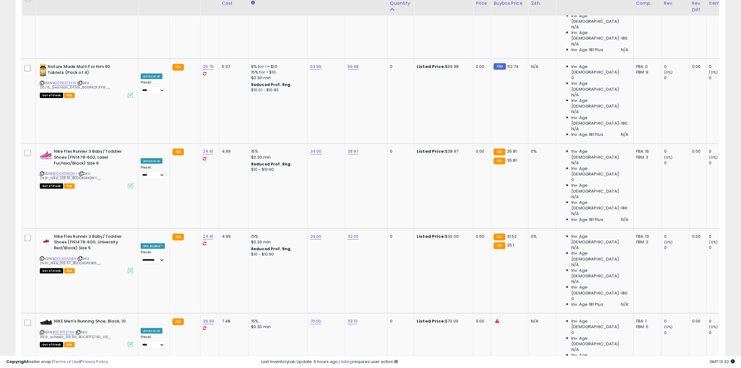
scroll to position [1071, 0]
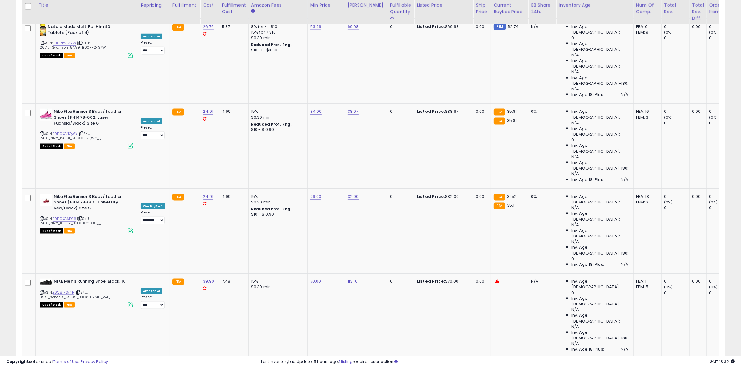
click at [554, 360] on div "Last InventoryLab Update: 5 hours ago, 1 listing requires user action." at bounding box center [498, 362] width 474 height 6
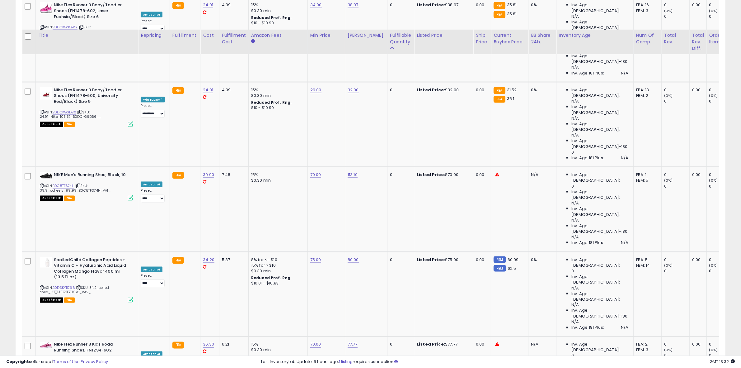
scroll to position [1210, 0]
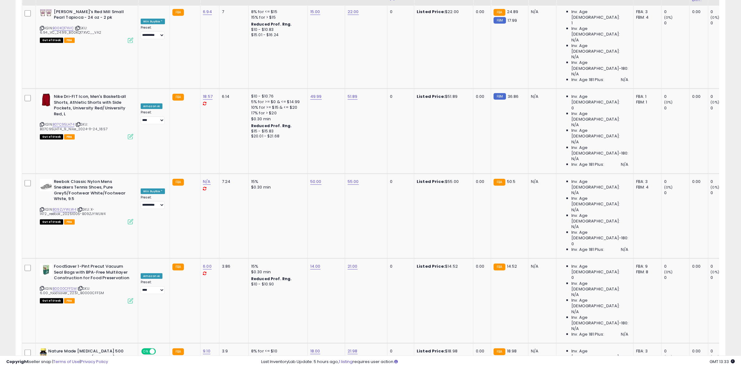
scroll to position [604, 0]
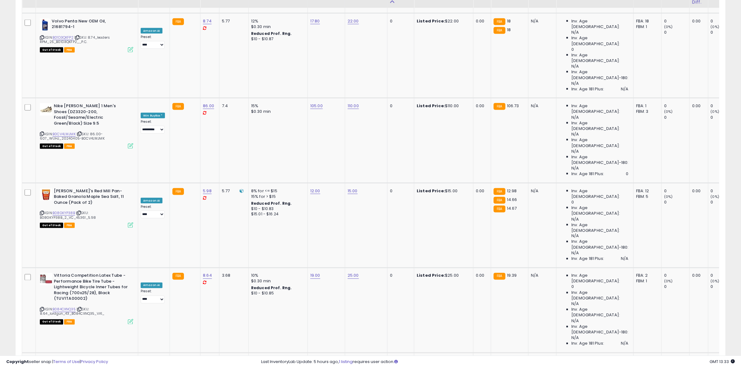
scroll to position [1250, 0]
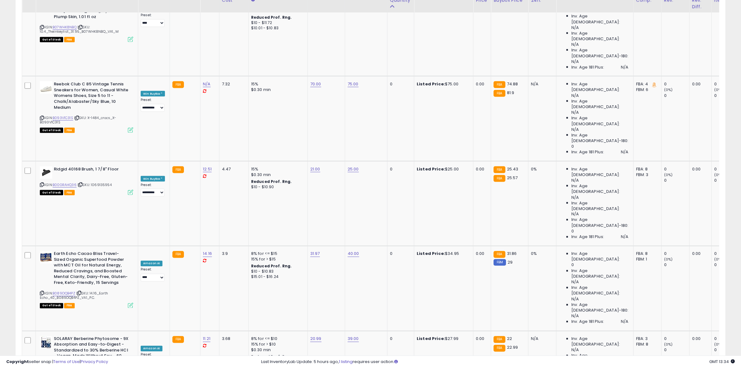
scroll to position [1327, 0]
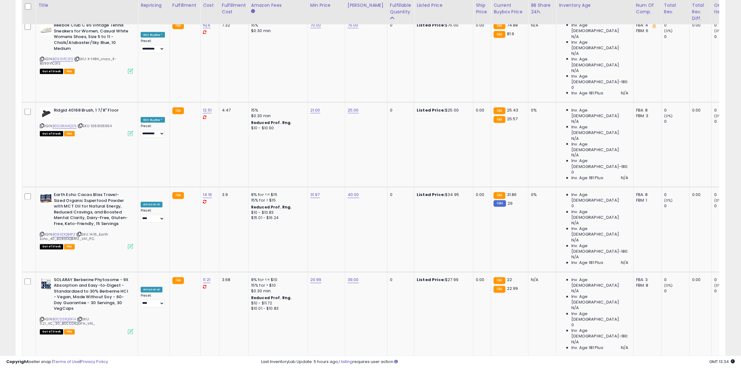
drag, startPoint x: 679, startPoint y: 326, endPoint x: 636, endPoint y: 283, distance: 60.5
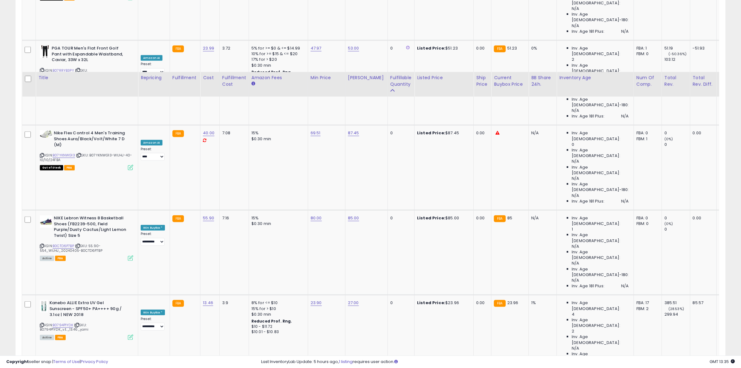
scroll to position [954, 0]
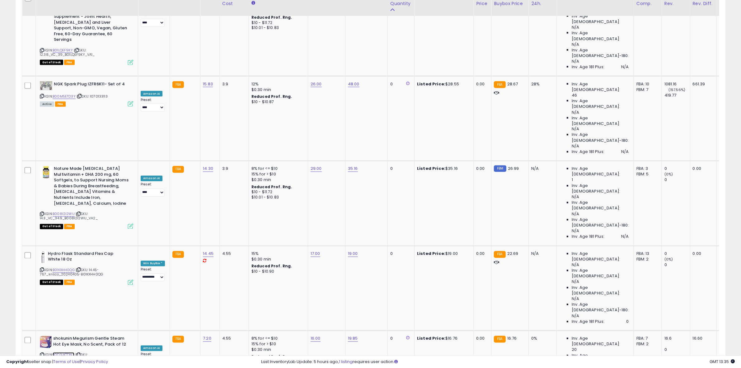
scroll to position [1356, 0]
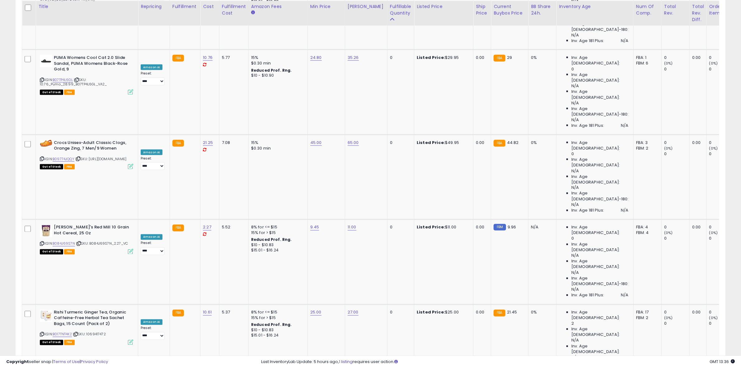
scroll to position [1296, 0]
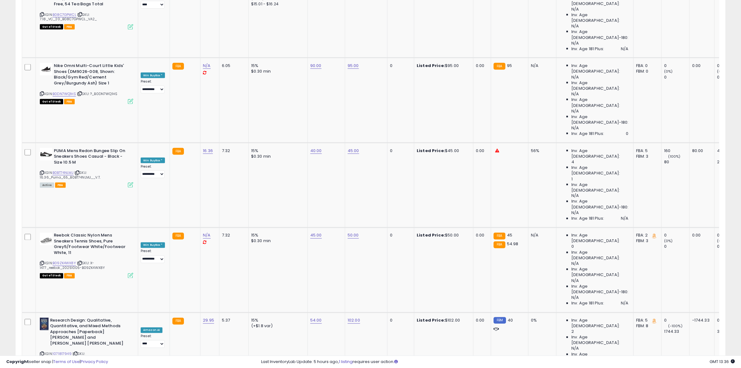
scroll to position [1288, 0]
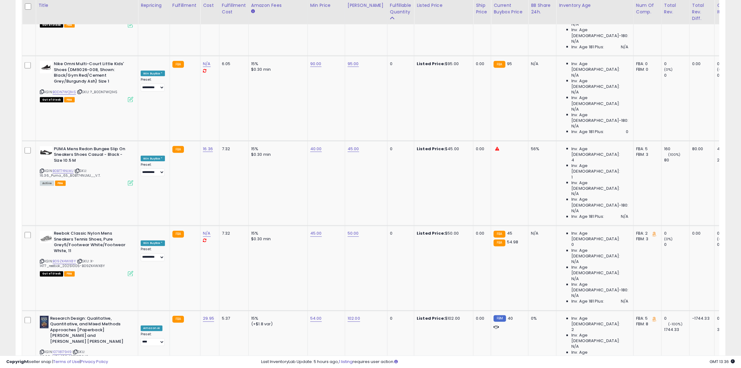
drag, startPoint x: 675, startPoint y: 328, endPoint x: 471, endPoint y: 215, distance: 233.2
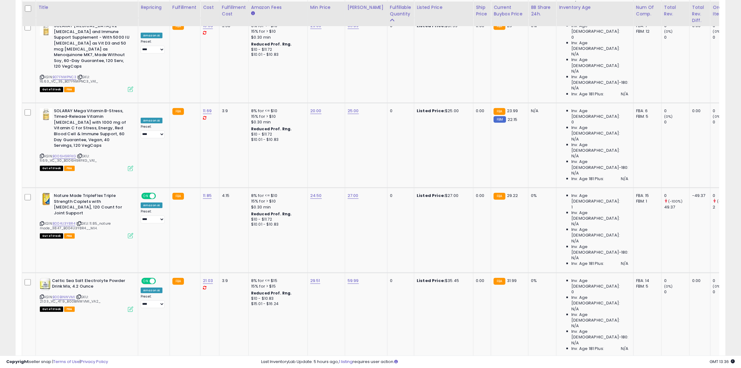
scroll to position [565, 0]
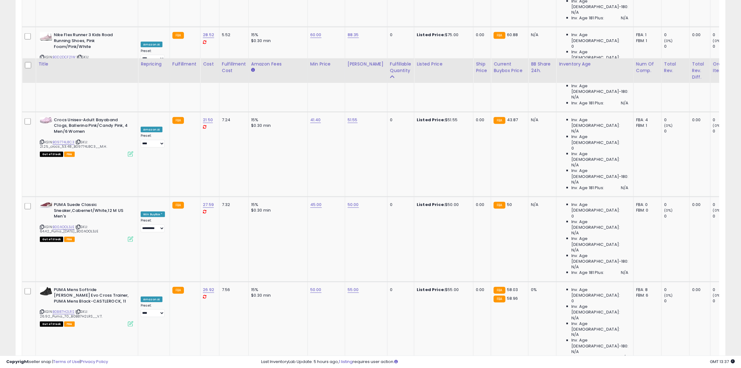
scroll to position [1207, 0]
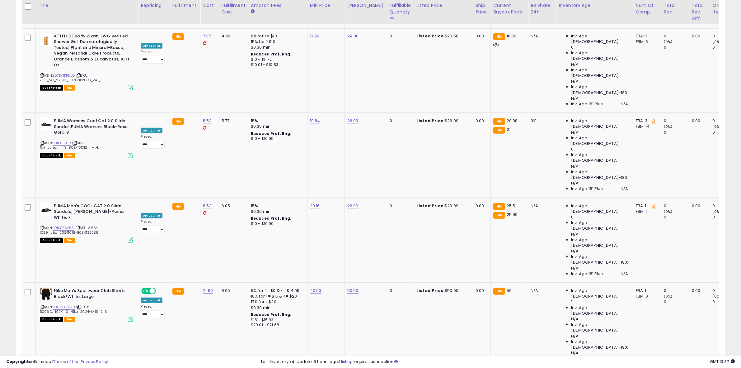
scroll to position [702, 0]
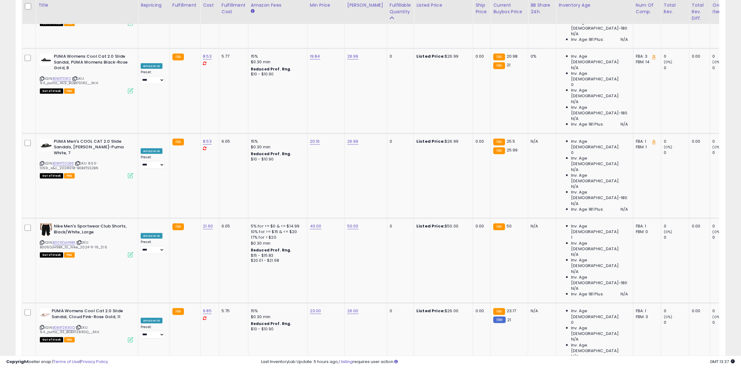
drag, startPoint x: 702, startPoint y: 325, endPoint x: 697, endPoint y: 322, distance: 5.9
